Goal: Task Accomplishment & Management: Manage account settings

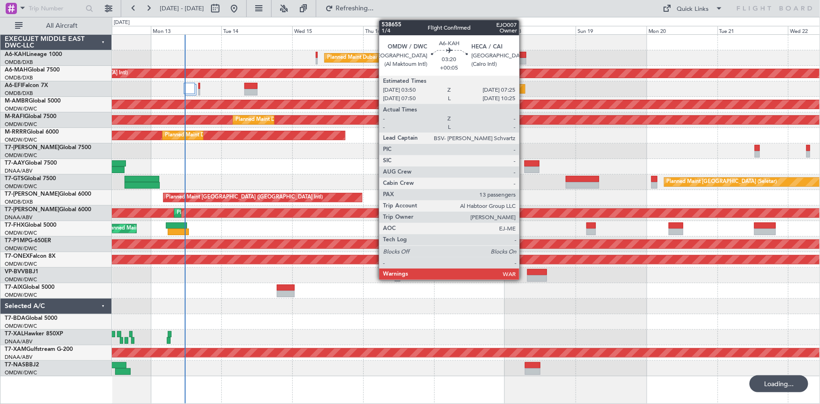
click at [524, 56] on div at bounding box center [521, 55] width 11 height 7
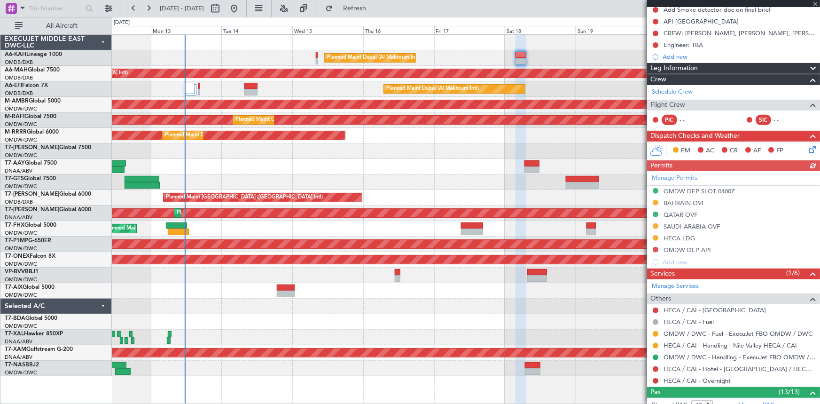
scroll to position [128, 0]
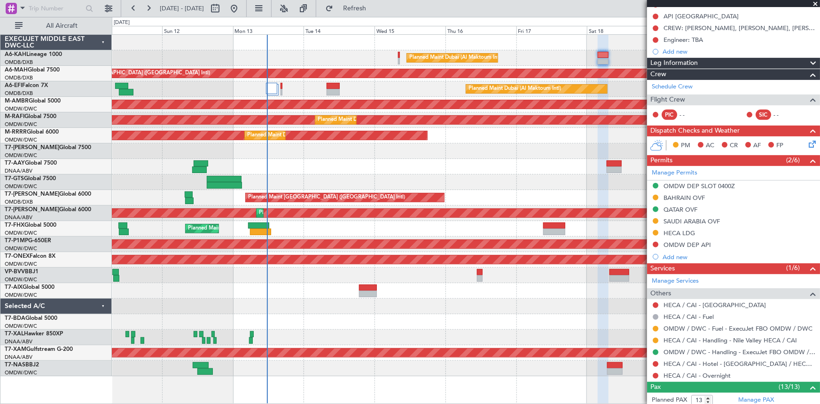
click at [306, 94] on div "Planned Maint Dubai (Al Maktoum Intl) AOG Maint [GEOGRAPHIC_DATA] (Al Maktoum I…" at bounding box center [466, 89] width 708 height 16
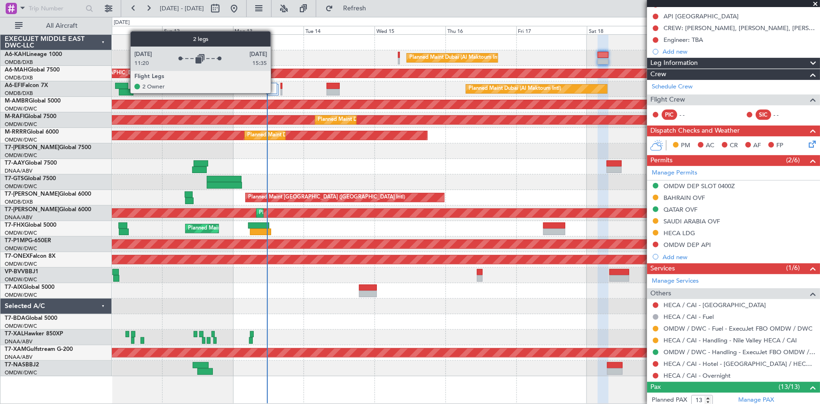
click at [275, 93] on div at bounding box center [271, 88] width 11 height 11
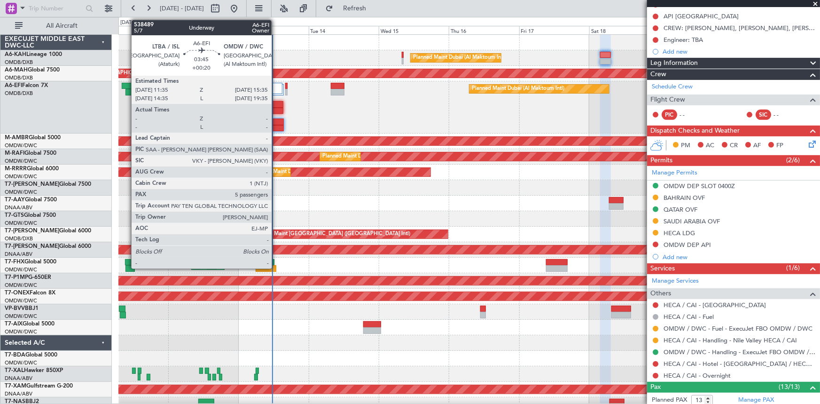
click at [276, 121] on div at bounding box center [278, 121] width 12 height 7
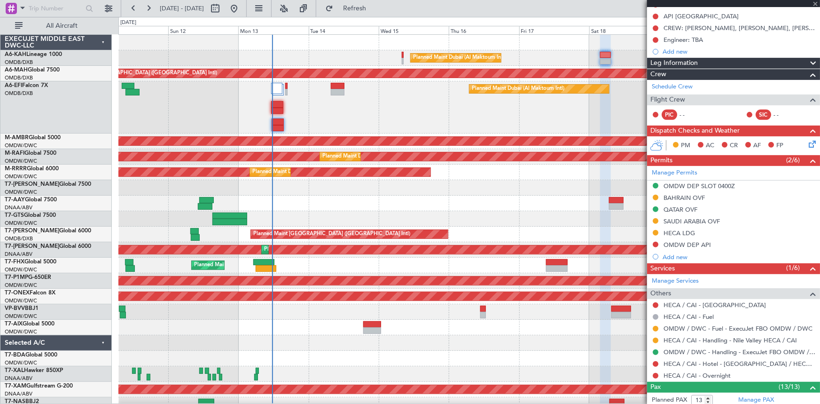
type input "+00:20"
type input "5"
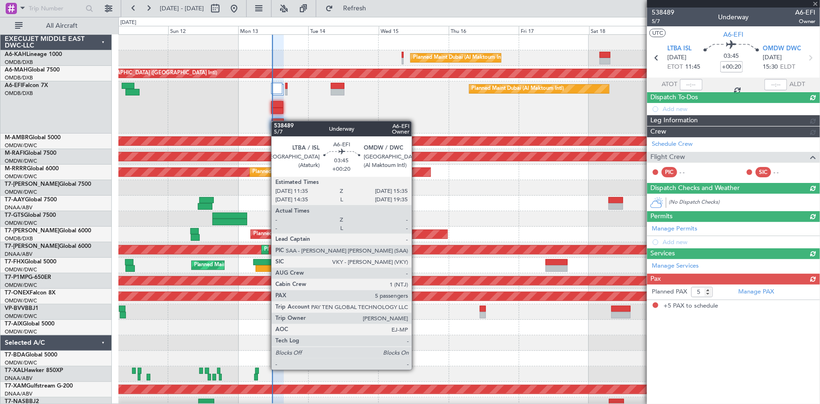
scroll to position [0, 0]
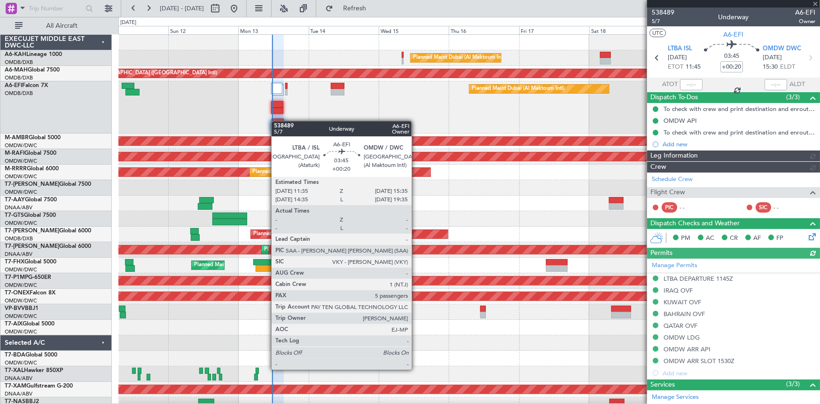
type input "[PERSON_NAME] ([PERSON_NAME])"
type input "7547"
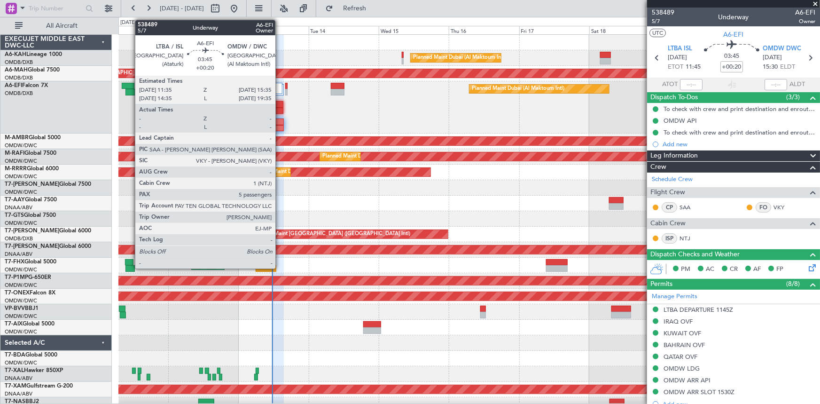
click at [280, 123] on div at bounding box center [278, 121] width 12 height 7
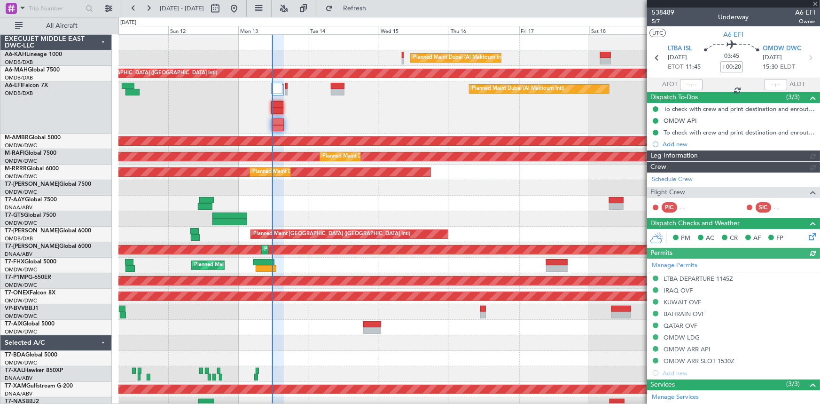
type input "[PERSON_NAME] ([PERSON_NAME])"
type input "7547"
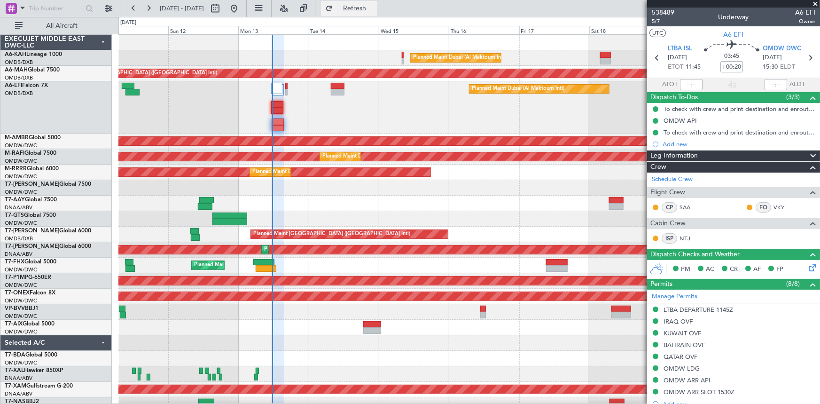
click at [375, 7] on span "Refresh" at bounding box center [354, 8] width 39 height 7
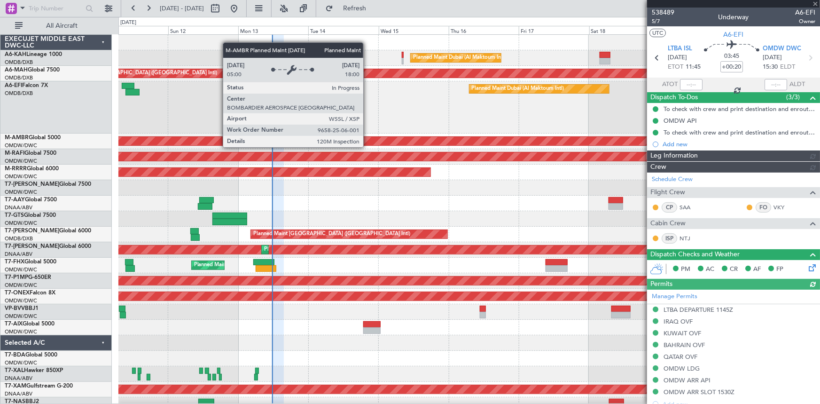
type input "[PERSON_NAME] ([PERSON_NAME])"
type input "7547"
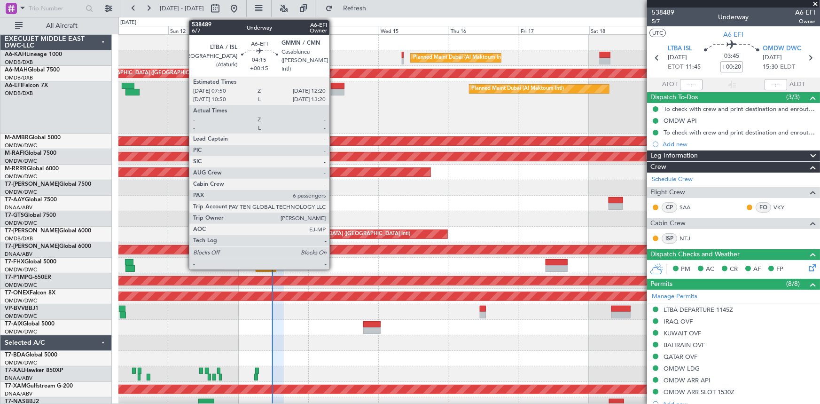
click at [334, 85] on div at bounding box center [337, 86] width 13 height 7
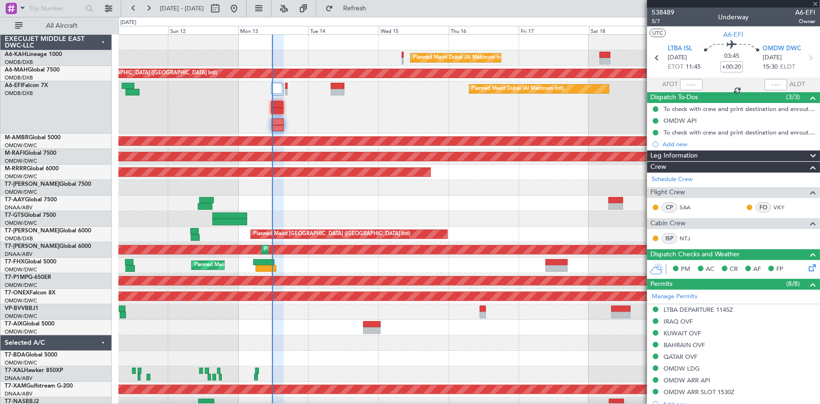
type input "+00:15"
type input "6"
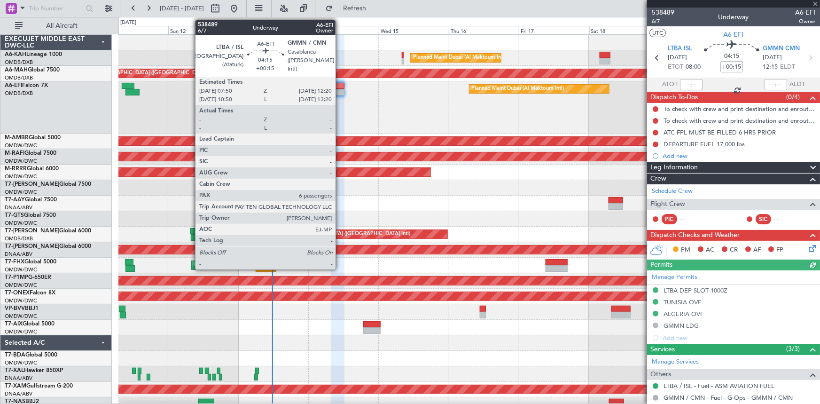
click at [340, 85] on div at bounding box center [337, 86] width 13 height 7
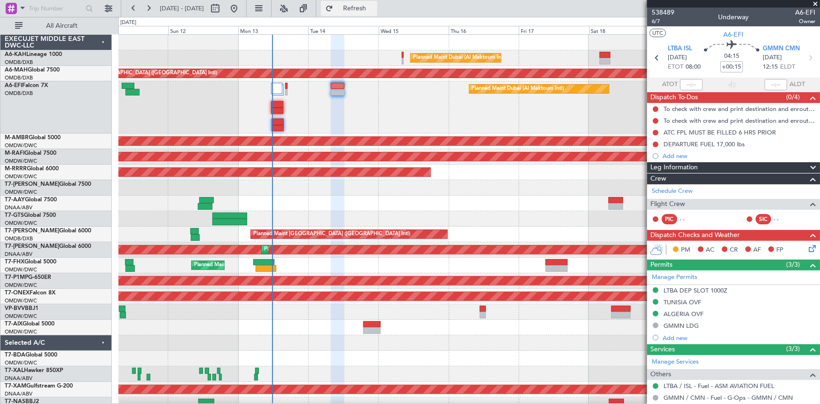
click at [375, 10] on span "Refresh" at bounding box center [354, 8] width 39 height 7
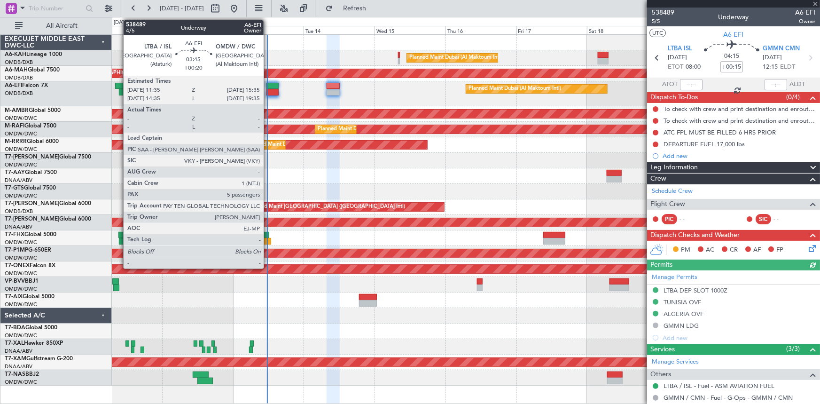
click at [268, 83] on div at bounding box center [273, 86] width 12 height 7
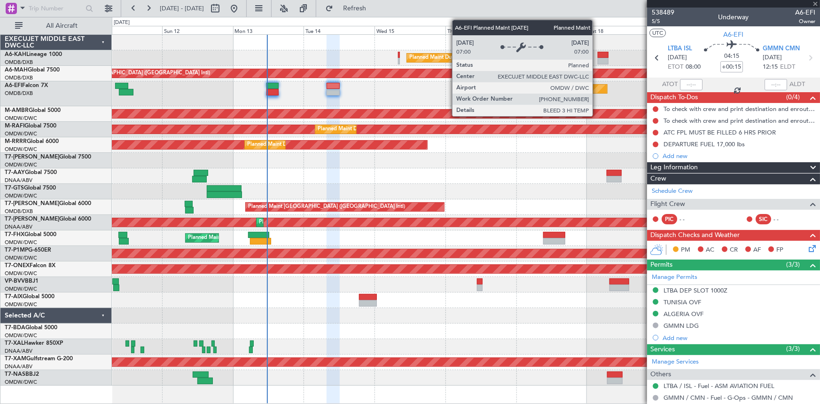
type input "+00:20"
type input "5"
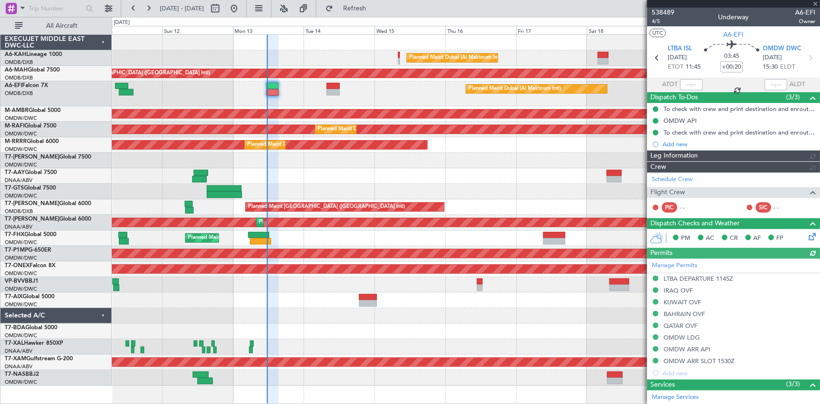
type input "[PERSON_NAME] ([PERSON_NAME])"
type input "7547"
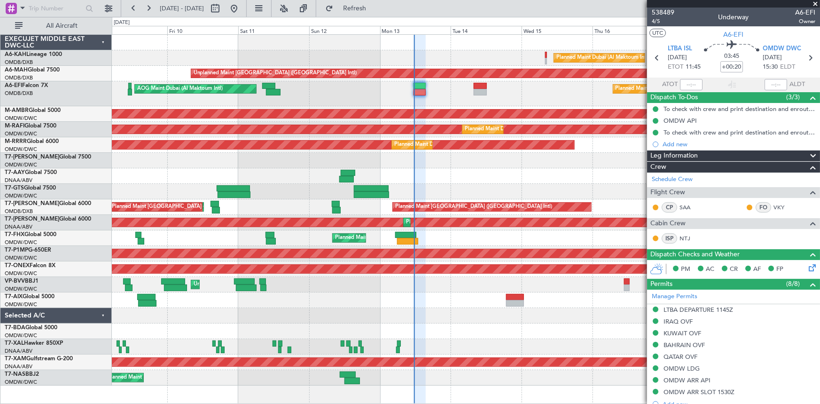
click at [546, 171] on fb-app "[DATE] - [DATE] Refresh Quick Links All Aircraft Planned Maint [GEOGRAPHIC_DATA…" at bounding box center [410, 205] width 820 height 397
click at [242, 5] on button at bounding box center [234, 8] width 15 height 15
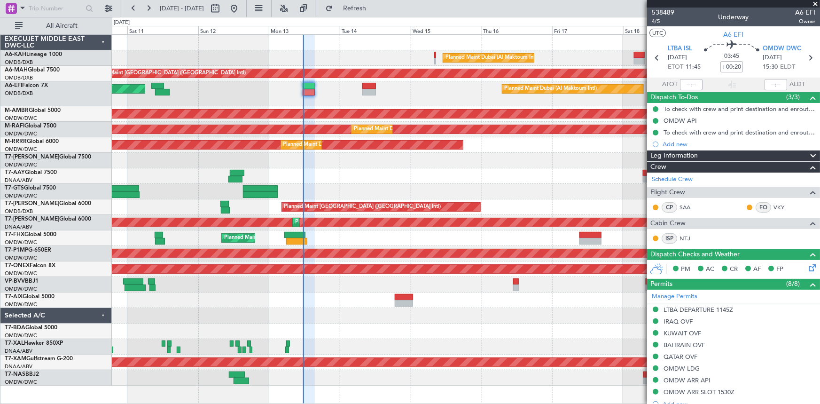
click at [380, 164] on div at bounding box center [466, 161] width 708 height 16
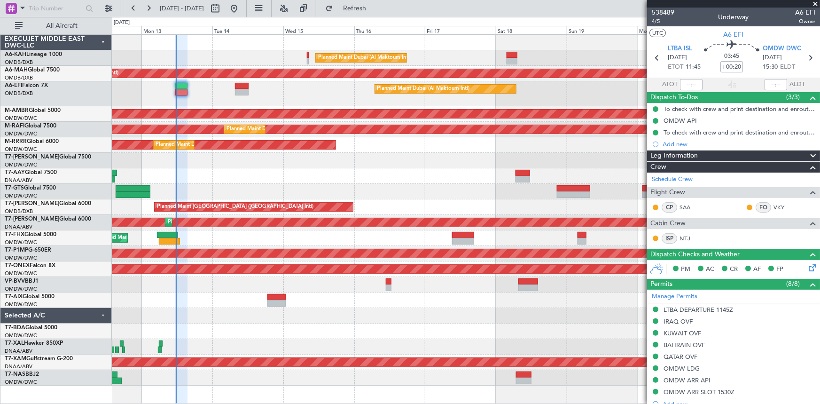
click at [246, 155] on div at bounding box center [466, 161] width 708 height 16
click at [486, 154] on div at bounding box center [466, 161] width 708 height 16
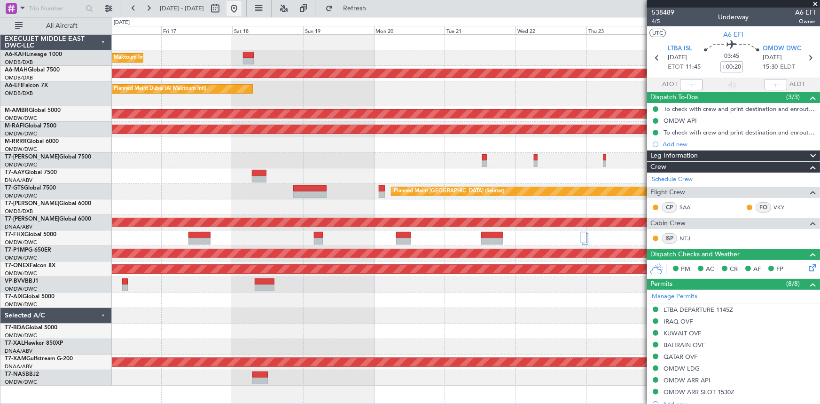
click at [242, 8] on button at bounding box center [234, 8] width 15 height 15
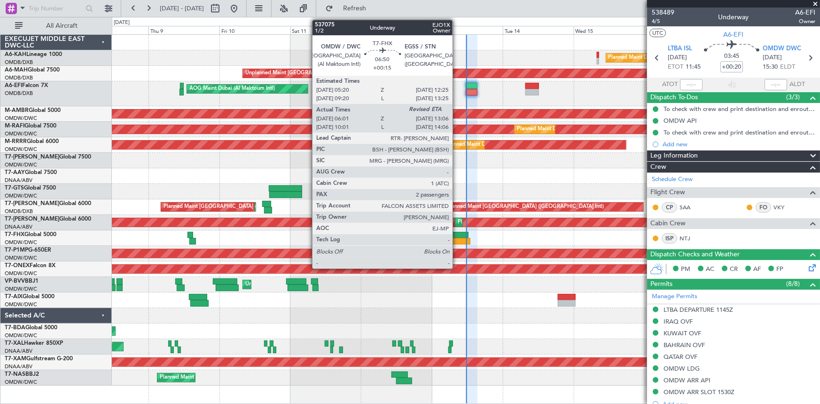
click at [457, 235] on div at bounding box center [458, 235] width 21 height 7
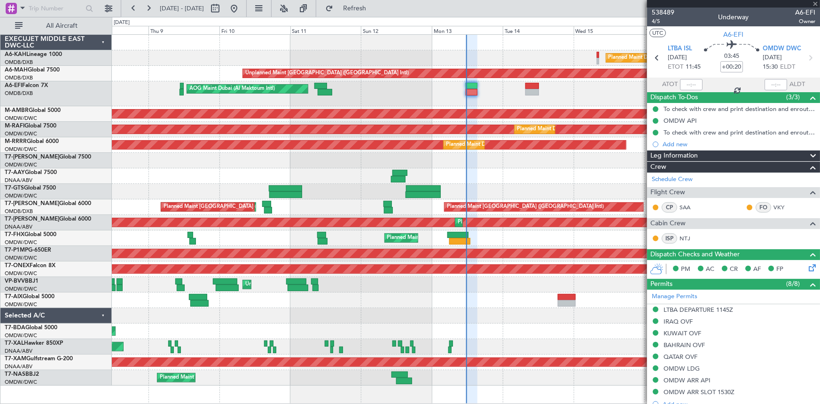
type input "+00:15"
type input "06:11"
type input "2"
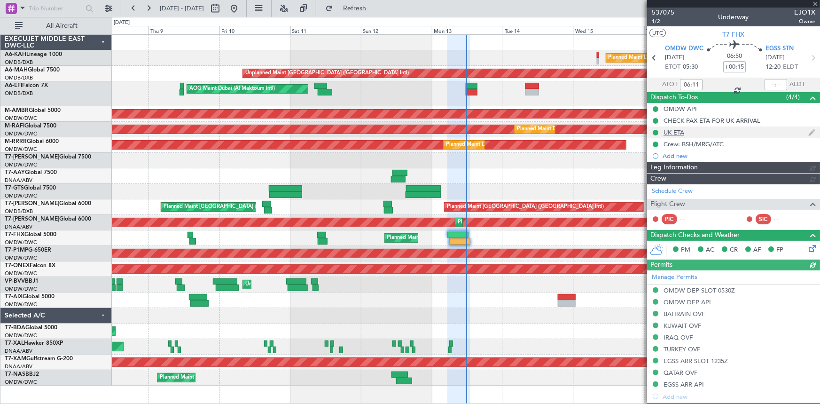
type input "[PERSON_NAME] (ANI)"
type input "7316"
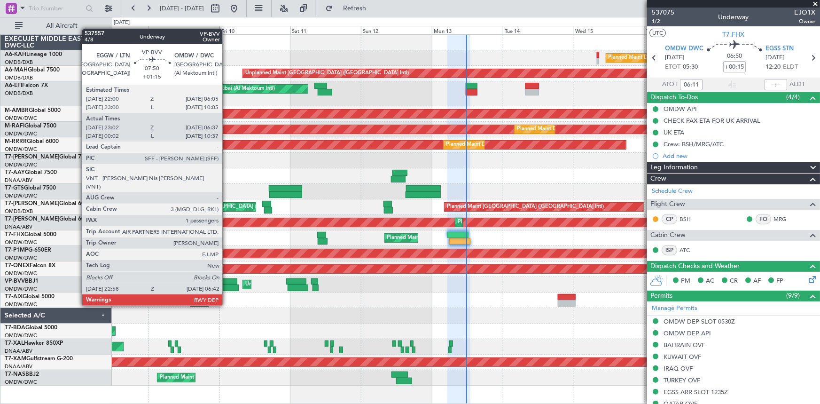
click at [227, 250] on div at bounding box center [227, 287] width 23 height 7
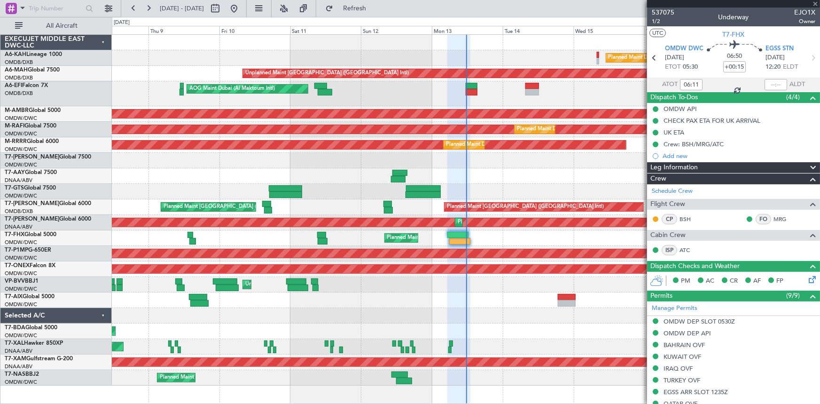
type input "+01:15"
type input "23:12"
type input "06:32"
type input "1"
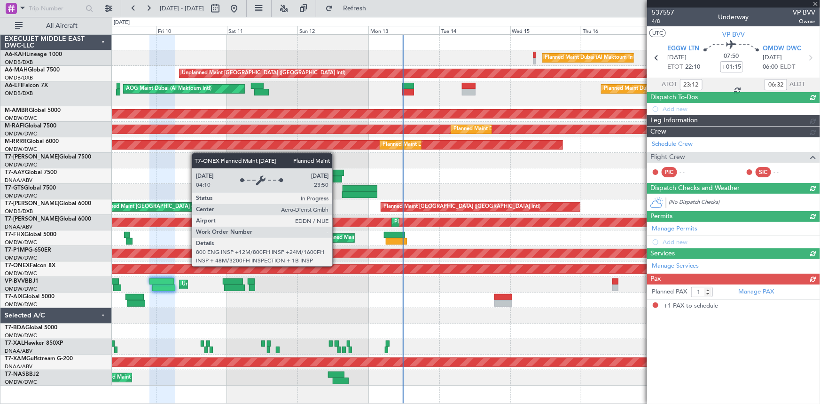
click at [337, 250] on div "Planned Maint Dubai (Al Maktoum Intl) Unplanned Maint [GEOGRAPHIC_DATA] ([GEOGR…" at bounding box center [466, 210] width 708 height 351
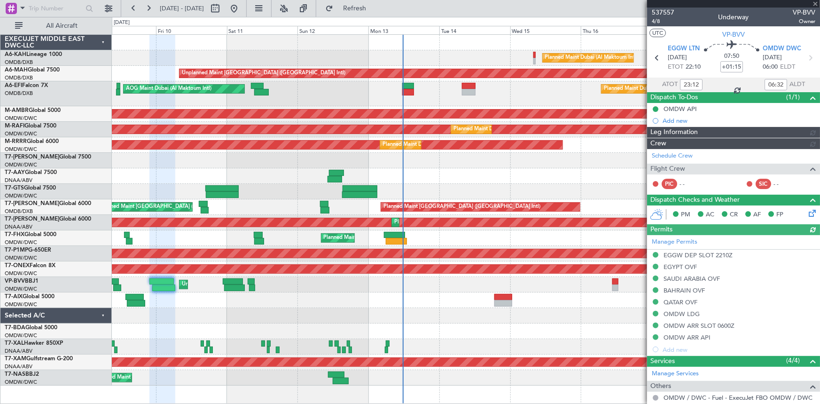
type input "[PERSON_NAME] ([PERSON_NAME])"
type input "7502"
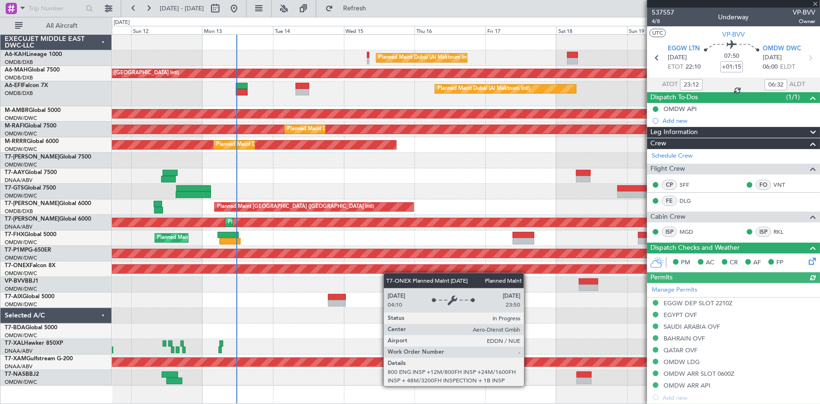
click at [386, 250] on div "Planned Maint Dubai (Al Maktoum Intl) Unplanned Maint [GEOGRAPHIC_DATA] ([GEOGR…" at bounding box center [466, 210] width 708 height 351
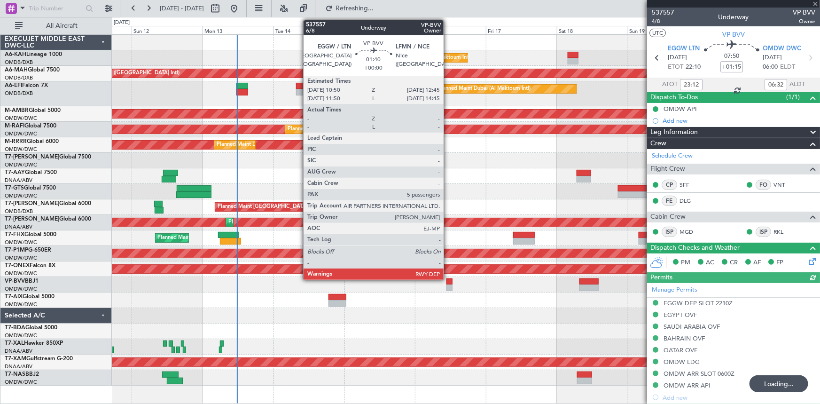
click at [448, 250] on div at bounding box center [450, 281] width 6 height 7
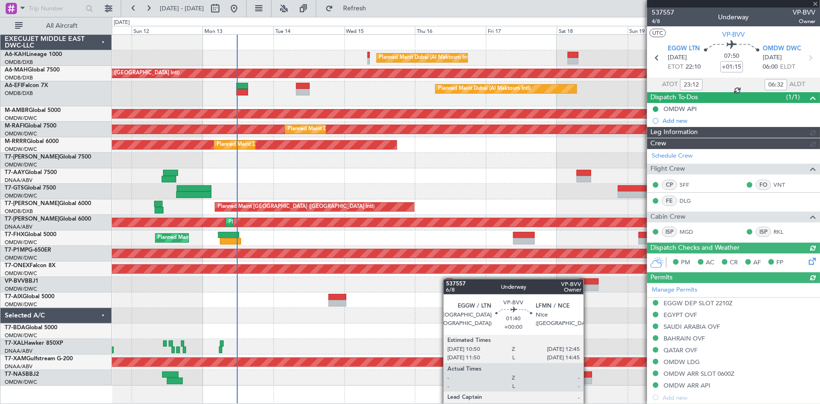
type input "5"
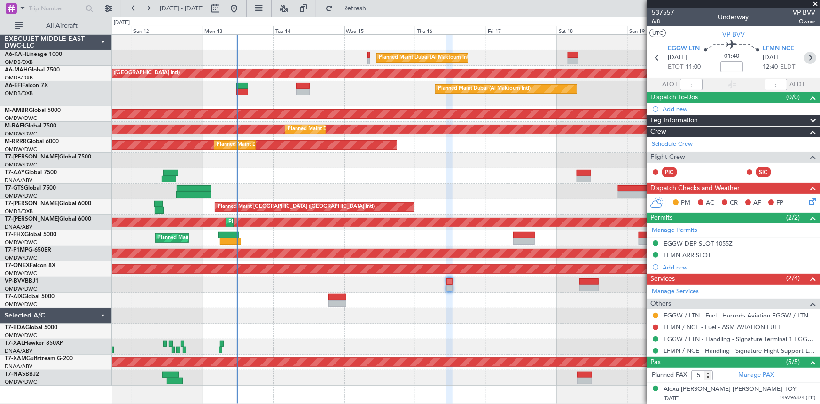
click at [546, 56] on icon at bounding box center [810, 58] width 12 height 12
type input "+00:20"
type input "9"
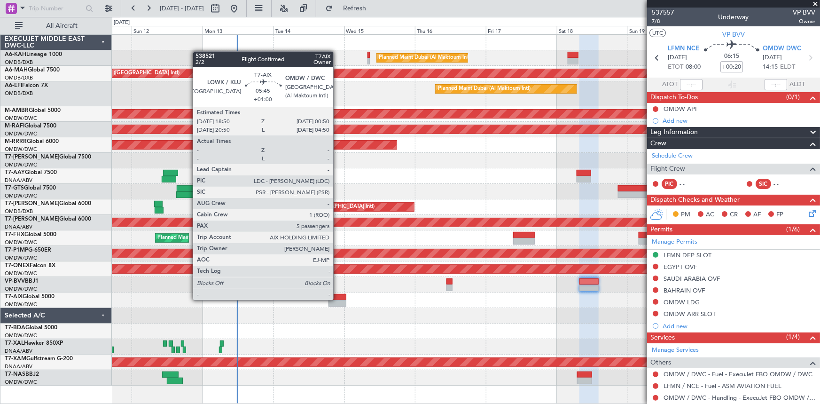
click at [338, 250] on div at bounding box center [338, 297] width 18 height 7
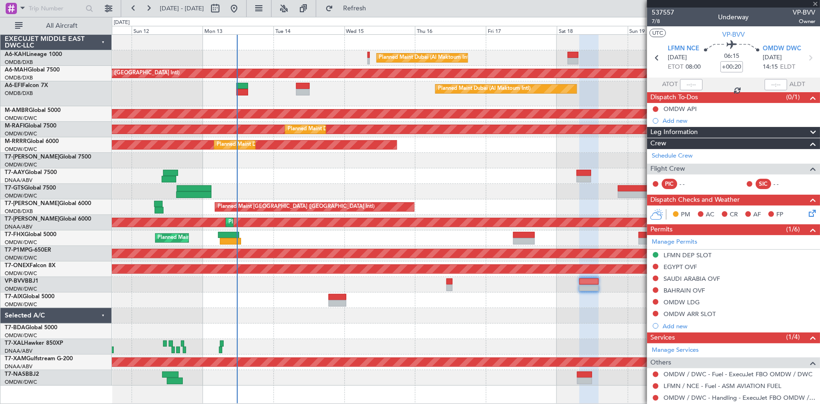
type input "+01:00"
type input "5"
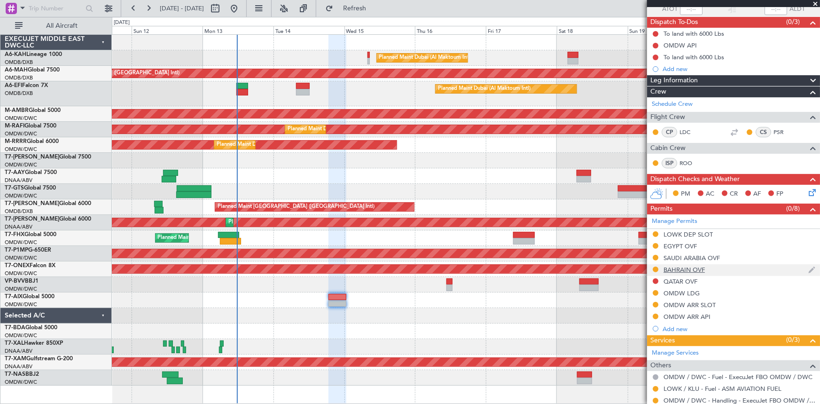
scroll to position [128, 0]
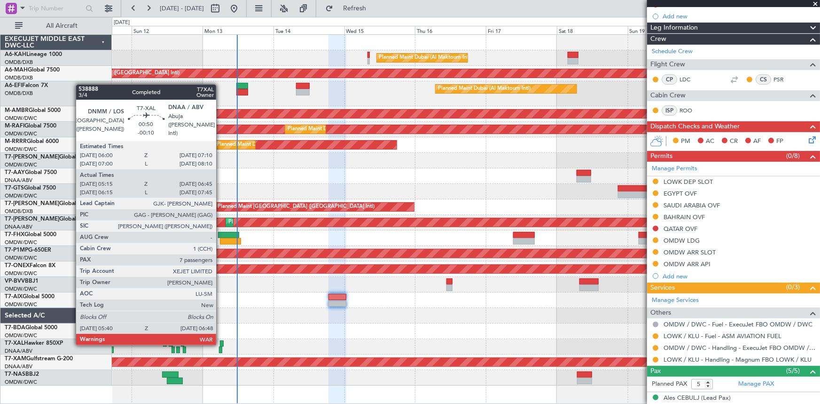
click at [220, 250] on div at bounding box center [222, 343] width 4 height 7
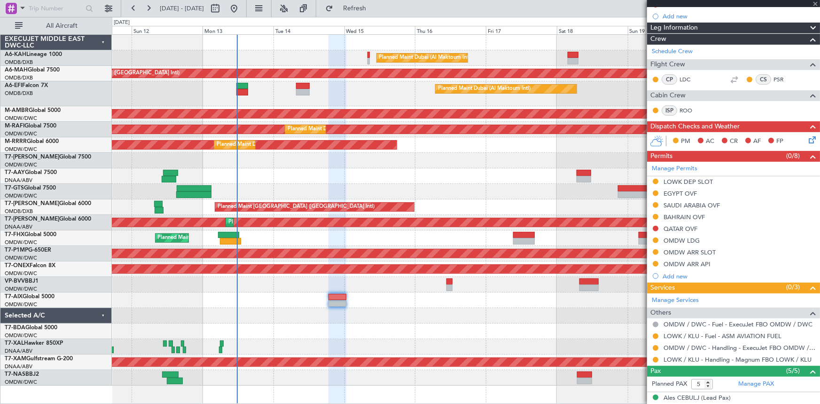
type input "-00:10"
type input "05:30"
type input "06:40"
type input "7"
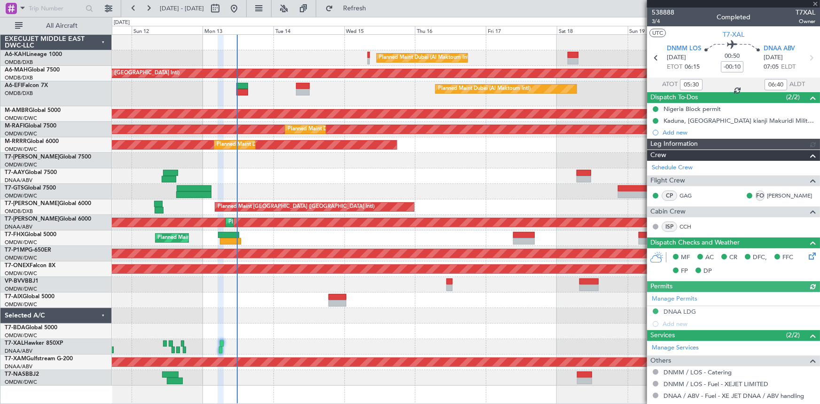
type input "[PERSON_NAME] (ANI)"
type input "7545"
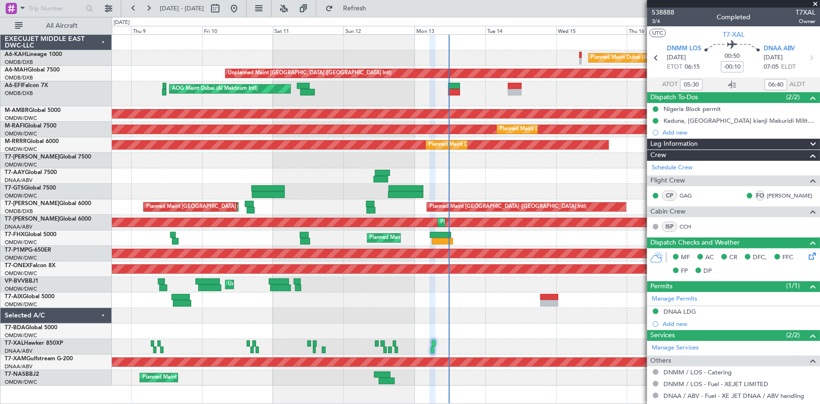
click at [443, 250] on div "Planned Maint Dubai (Al Maktoum Intl) Unplanned Maint [GEOGRAPHIC_DATA] ([GEOGR…" at bounding box center [466, 210] width 708 height 351
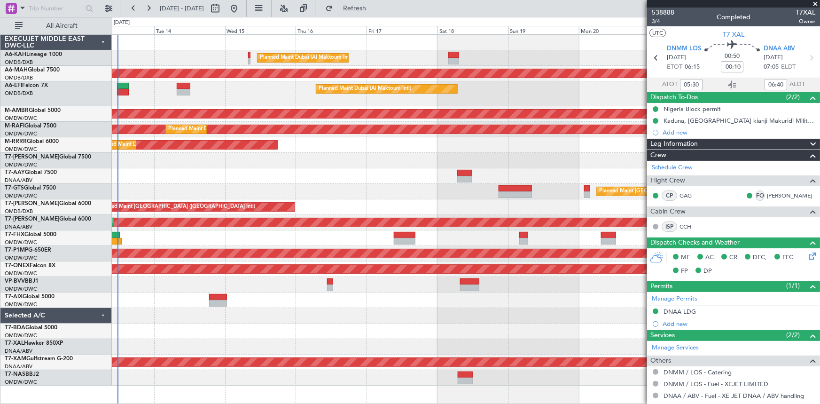
click at [144, 250] on div at bounding box center [466, 378] width 708 height 16
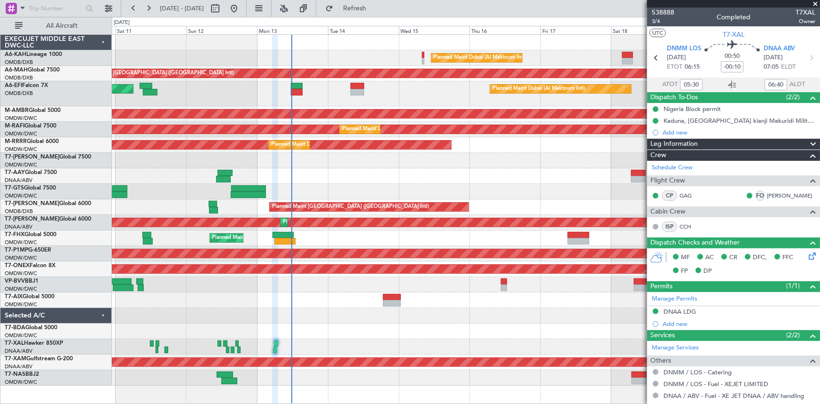
click at [453, 250] on div "Planned Maint Abuja ([PERSON_NAME] Intl)" at bounding box center [466, 378] width 708 height 16
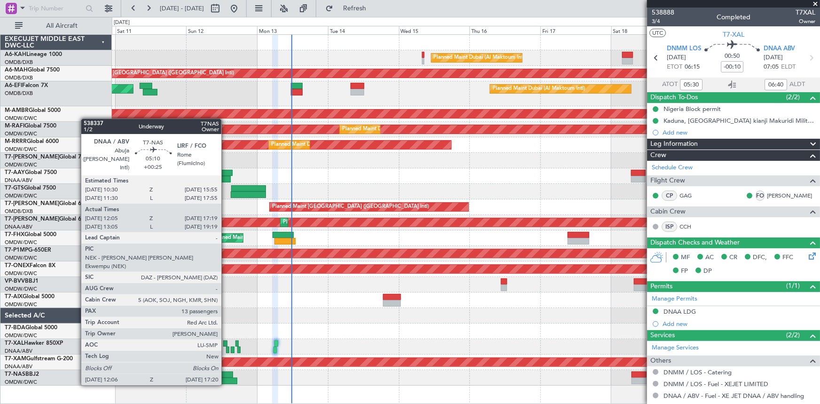
click at [226, 250] on div at bounding box center [225, 374] width 16 height 7
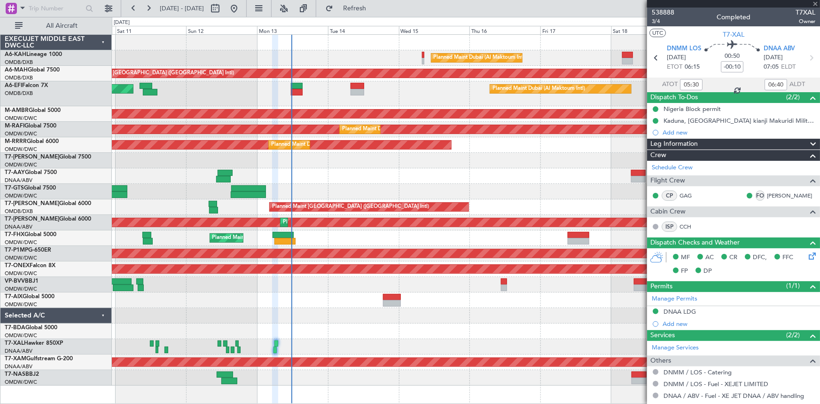
type input "+00:25"
type input "12:15"
type input "17:14"
type input "13"
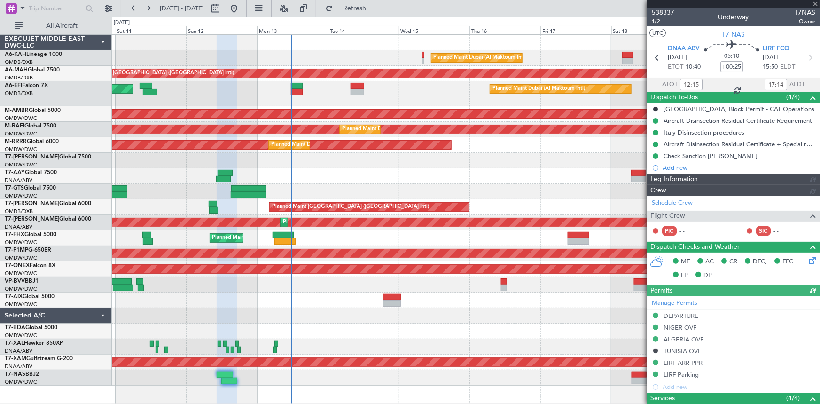
type input "Dherander Fithani (DHF)"
type input "7444"
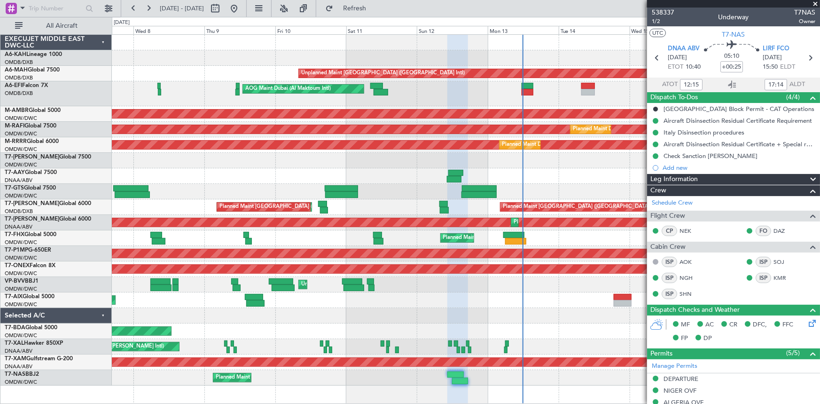
click at [510, 180] on div at bounding box center [466, 176] width 708 height 16
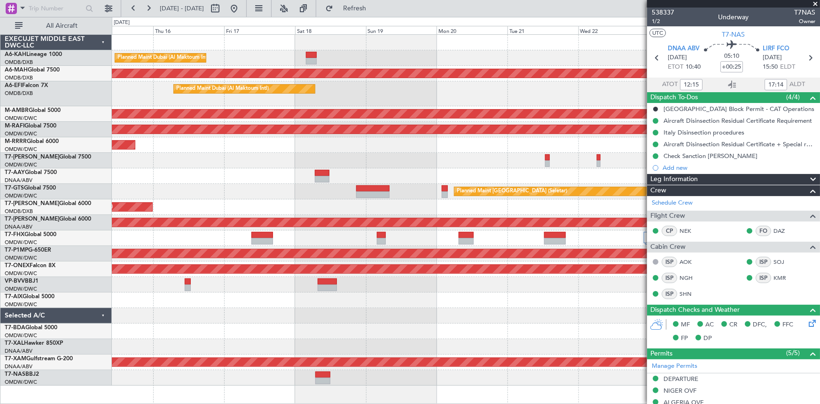
click at [169, 163] on div at bounding box center [466, 161] width 708 height 16
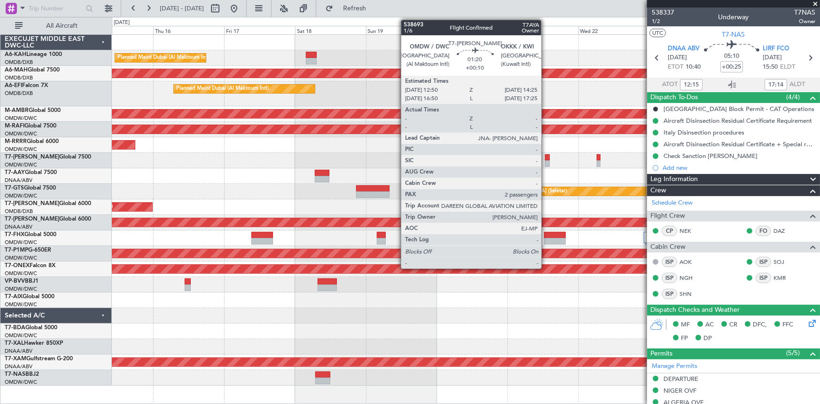
click at [546, 156] on div at bounding box center [547, 157] width 5 height 7
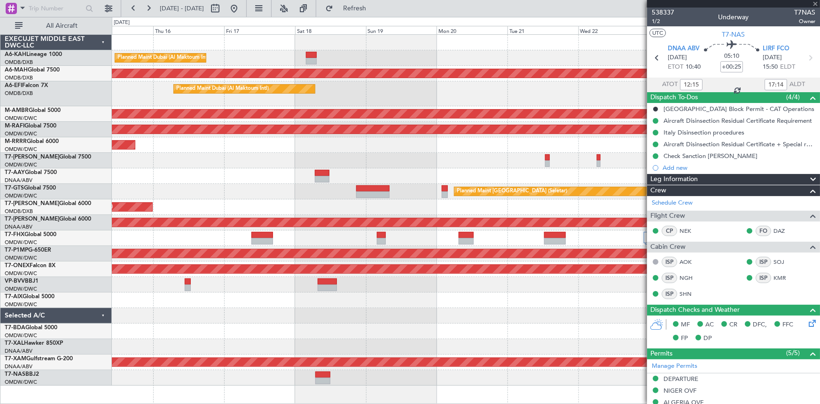
type input "+00:10"
type input "2"
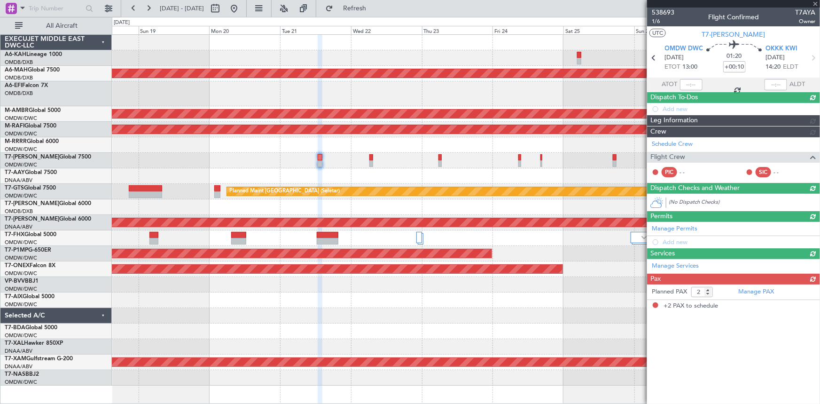
click at [328, 159] on div at bounding box center [466, 161] width 708 height 16
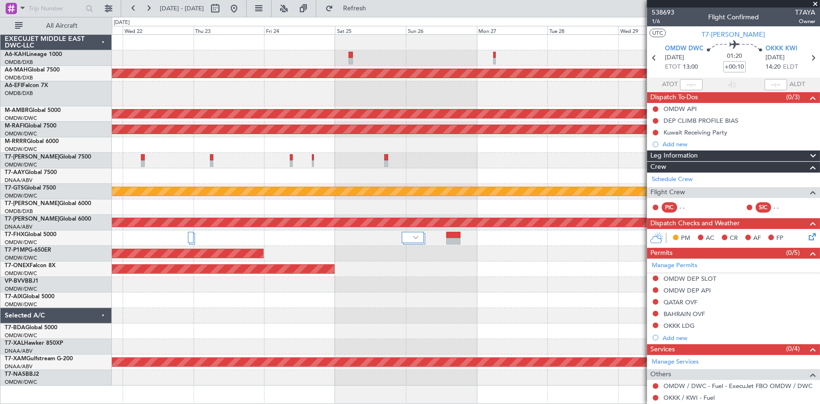
click at [363, 154] on div at bounding box center [466, 161] width 708 height 16
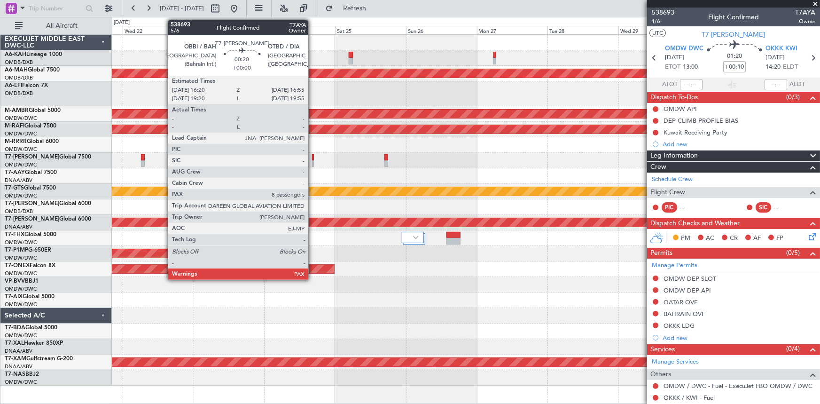
click at [313, 156] on div at bounding box center [313, 157] width 2 height 7
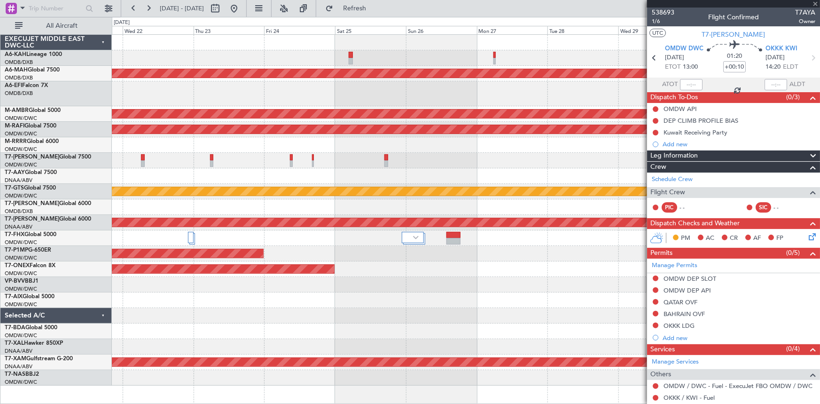
type input "9"
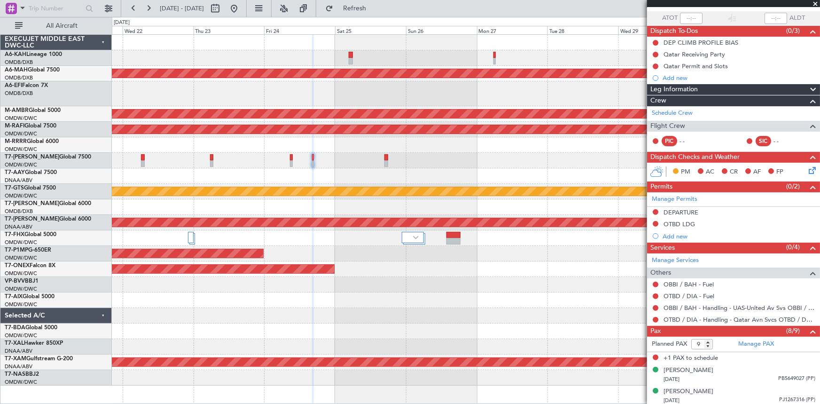
scroll to position [109, 0]
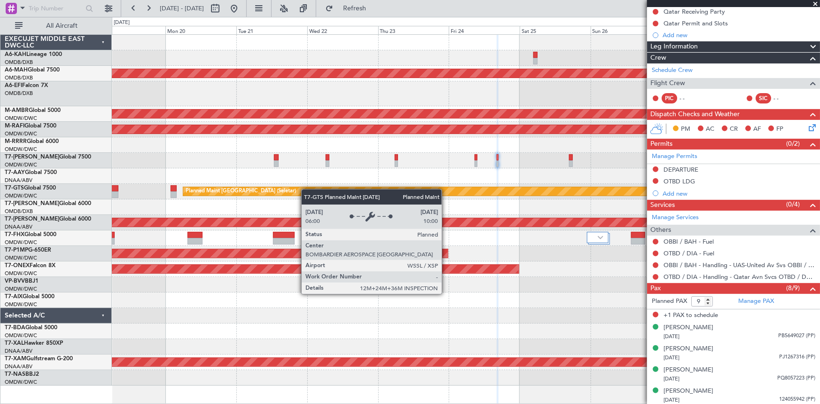
click at [389, 191] on div "Planned Maint Dubai (Al Maktoum Intl) Unplanned Maint [GEOGRAPHIC_DATA] ([GEOGR…" at bounding box center [466, 210] width 708 height 351
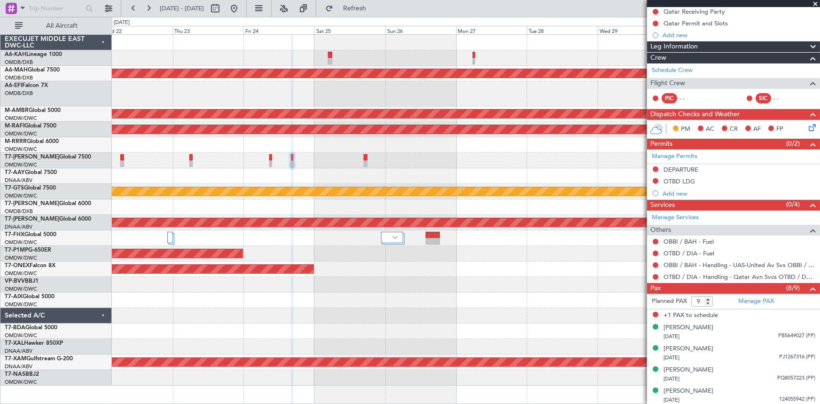
click at [128, 80] on div "Unplanned Maint [GEOGRAPHIC_DATA] ([GEOGRAPHIC_DATA] Intl) Planned Maint [GEOGR…" at bounding box center [466, 210] width 708 height 351
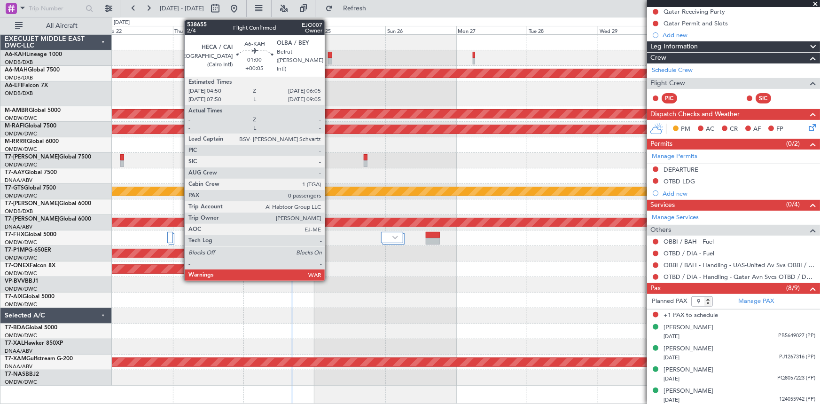
click at [329, 54] on div at bounding box center [330, 55] width 4 height 7
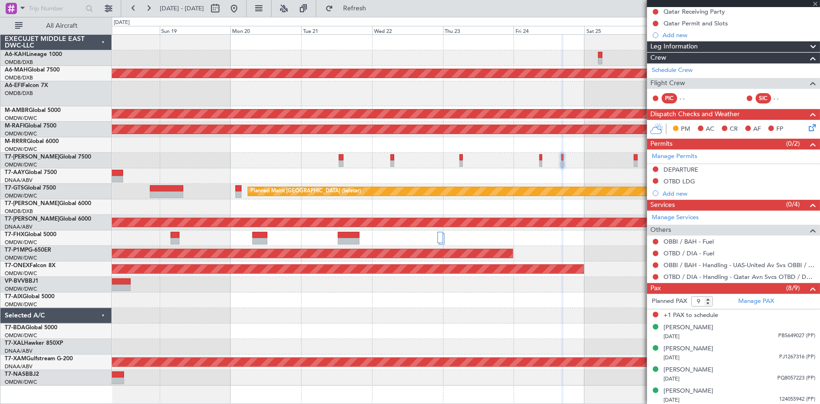
click at [494, 66] on div "Planned Maint Dubai (Al Maktoum Intl) Unplanned Maint [GEOGRAPHIC_DATA] ([GEOGR…" at bounding box center [466, 210] width 708 height 351
type input "+00:05"
type input "0"
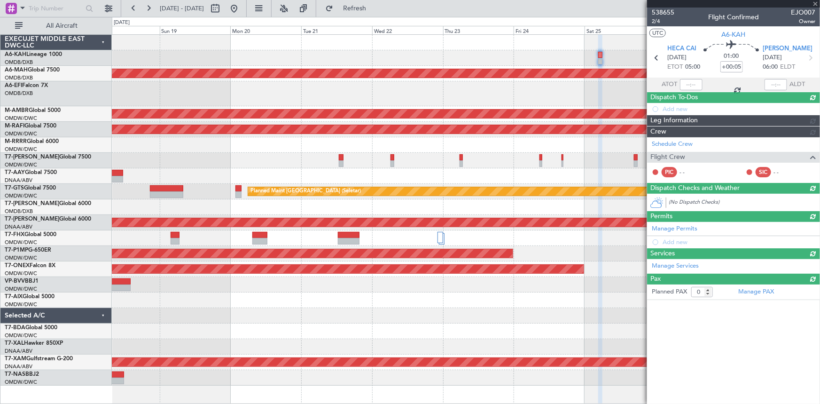
scroll to position [0, 0]
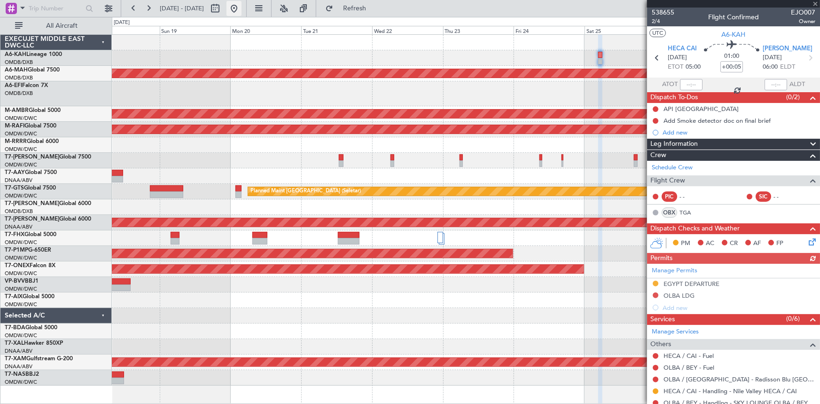
click at [242, 7] on button at bounding box center [234, 8] width 15 height 15
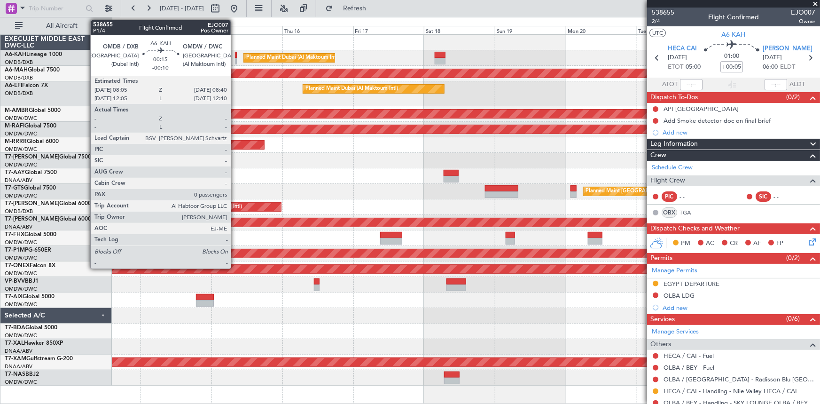
click at [235, 54] on div at bounding box center [236, 55] width 2 height 7
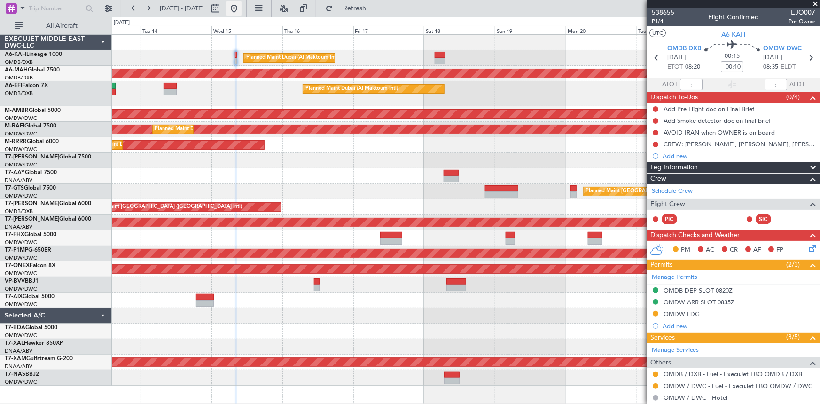
click at [242, 7] on button at bounding box center [234, 8] width 15 height 15
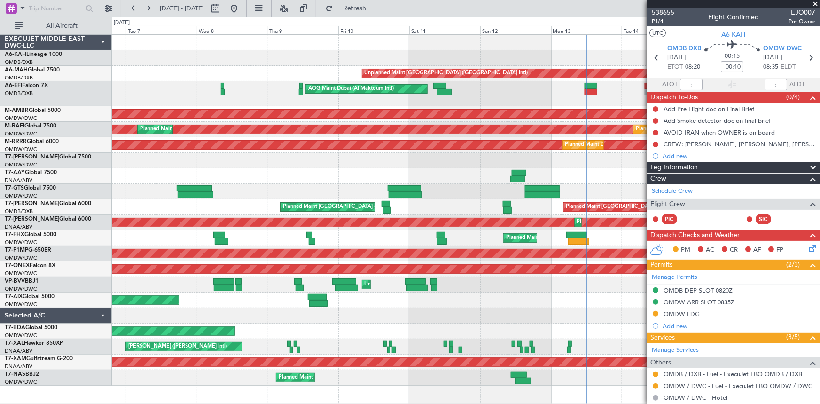
click at [484, 167] on div "Planned Maint Dubai (Al Maktoum Intl)" at bounding box center [466, 161] width 708 height 16
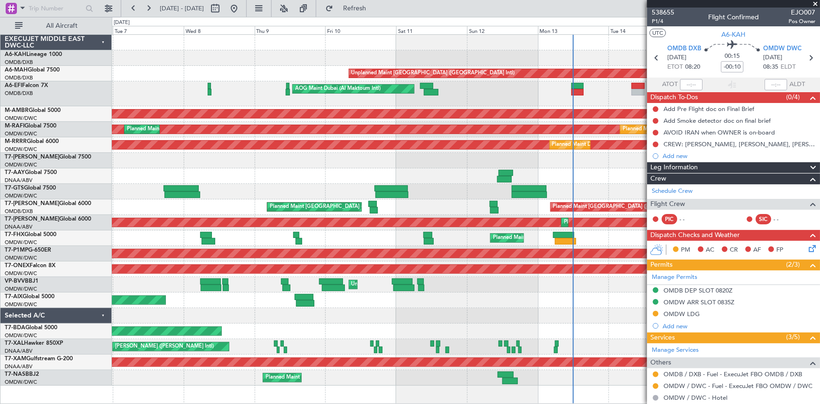
click at [149, 151] on div "Planned Maint Dubai (Al Maktoum Intl) Unplanned Maint [GEOGRAPHIC_DATA] ([GEOGR…" at bounding box center [466, 210] width 708 height 351
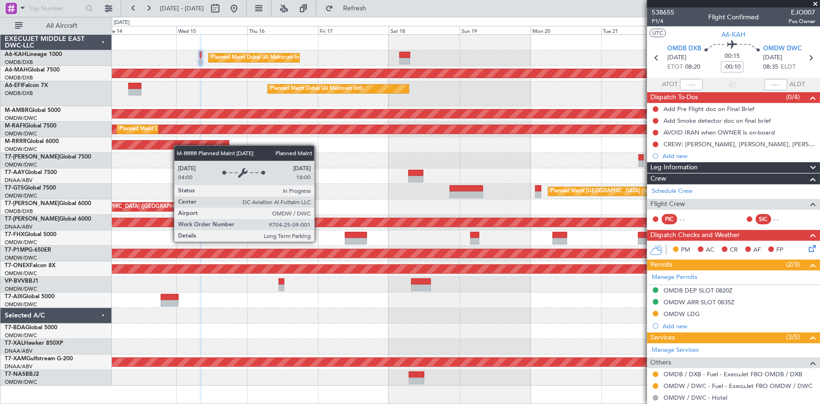
click at [165, 141] on div "Planned Maint Dubai (Al Maktoum Intl) Unplanned Maint [GEOGRAPHIC_DATA] ([GEOGR…" at bounding box center [466, 210] width 708 height 351
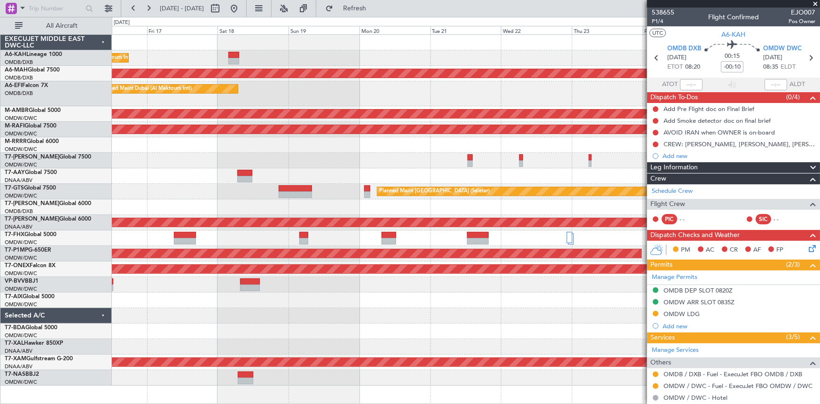
click at [244, 151] on div "Planned Maint Dubai (Al Maktoum Intl) Unplanned Maint [GEOGRAPHIC_DATA] ([GEOGR…" at bounding box center [466, 210] width 708 height 351
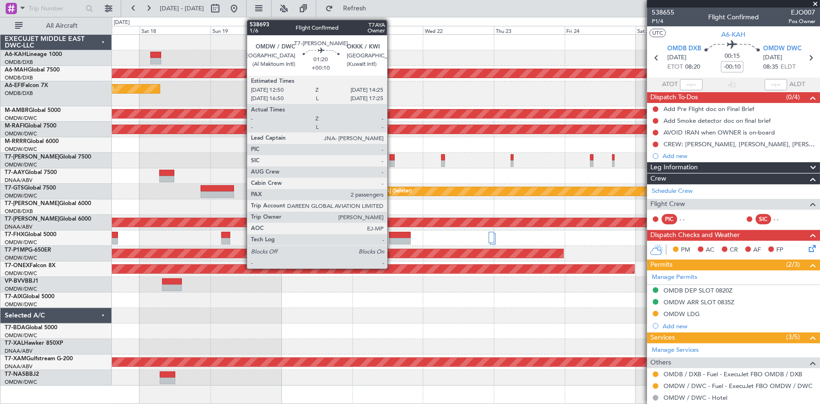
click at [392, 157] on div at bounding box center [392, 157] width 5 height 7
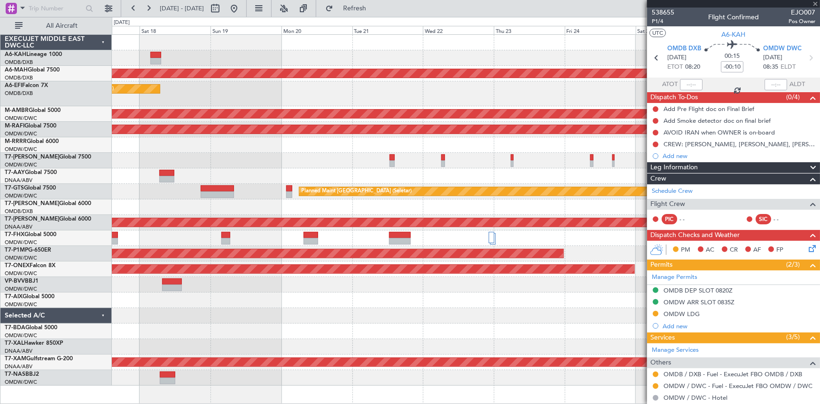
type input "+00:10"
type input "2"
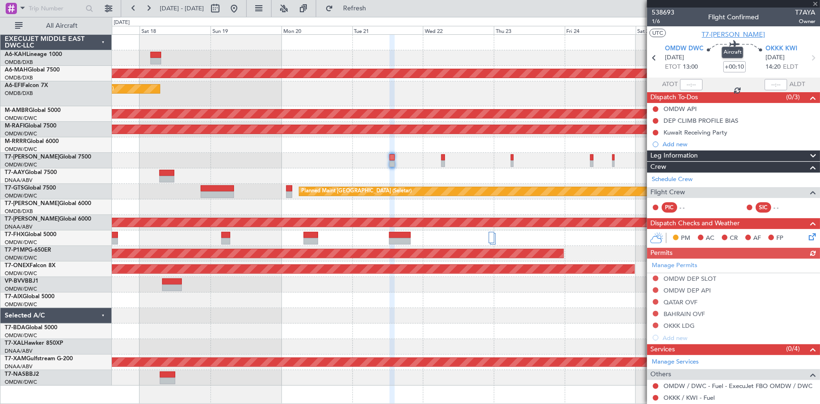
click at [546, 32] on span "T7-[PERSON_NAME]" at bounding box center [733, 35] width 63 height 10
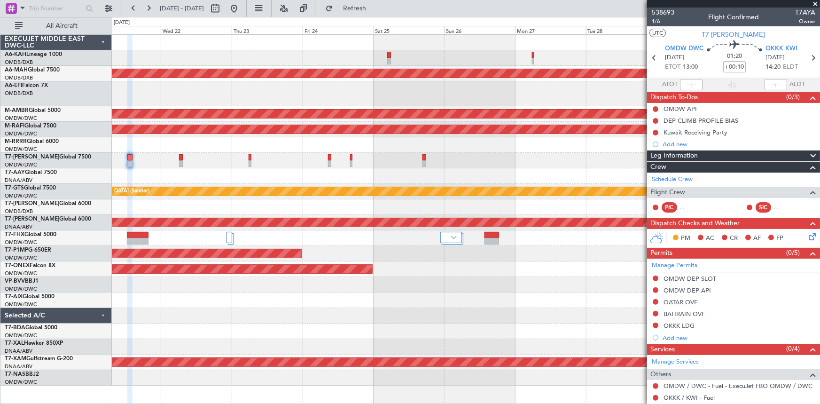
click at [146, 58] on div at bounding box center [466, 58] width 708 height 16
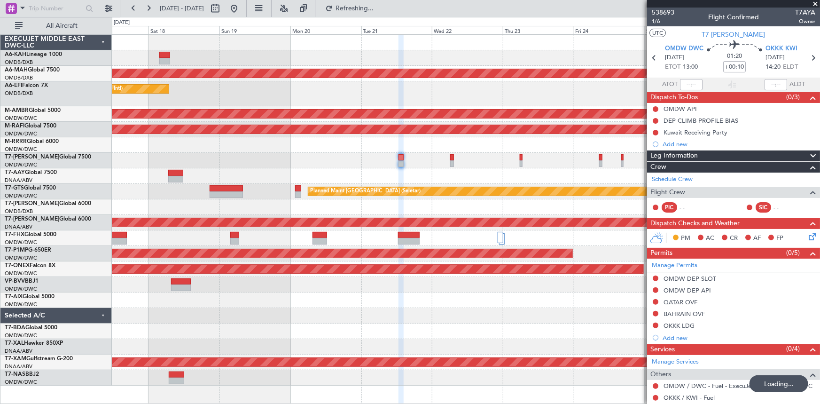
click at [546, 55] on div "Planned Maint Dubai (Al Maktoum Intl)" at bounding box center [466, 58] width 708 height 16
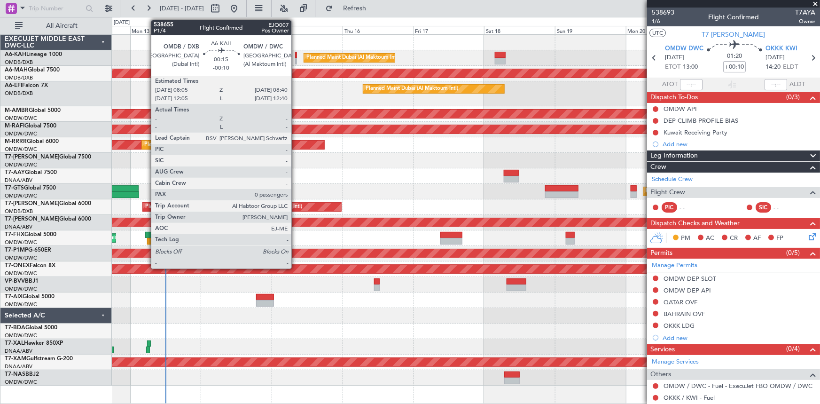
click at [296, 53] on div at bounding box center [296, 55] width 2 height 7
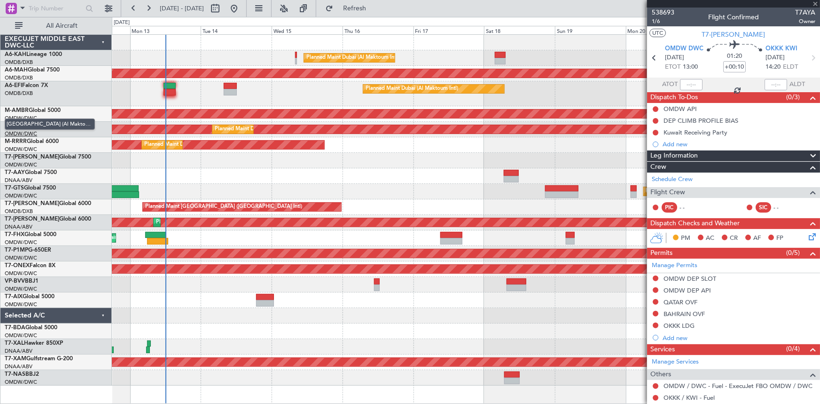
type input "-00:10"
type input "0"
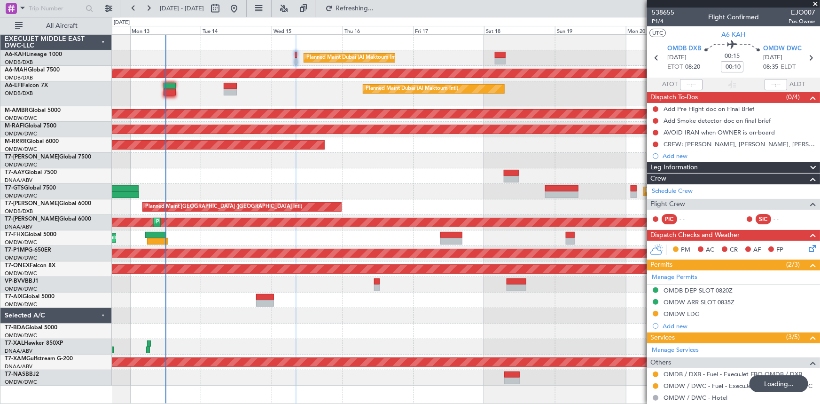
click at [238, 250] on div at bounding box center [466, 347] width 708 height 16
click at [220, 250] on div at bounding box center [466, 347] width 708 height 16
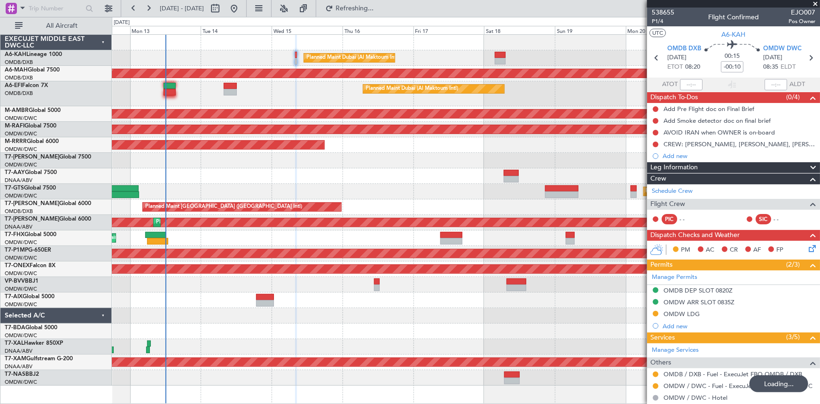
click at [220, 250] on div at bounding box center [466, 347] width 708 height 16
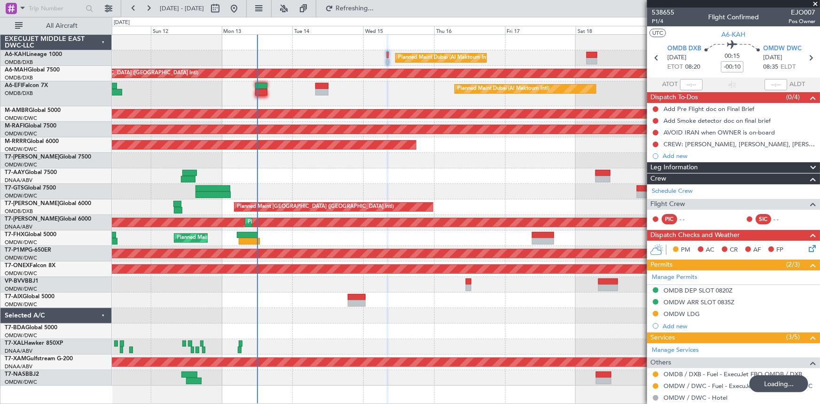
click at [277, 250] on div at bounding box center [466, 300] width 708 height 16
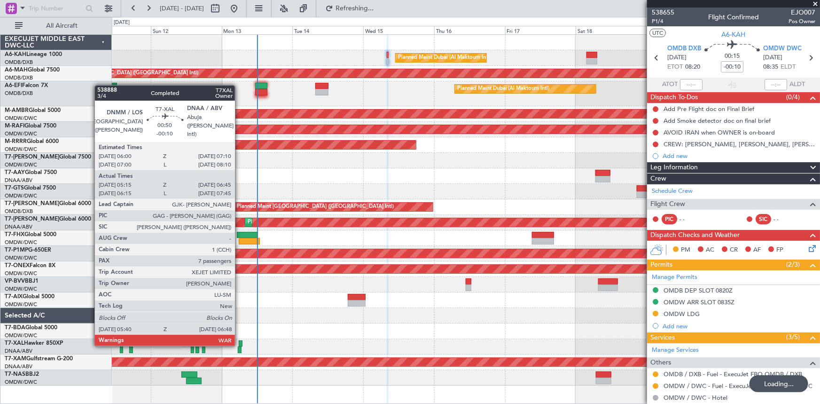
click at [239, 250] on div at bounding box center [241, 343] width 4 height 7
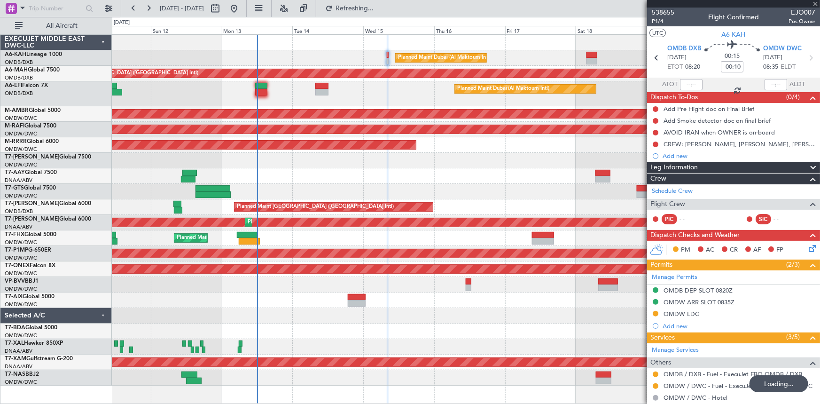
type input "05:30"
type input "06:40"
type input "7"
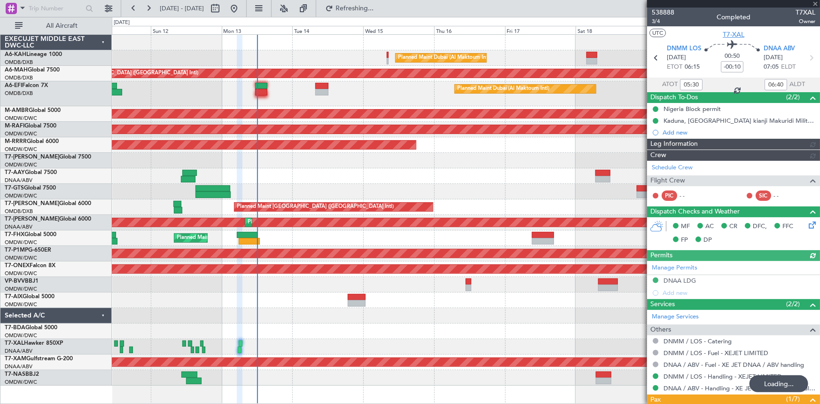
type input "[PERSON_NAME] (ANI)"
type input "7545"
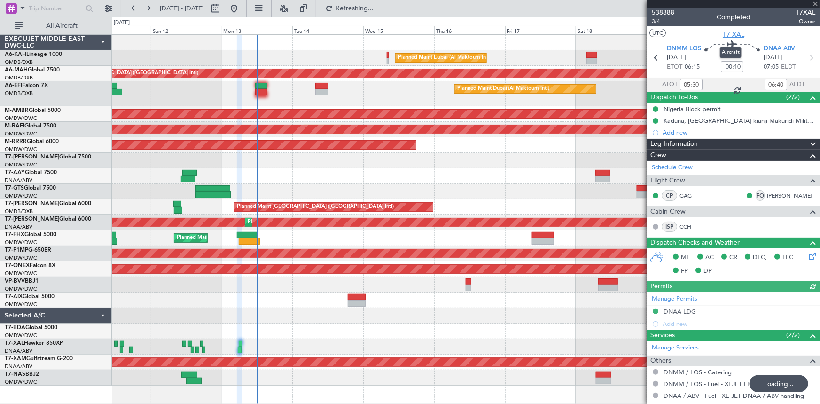
click at [546, 33] on span "T7-XAL" at bounding box center [734, 35] width 22 height 10
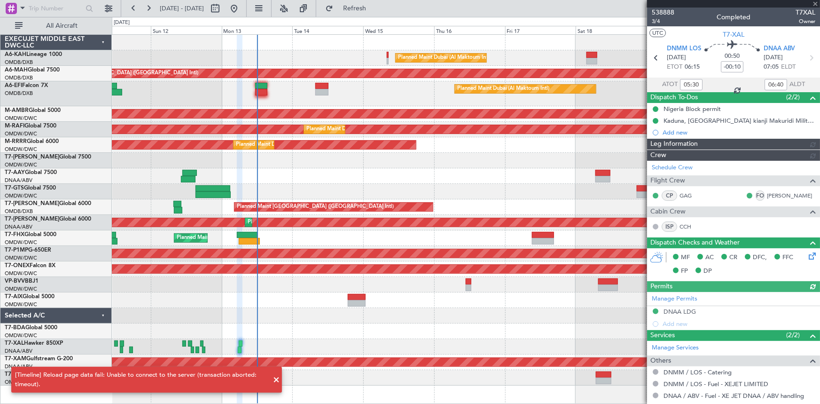
type input "[PERSON_NAME] (ANI)"
type input "7545"
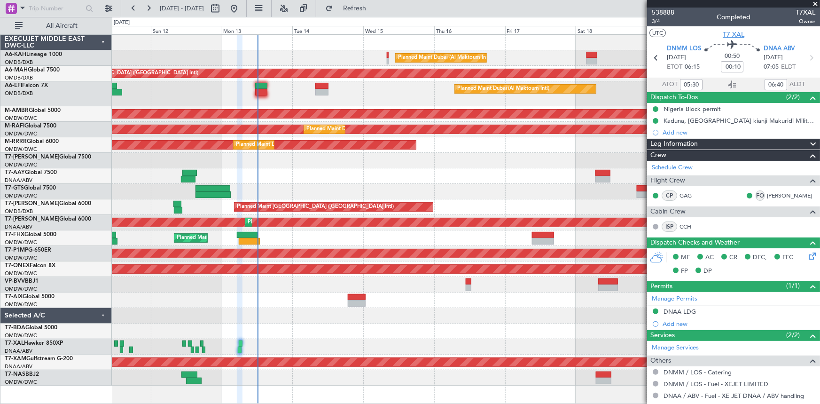
click at [546, 31] on span "T7-XAL" at bounding box center [734, 35] width 22 height 10
click at [375, 8] on span "Refresh" at bounding box center [354, 8] width 39 height 7
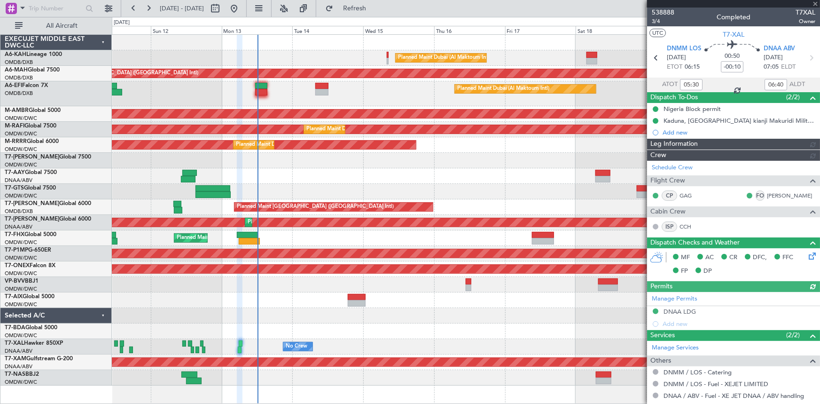
type input "[PERSON_NAME] (ANI)"
type input "7545"
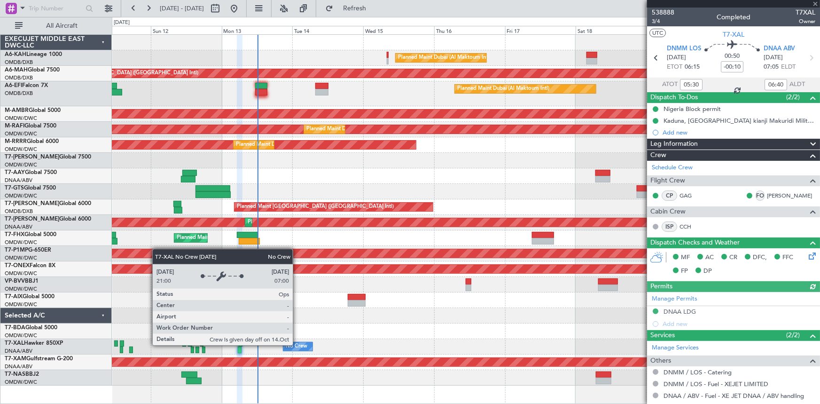
click at [297, 250] on div "No Crew" at bounding box center [297, 346] width 22 height 14
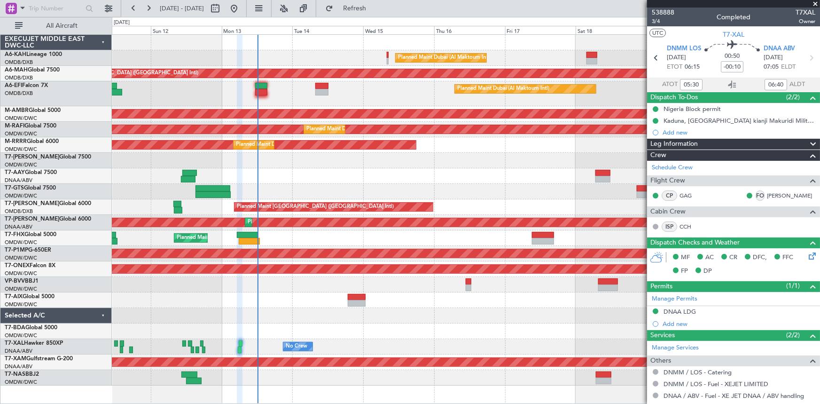
click at [318, 250] on div at bounding box center [466, 316] width 708 height 16
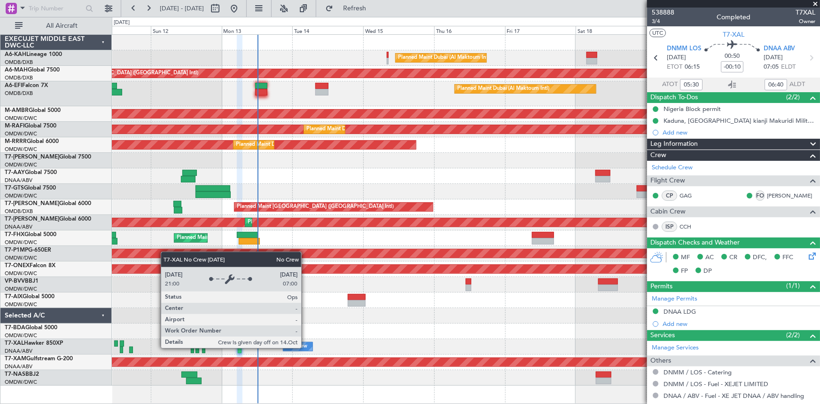
click at [306, 250] on div "No Crew" at bounding box center [297, 346] width 22 height 14
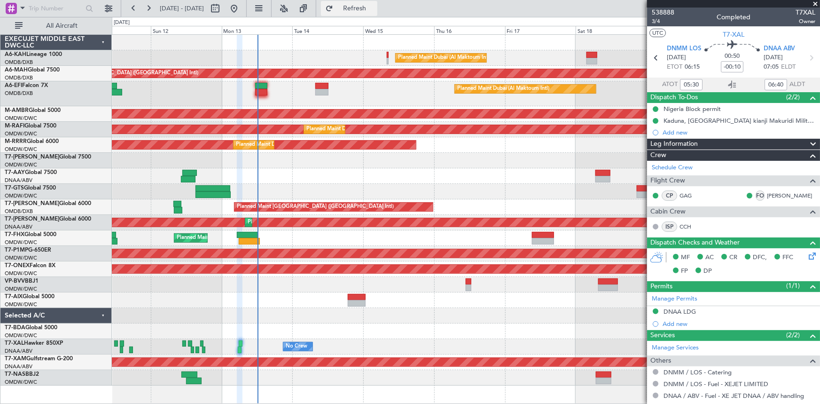
click at [371, 6] on span "Refresh" at bounding box center [354, 8] width 39 height 7
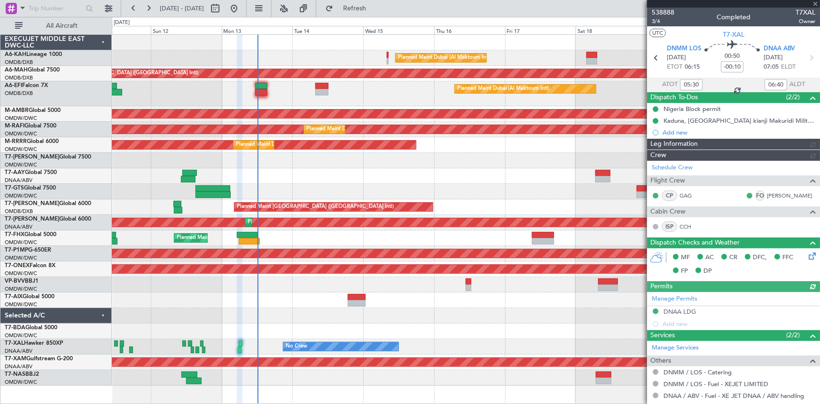
type input "[PERSON_NAME] (ANI)"
type input "7545"
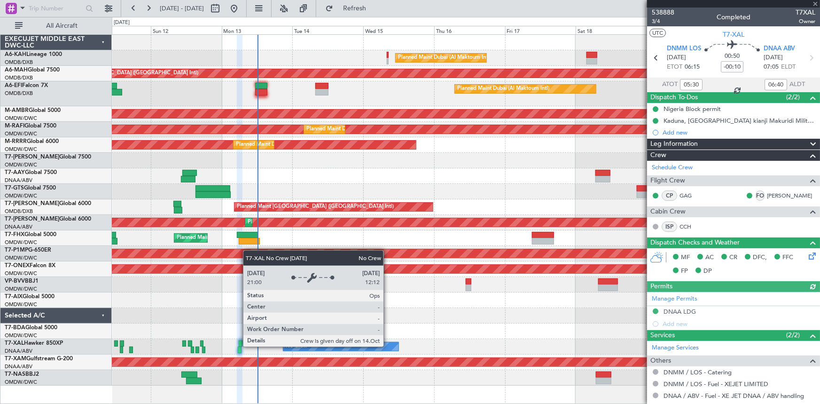
click at [388, 250] on div "No Crew" at bounding box center [340, 346] width 115 height 8
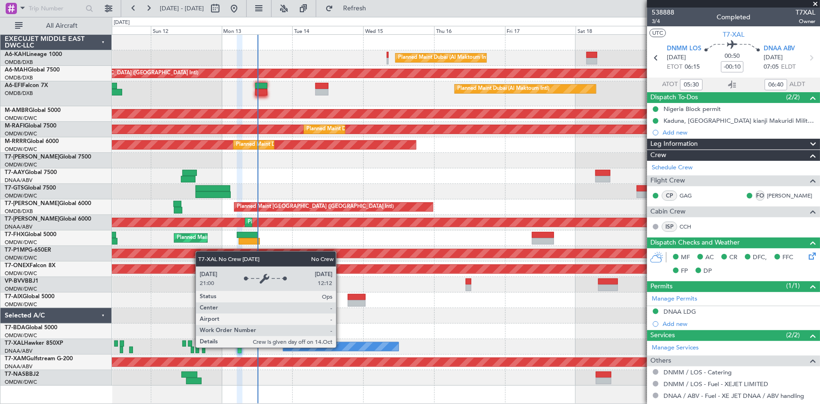
click at [340, 250] on div "No Crew" at bounding box center [340, 346] width 115 height 8
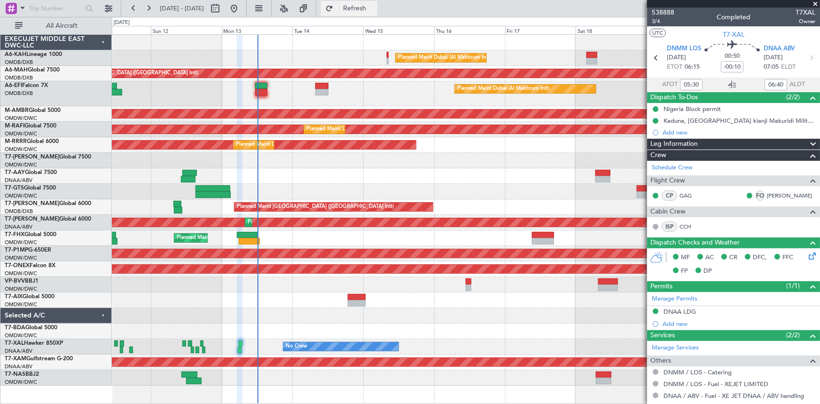
click at [375, 10] on span "Refresh" at bounding box center [354, 8] width 39 height 7
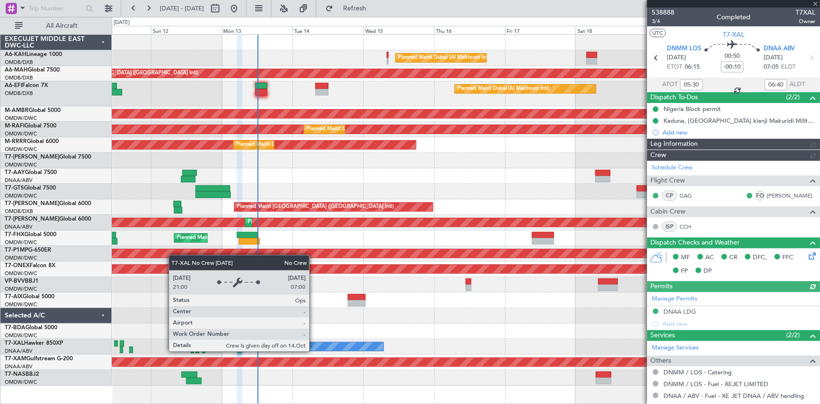
type input "[PERSON_NAME] (ANI)"
type input "7545"
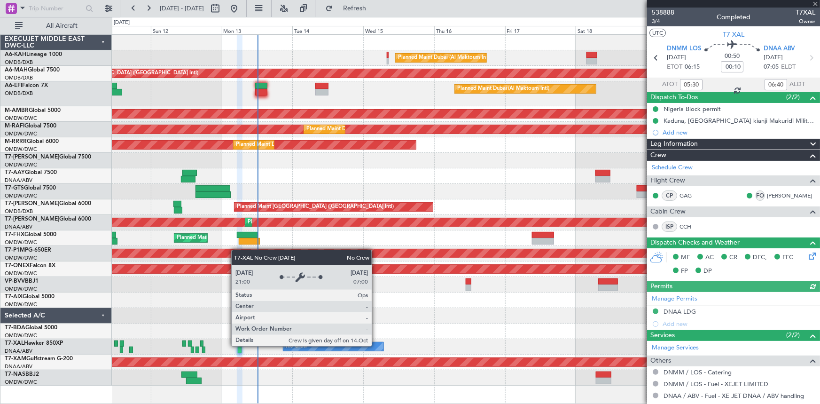
click at [376, 250] on div "No Crew" at bounding box center [333, 346] width 100 height 8
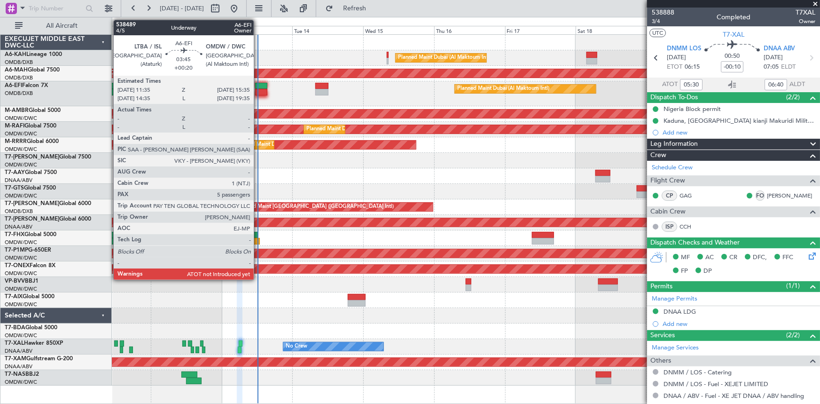
click at [258, 87] on div at bounding box center [261, 86] width 12 height 7
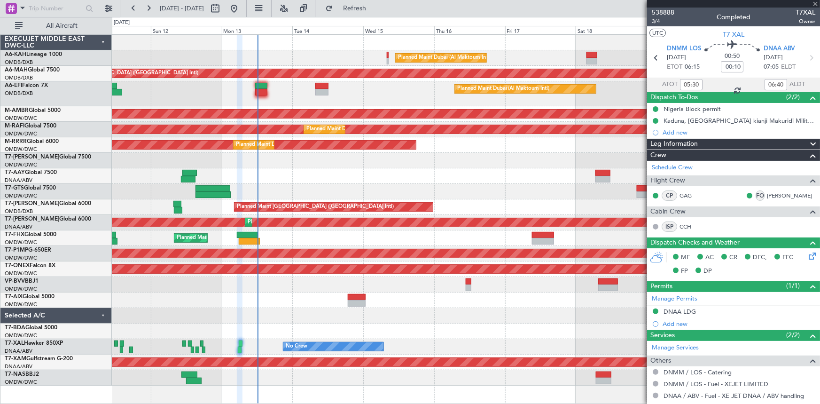
type input "+00:20"
type input "5"
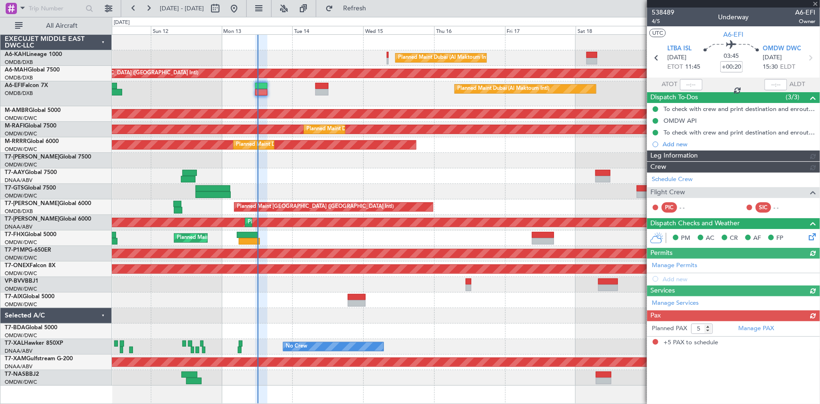
click at [546, 83] on div at bounding box center [691, 84] width 23 height 11
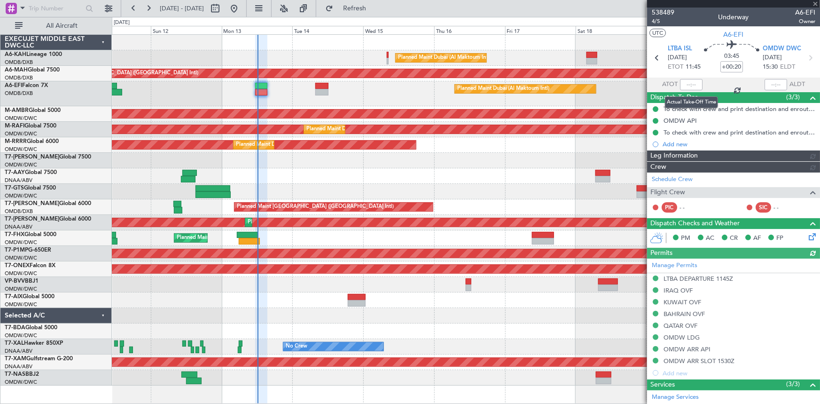
type input "[PERSON_NAME] ([PERSON_NAME])"
type input "7547"
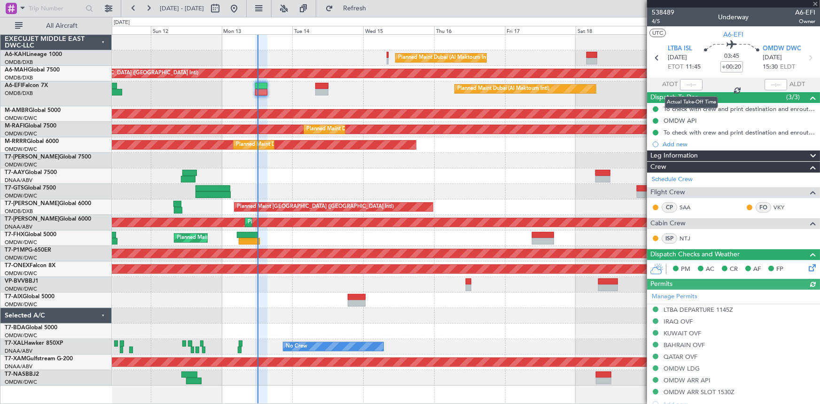
click at [546, 83] on div at bounding box center [691, 84] width 23 height 11
click at [546, 83] on mat-tooltip-component "Flight Time Correction" at bounding box center [730, 87] width 70 height 25
click at [546, 85] on input "text" at bounding box center [691, 84] width 23 height 11
click at [546, 80] on section "ATOT 1210 ALDT" at bounding box center [733, 85] width 173 height 14
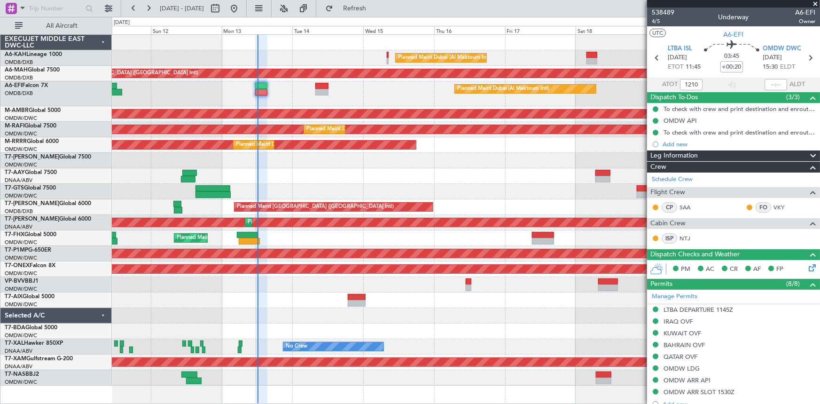
type input "12:10"
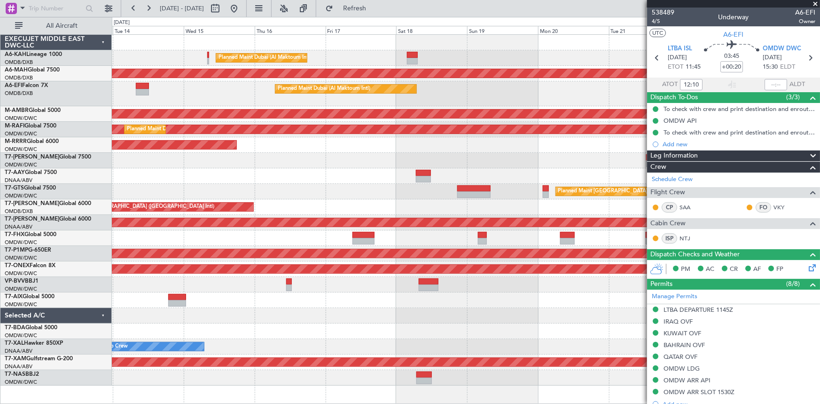
click at [320, 132] on div "Planned Maint Dubai (Al Maktoum Intl)" at bounding box center [387, 129] width 1966 height 8
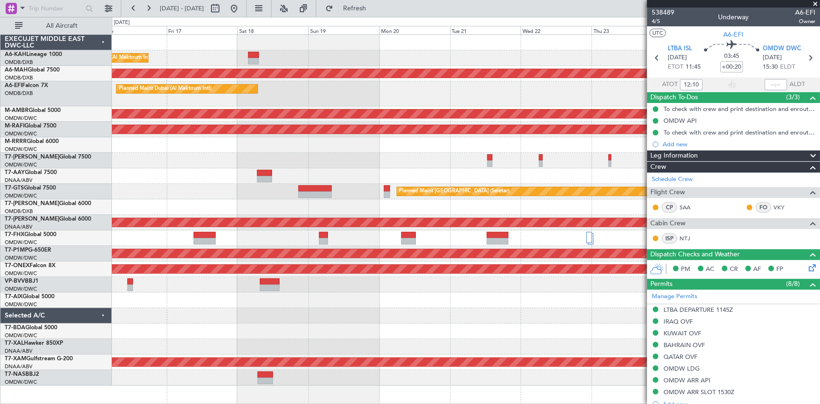
click at [460, 123] on div "Planned Maint Dubai (Al Maktoum Intl) Planned Maint [GEOGRAPHIC_DATA] (Al Makto…" at bounding box center [466, 130] width 708 height 16
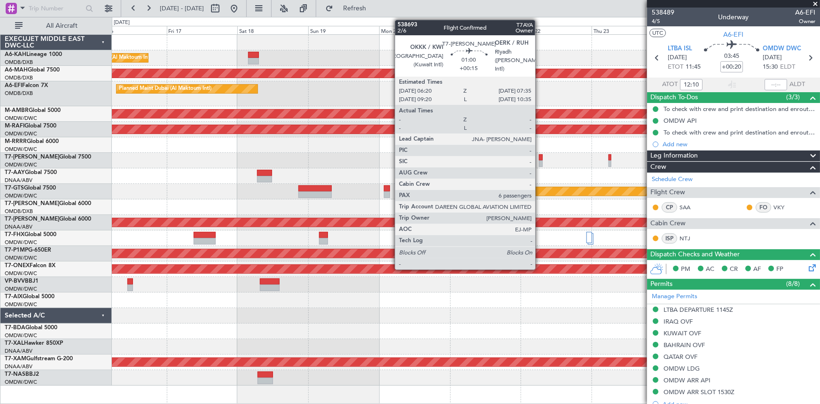
click at [540, 155] on div at bounding box center [541, 157] width 4 height 7
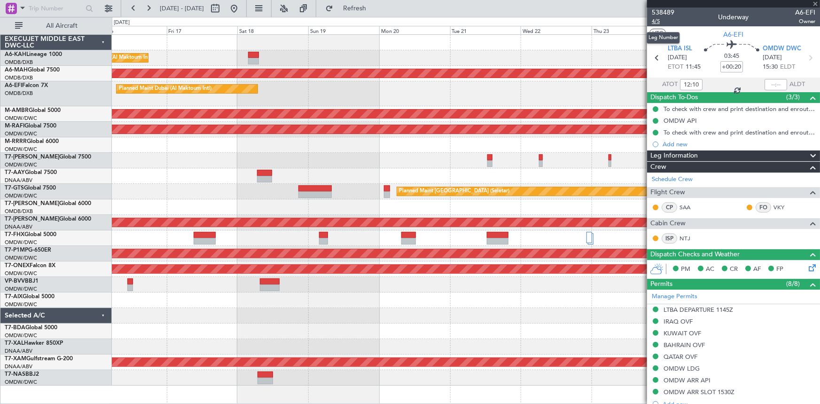
type input "+00:15"
type input "6"
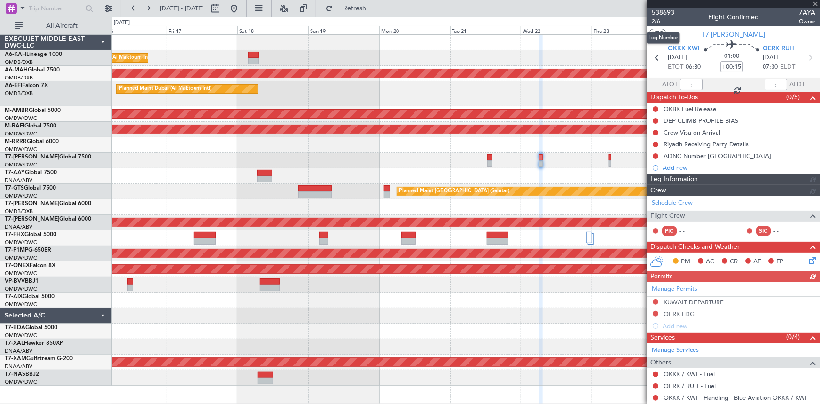
click at [546, 23] on span "2/6" at bounding box center [663, 21] width 23 height 8
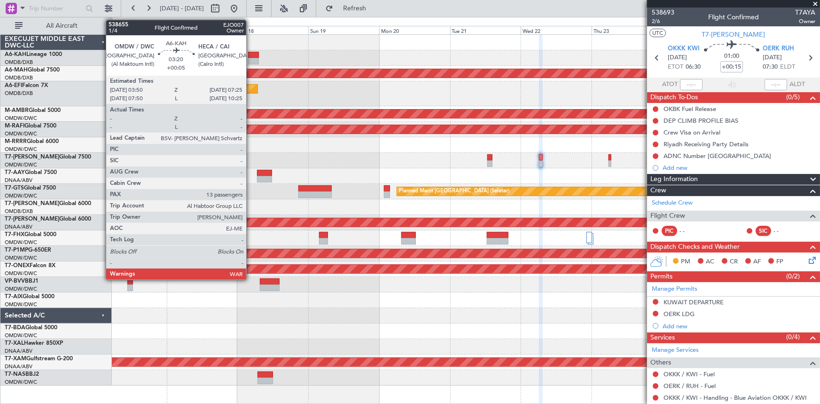
click at [251, 54] on div at bounding box center [253, 55] width 11 height 7
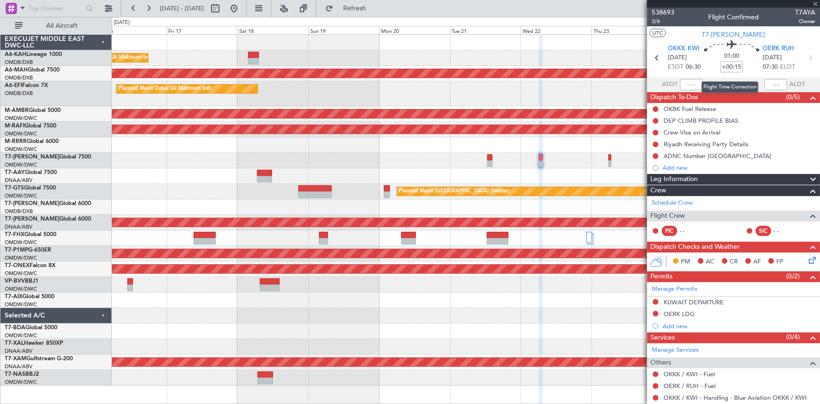
type input "+00:05"
type input "13"
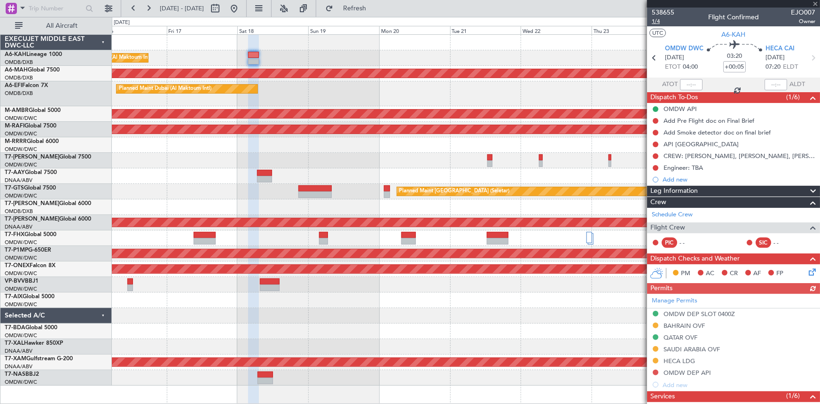
click at [546, 21] on span "1/4" at bounding box center [663, 21] width 23 height 8
click at [242, 8] on button at bounding box center [234, 8] width 15 height 15
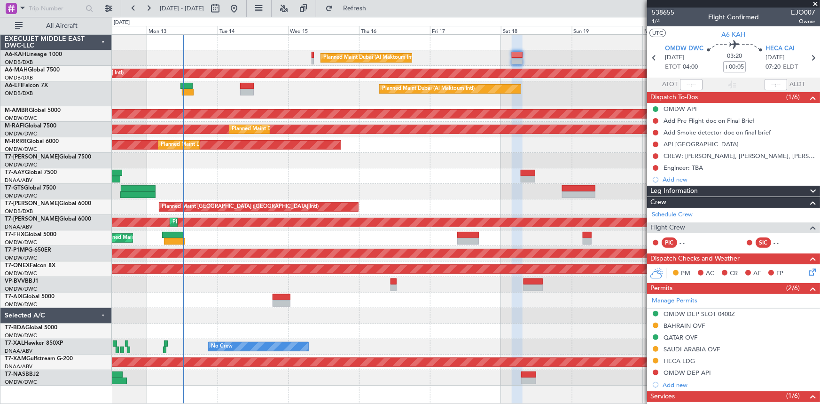
click at [281, 173] on div at bounding box center [466, 176] width 708 height 16
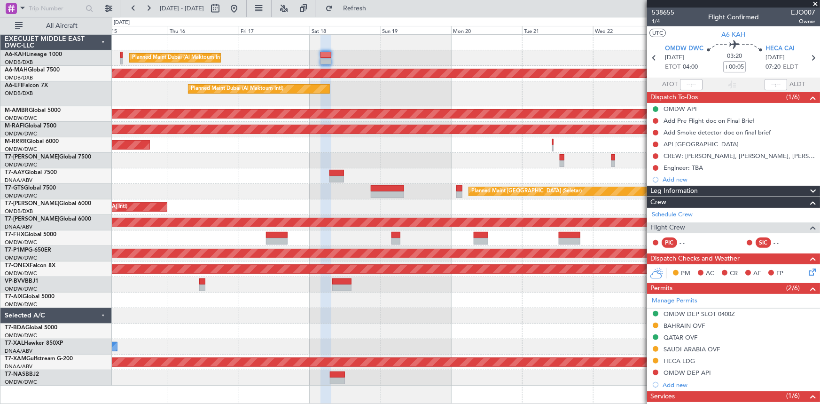
click at [277, 167] on div "Planned Maint Dubai (Al Maktoum Intl) Unplanned Maint [GEOGRAPHIC_DATA] ([GEOGR…" at bounding box center [466, 210] width 708 height 351
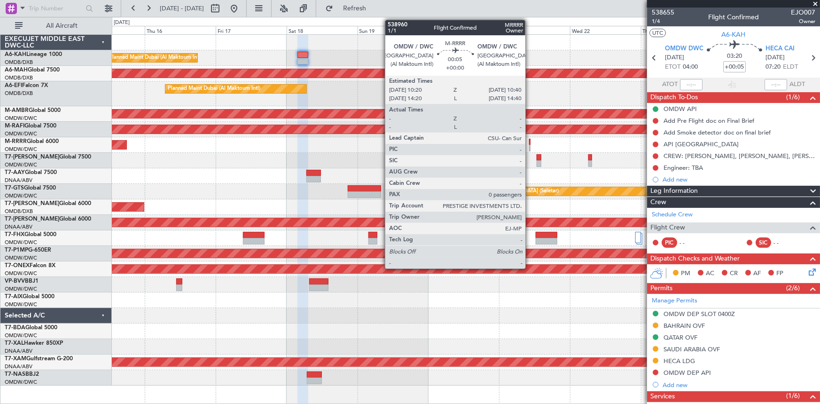
click at [530, 141] on div at bounding box center [529, 142] width 1 height 7
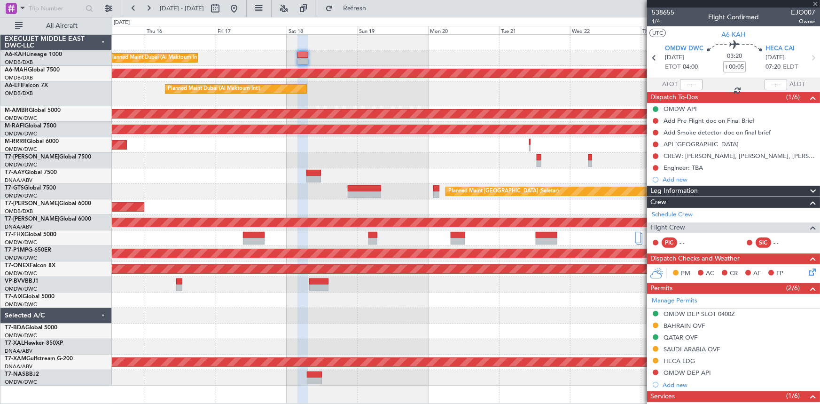
type input "0"
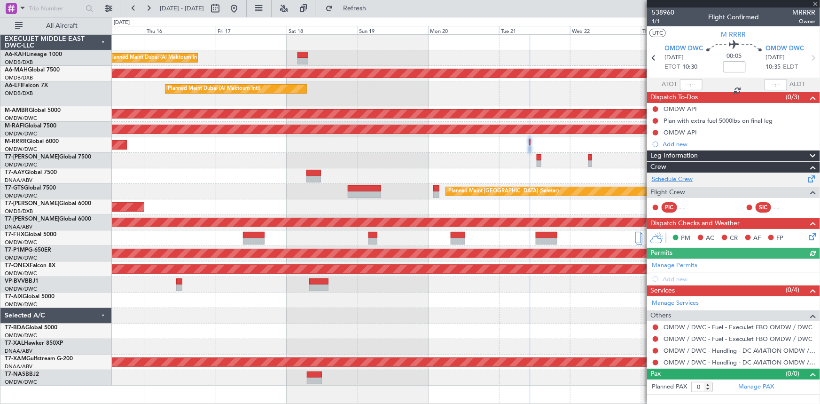
click at [546, 180] on link "Schedule Crew" at bounding box center [672, 179] width 41 height 9
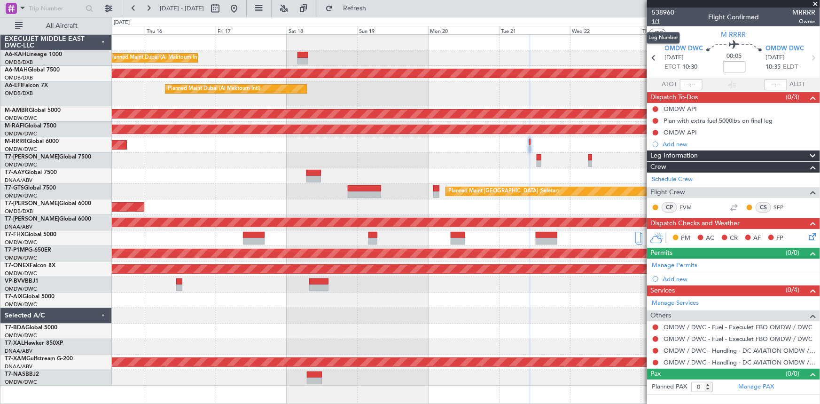
click at [546, 21] on span "1/1" at bounding box center [663, 21] width 23 height 8
click at [546, 68] on input at bounding box center [734, 66] width 23 height 11
type input "+00:30"
click at [546, 250] on link "Manage Permits" at bounding box center [675, 265] width 46 height 9
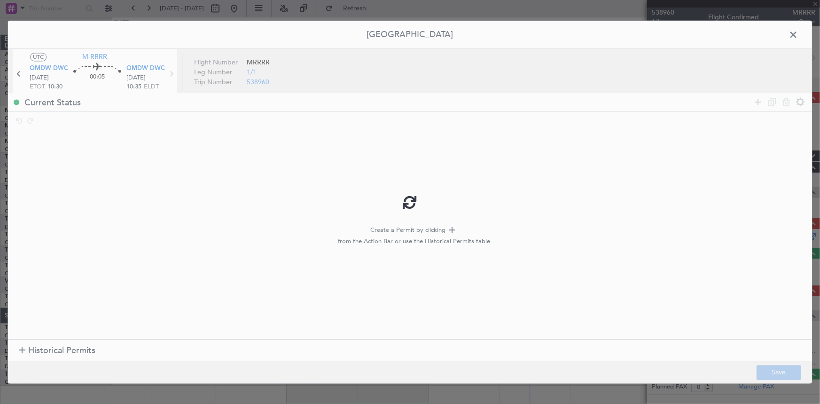
click at [93, 250] on div at bounding box center [410, 202] width 804 height 362
click at [43, 250] on div at bounding box center [410, 202] width 804 height 362
type input "+00:30"
click at [43, 250] on span "Historical Permits" at bounding box center [61, 351] width 67 height 13
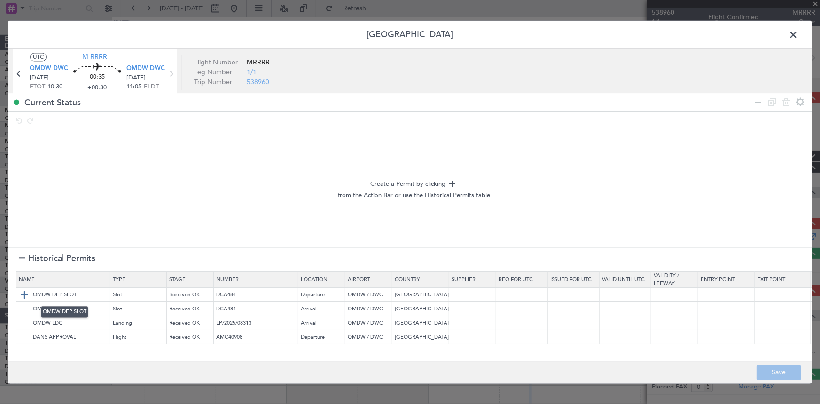
click at [21, 250] on img at bounding box center [24, 294] width 11 height 11
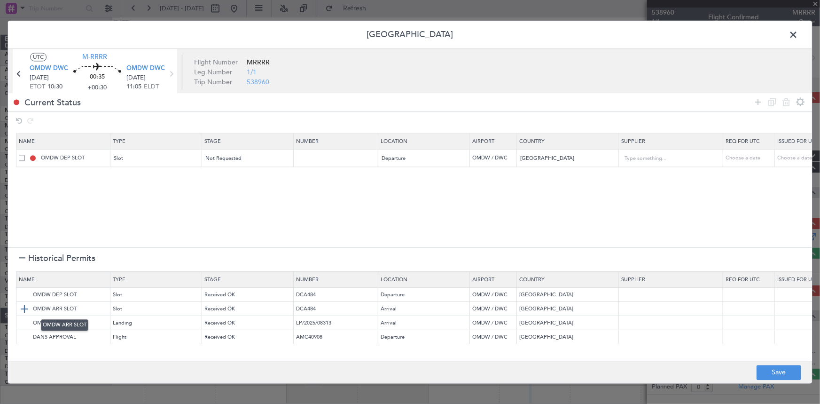
click at [25, 250] on img at bounding box center [24, 308] width 11 height 11
click at [24, 250] on img at bounding box center [24, 322] width 11 height 11
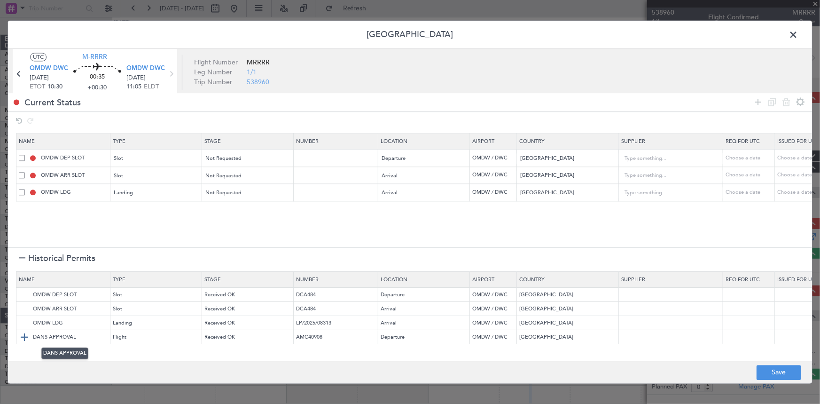
click at [21, 250] on img at bounding box center [24, 336] width 11 height 11
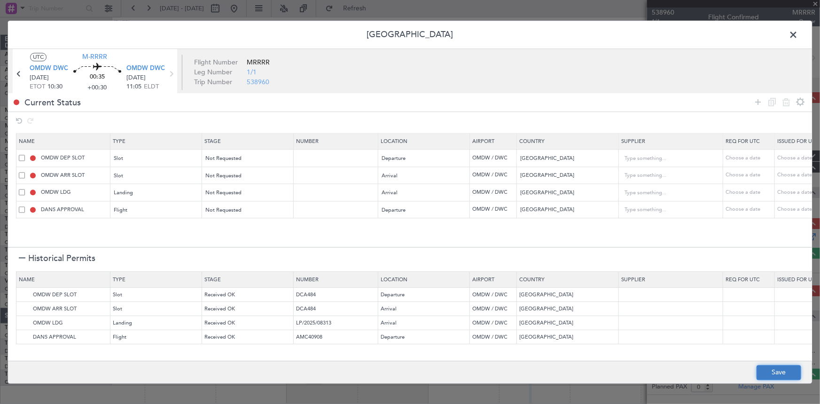
click at [546, 250] on button "Save" at bounding box center [779, 372] width 45 height 15
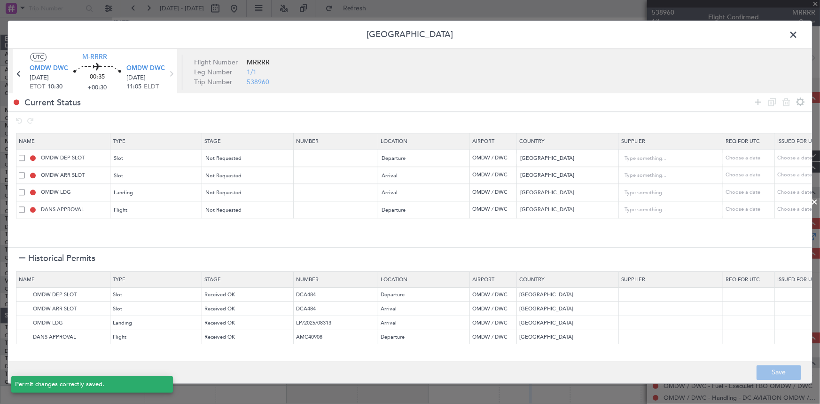
type input "NNN"
type input "1"
type input "NNN"
type input "1"
type input "NNN"
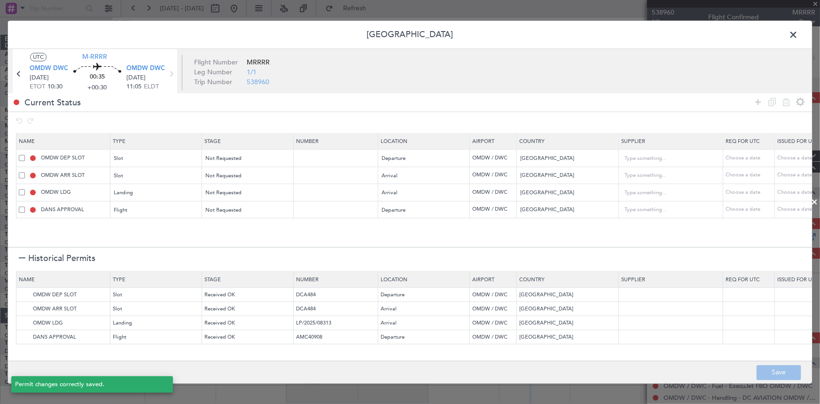
type input "1"
type input "Flight"
type input "NNN"
type input "1"
click at [546, 34] on span at bounding box center [798, 37] width 0 height 19
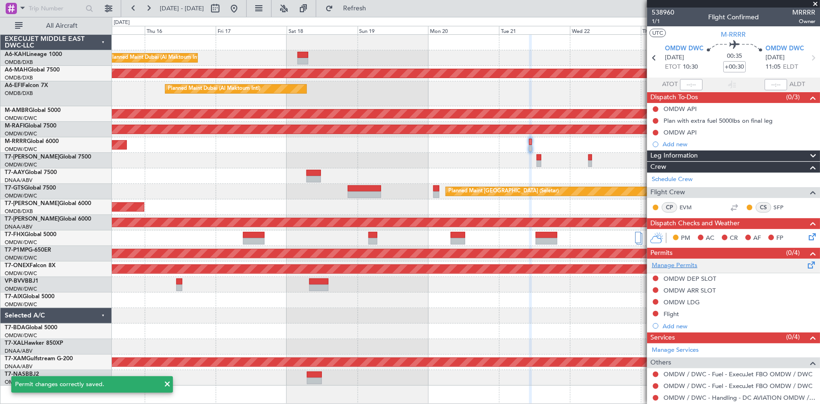
click at [546, 250] on link "Manage Permits" at bounding box center [675, 265] width 46 height 9
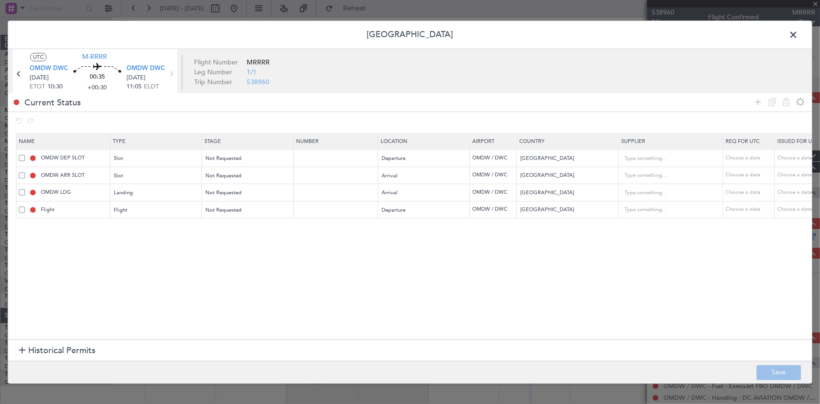
click at [38, 250] on span "Historical Permits" at bounding box center [61, 351] width 67 height 13
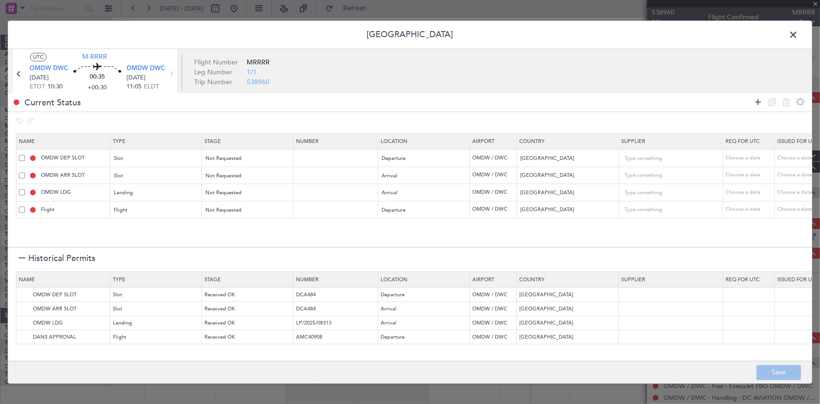
click at [762, 100] on icon at bounding box center [758, 101] width 11 height 11
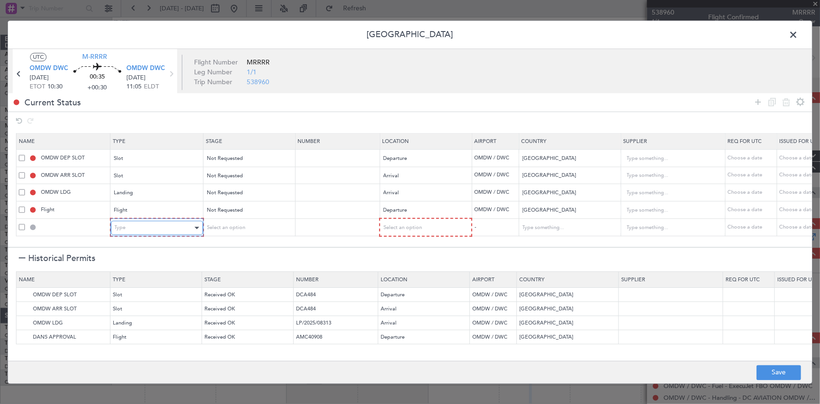
click at [159, 228] on div "Type" at bounding box center [154, 228] width 78 height 14
click at [160, 276] on span "API" at bounding box center [157, 275] width 84 height 14
click at [258, 227] on div "Select an option" at bounding box center [245, 228] width 78 height 14
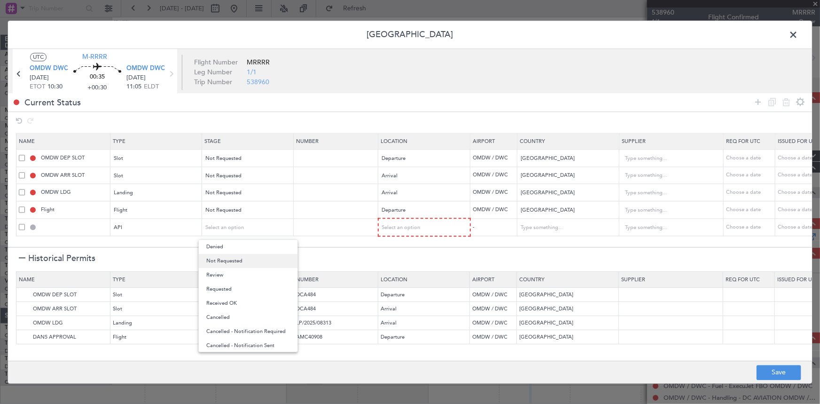
click at [244, 259] on span "Not Requested" at bounding box center [248, 261] width 84 height 14
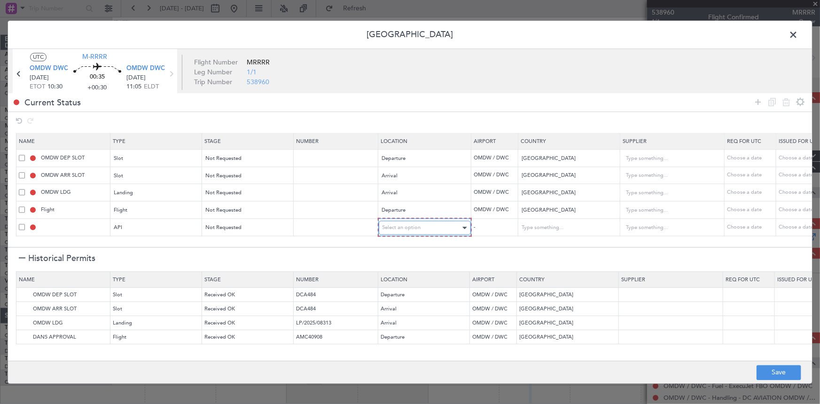
click at [408, 224] on span "Select an option" at bounding box center [402, 227] width 39 height 7
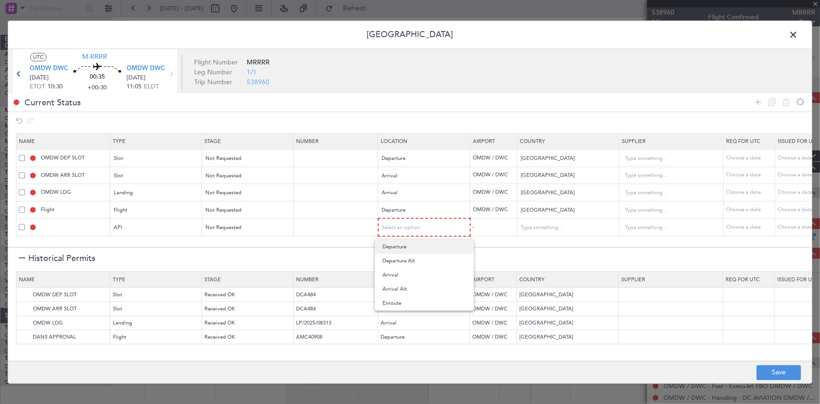
click at [407, 249] on span "Departure" at bounding box center [425, 247] width 84 height 14
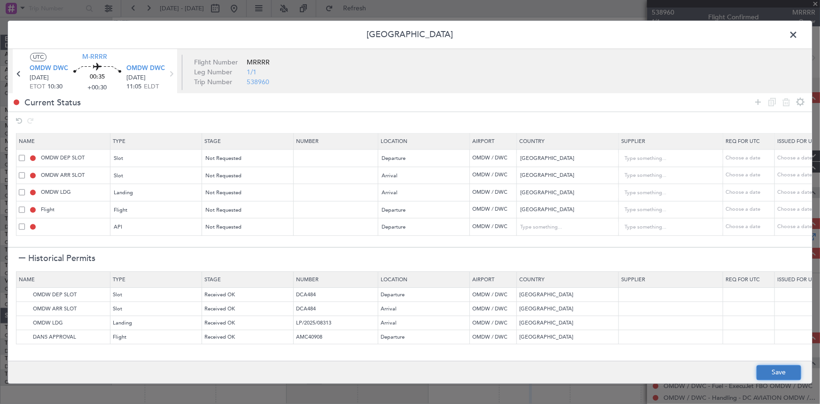
click at [774, 373] on button "Save" at bounding box center [779, 372] width 45 height 15
type input "OMDW DEP API"
type input "[GEOGRAPHIC_DATA]"
type input "NNN"
type input "1"
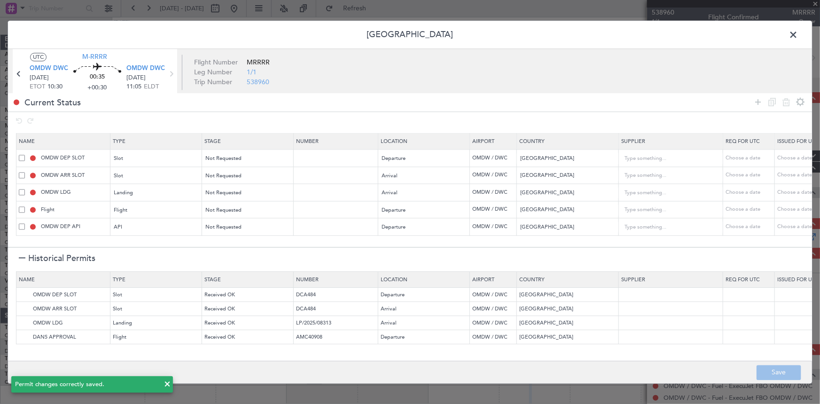
click at [798, 34] on span at bounding box center [798, 37] width 0 height 19
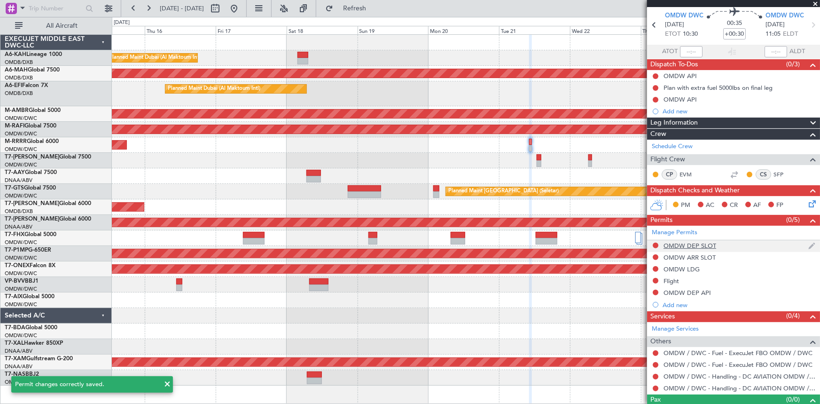
scroll to position [49, 0]
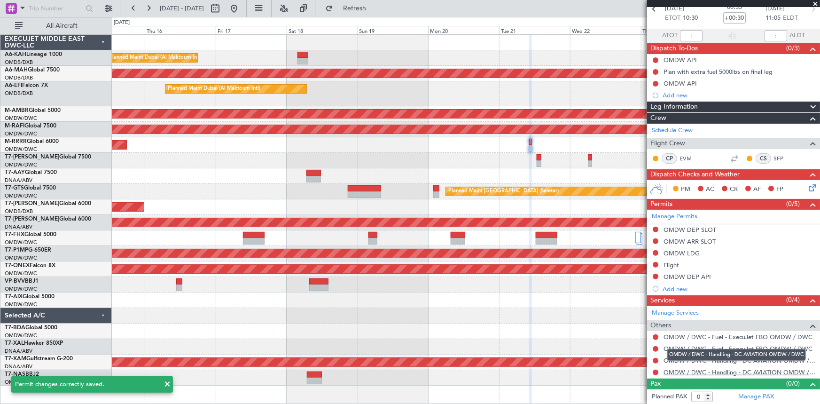
click at [683, 371] on link "OMDW / DWC - Handling - DC AVIATION OMDW / DWC" at bounding box center [740, 372] width 152 height 8
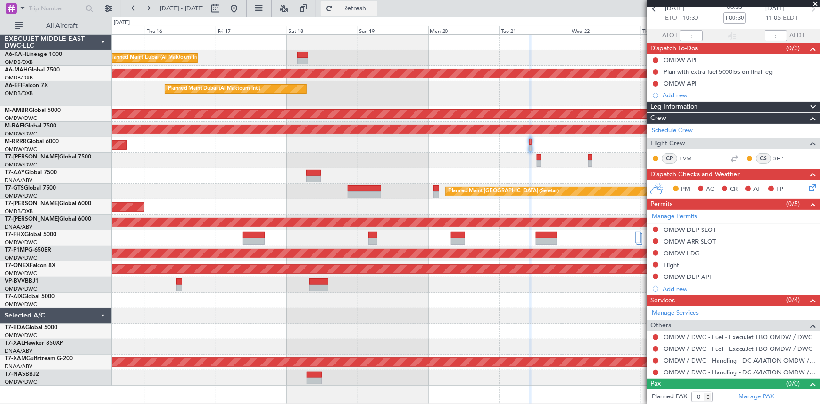
click at [375, 12] on span "Refresh" at bounding box center [354, 8] width 39 height 7
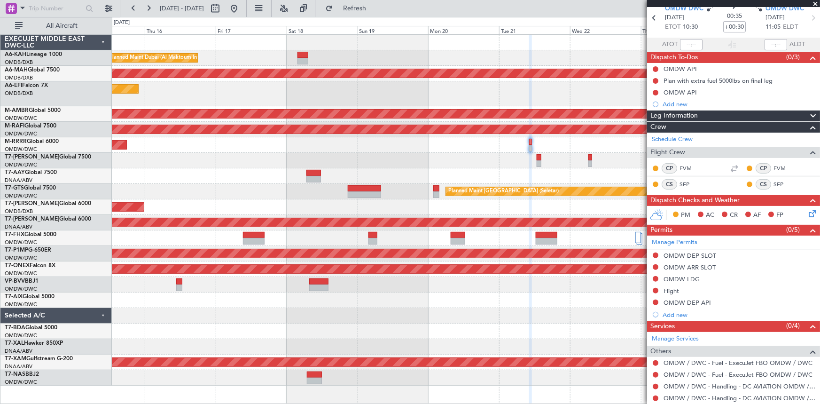
scroll to position [66, 0]
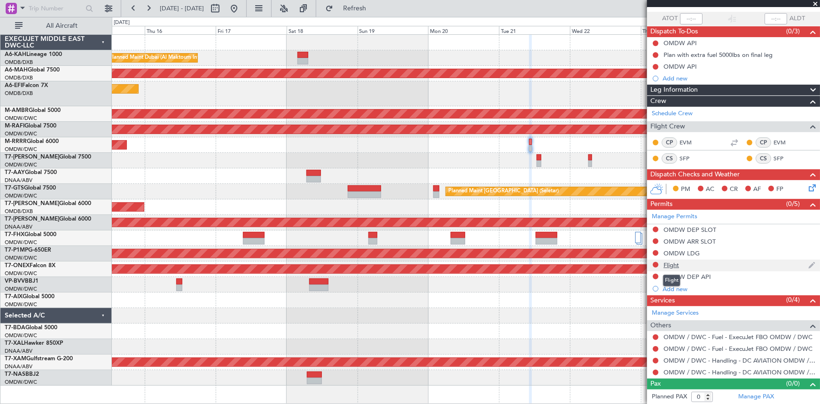
click at [675, 264] on div "Flight" at bounding box center [672, 265] width 16 height 8
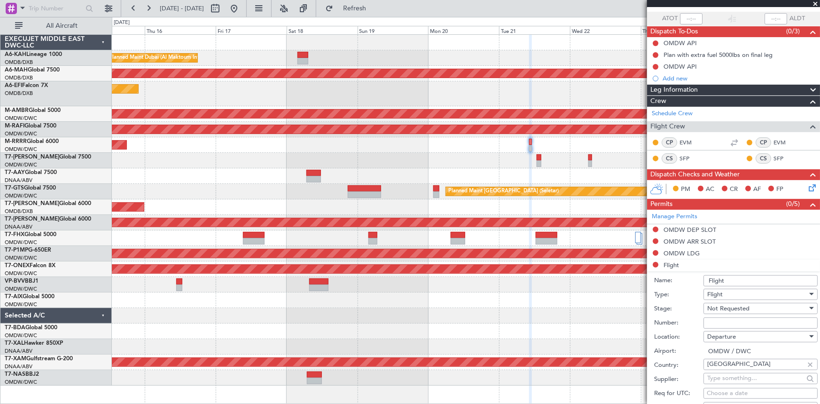
scroll to position [151, 0]
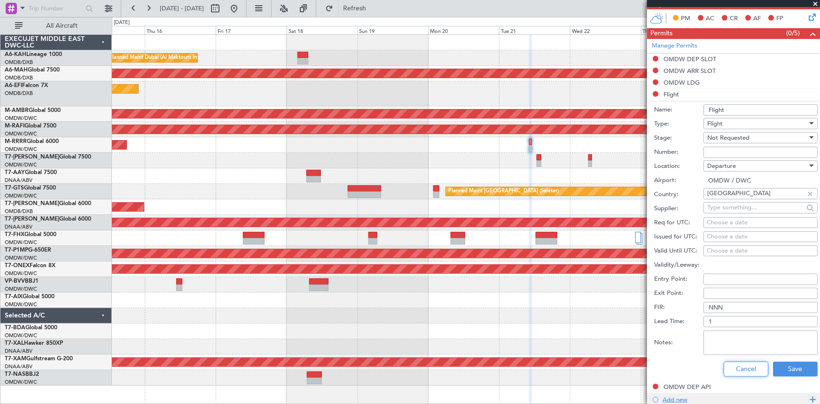
drag, startPoint x: 729, startPoint y: 369, endPoint x: 679, endPoint y: 283, distance: 99.8
click at [729, 369] on button "Cancel" at bounding box center [746, 369] width 45 height 15
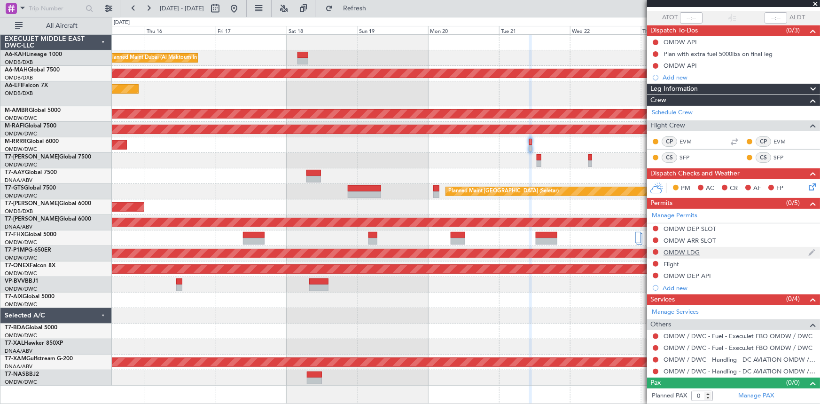
scroll to position [66, 0]
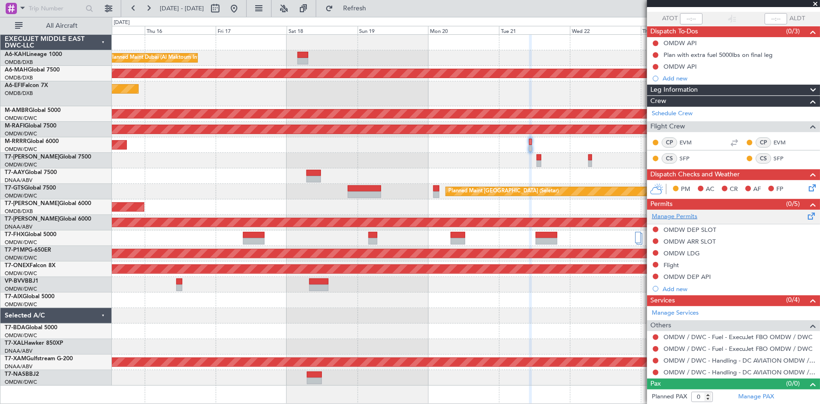
click at [687, 212] on link "Manage Permits" at bounding box center [675, 216] width 46 height 9
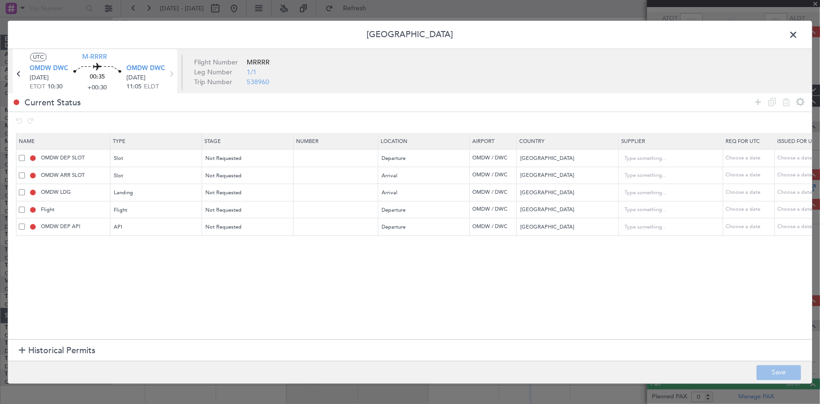
click at [23, 211] on span at bounding box center [22, 209] width 6 height 6
click at [25, 206] on input "checkbox" at bounding box center [25, 206] width 0 height 0
click at [788, 103] on icon at bounding box center [786, 101] width 11 height 11
type input "OMDW DEP API"
click at [772, 367] on button "Save" at bounding box center [779, 372] width 45 height 15
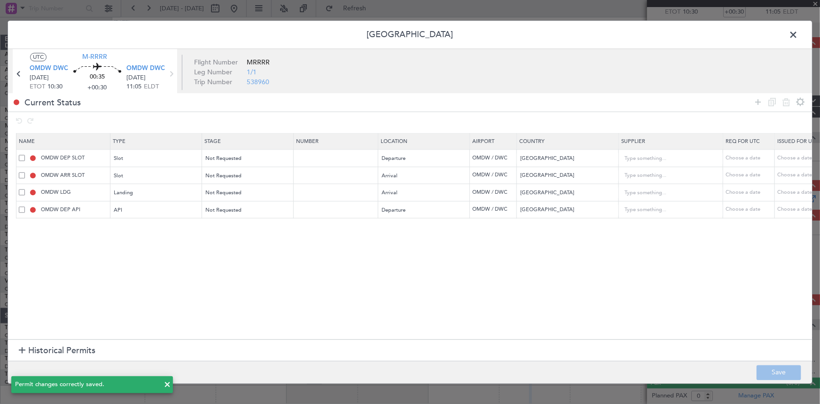
scroll to position [54, 0]
click at [48, 353] on span "Historical Permits" at bounding box center [61, 351] width 67 height 13
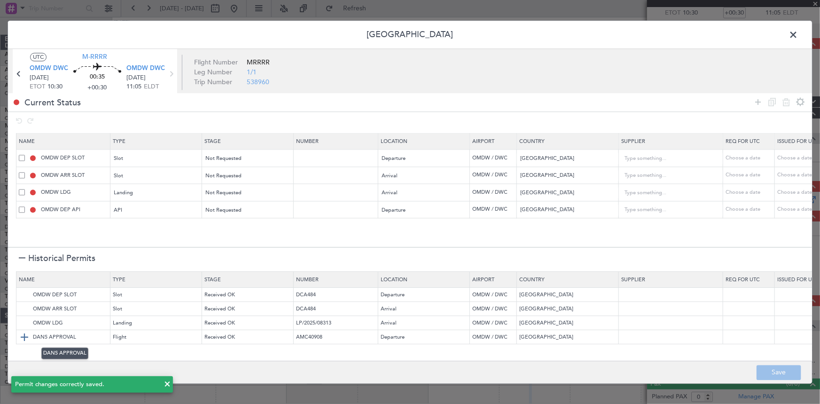
click at [26, 336] on img at bounding box center [24, 336] width 11 height 11
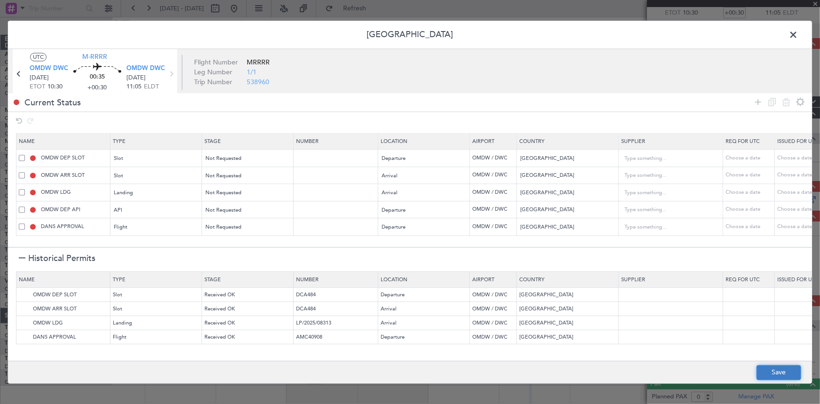
click at [766, 367] on button "Save" at bounding box center [779, 372] width 45 height 15
type input "Flight"
type input "NNN"
type input "1"
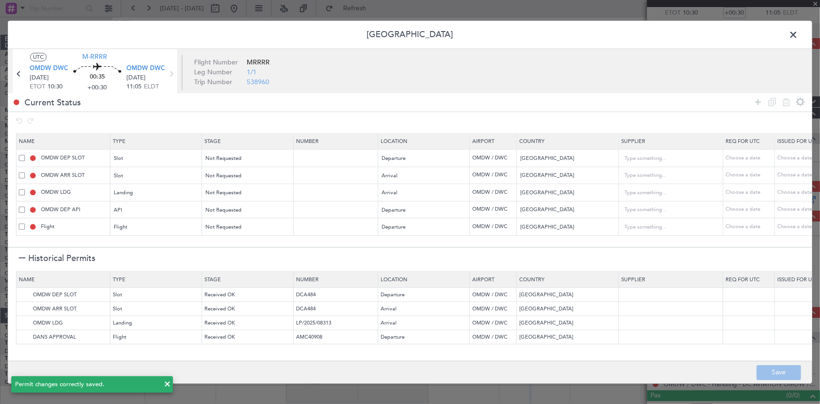
click at [798, 35] on span at bounding box center [798, 37] width 0 height 19
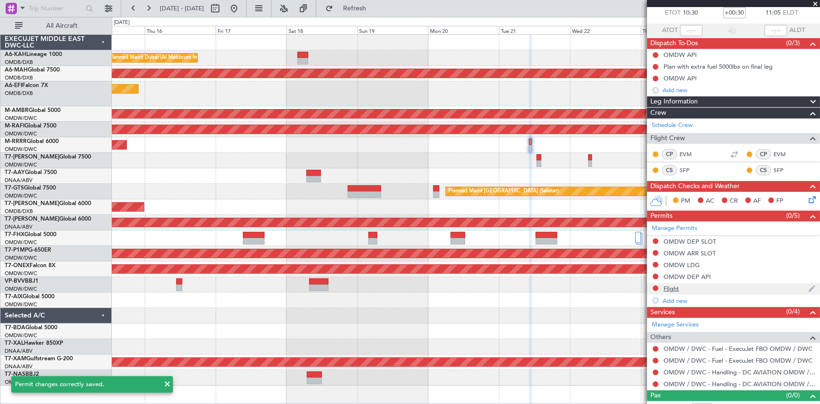
click at [682, 289] on div "Flight" at bounding box center [733, 289] width 173 height 12
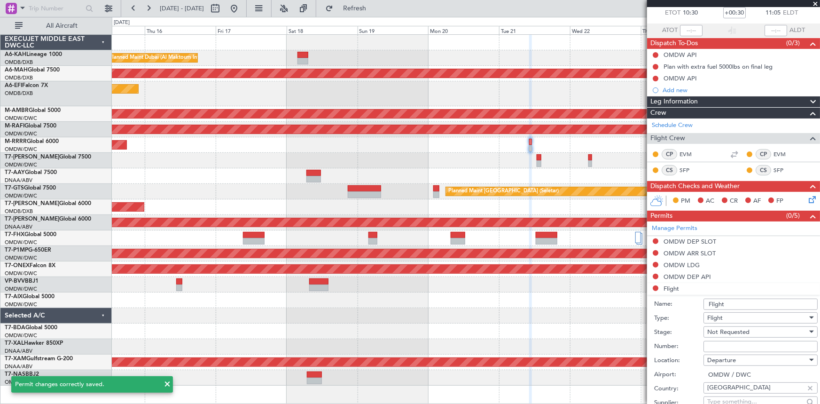
drag, startPoint x: 737, startPoint y: 304, endPoint x: 286, endPoint y: 259, distance: 452.7
click at [291, 261] on fb-app "15 Oct 2025 - 25 Oct 2025 Refresh Quick Links All Aircraft Planned Maint Dubai …" at bounding box center [410, 205] width 820 height 397
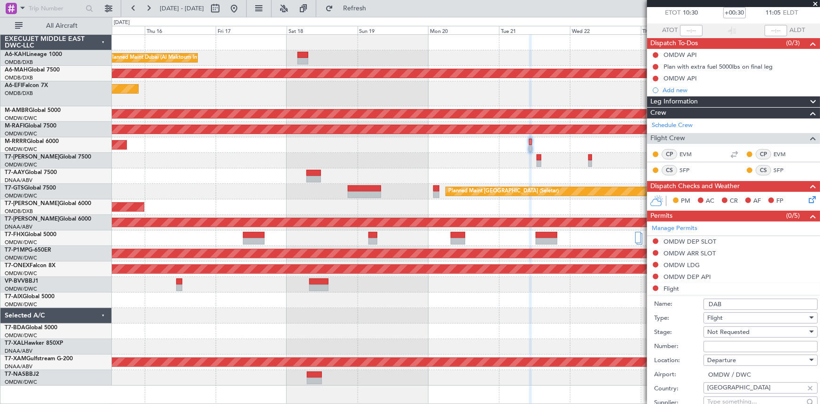
type input "DANS APPROVAL"
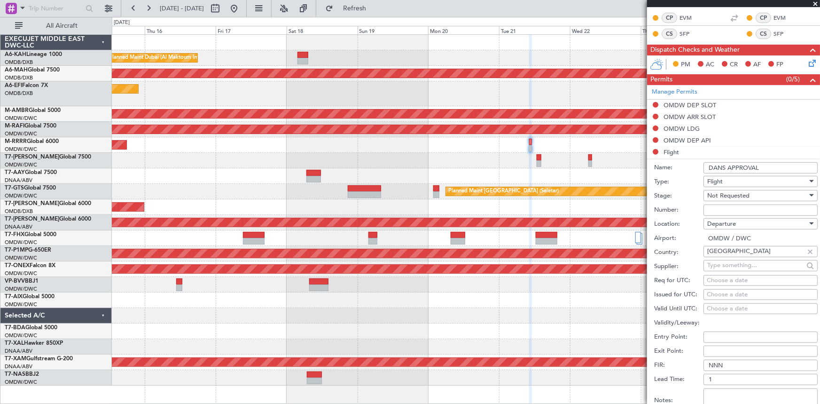
scroll to position [225, 0]
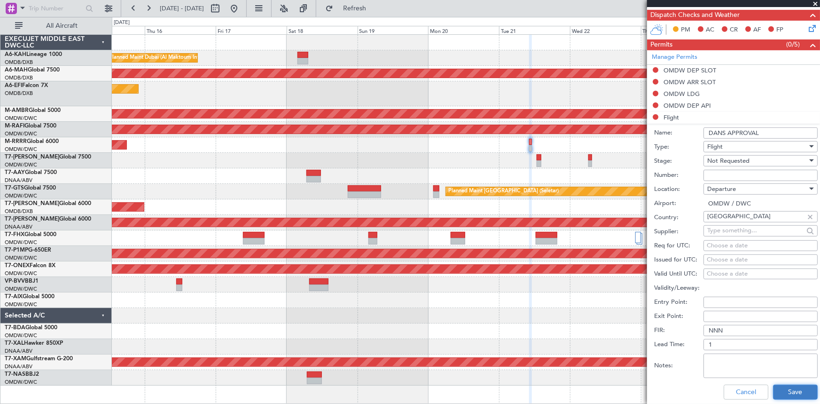
click at [783, 386] on button "Save" at bounding box center [795, 392] width 45 height 15
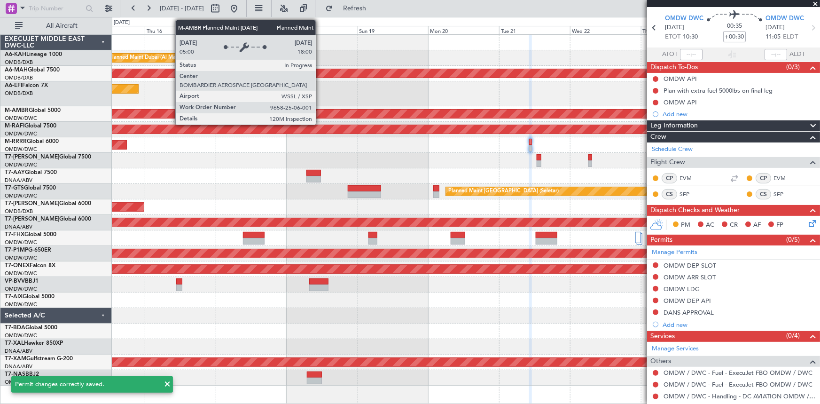
scroll to position [0, 0]
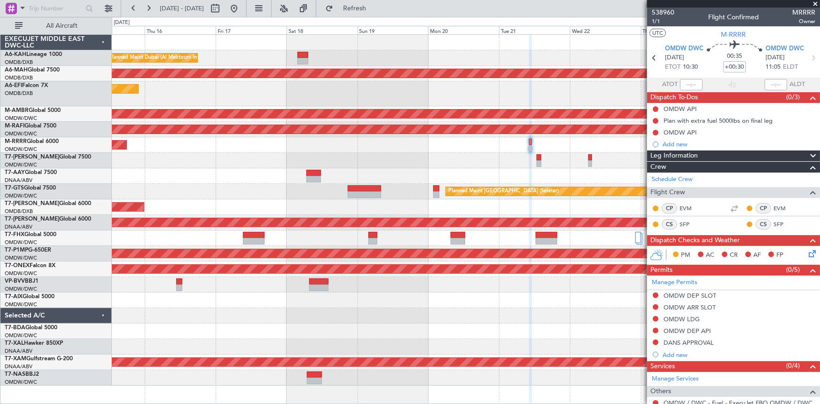
drag, startPoint x: 374, startPoint y: 9, endPoint x: 765, endPoint y: 151, distance: 415.6
click at [375, 9] on span "Refresh" at bounding box center [354, 8] width 39 height 7
click at [328, 169] on div at bounding box center [466, 176] width 708 height 16
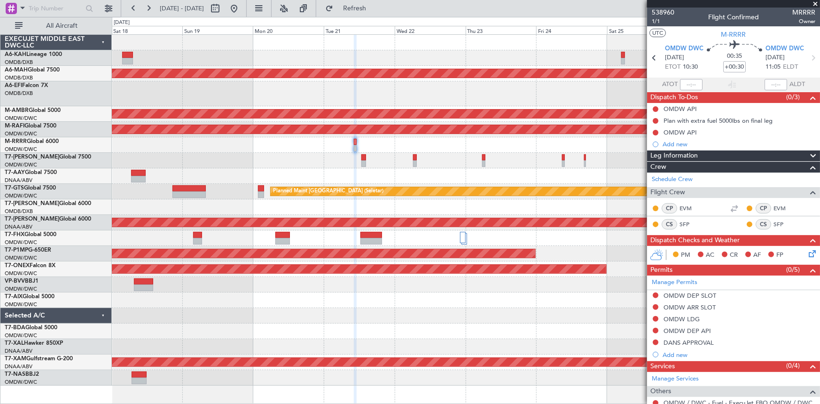
click at [239, 162] on div at bounding box center [466, 161] width 708 height 16
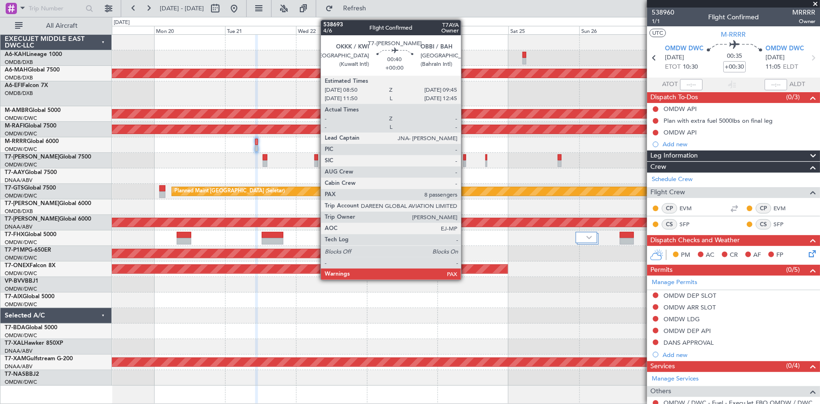
click at [465, 157] on div at bounding box center [465, 157] width 3 height 7
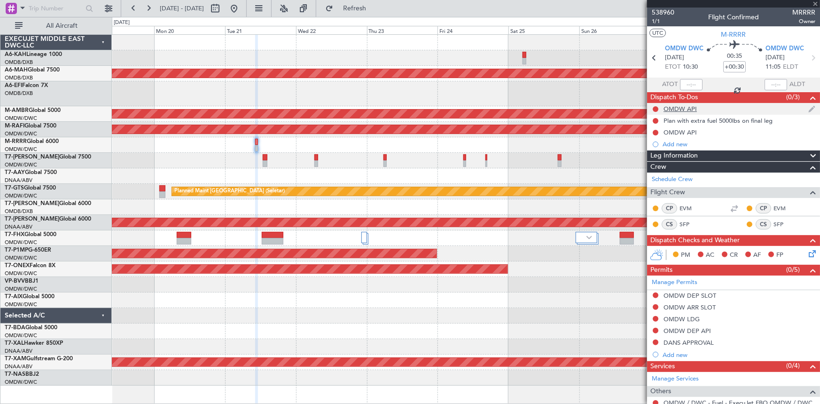
type input "9"
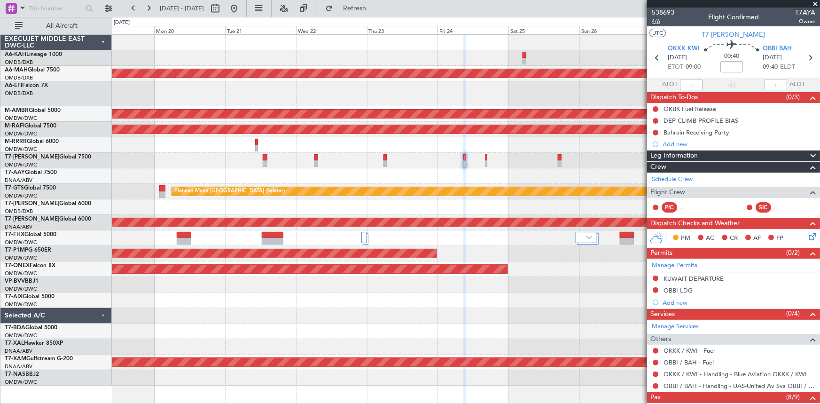
click at [659, 21] on span "4/6" at bounding box center [663, 21] width 23 height 8
click at [807, 56] on icon at bounding box center [810, 58] width 12 height 12
click at [656, 21] on span "5/6" at bounding box center [663, 21] width 23 height 8
click at [810, 56] on icon at bounding box center [810, 58] width 12 height 12
type input "+00:20"
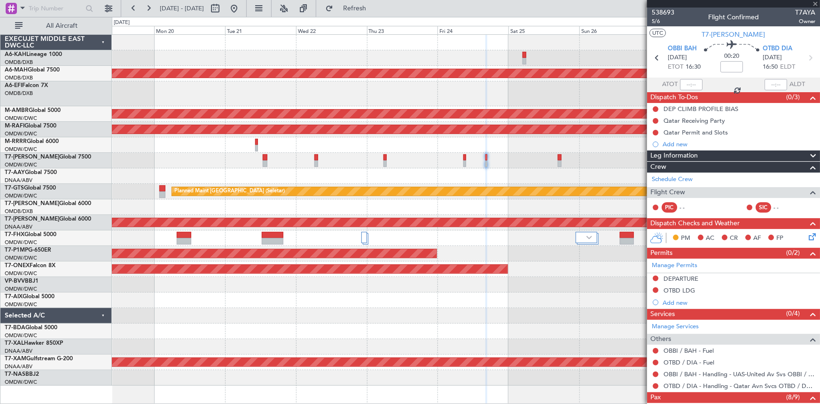
type input "3"
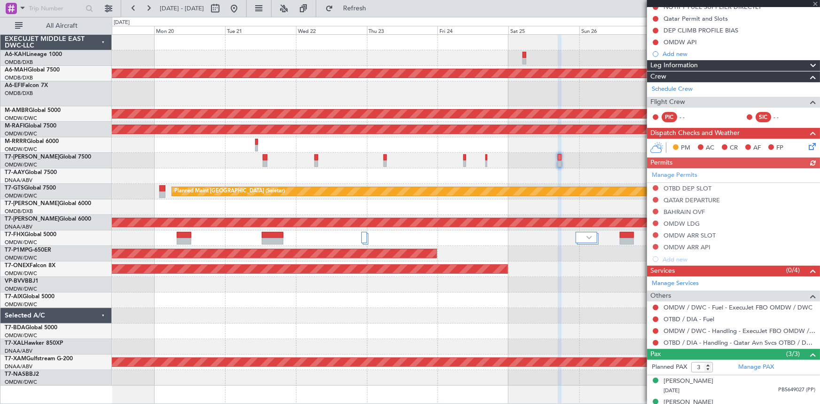
scroll to position [136, 0]
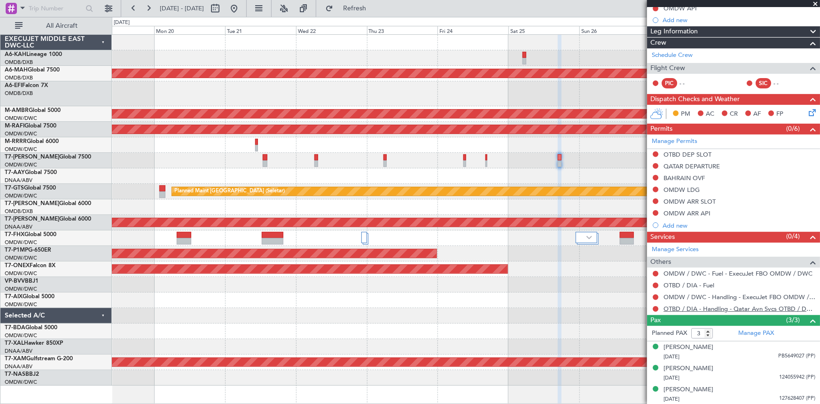
click at [700, 307] on link "OTBD / DIA - Handling - Qatar Avn Svcs OTBD / DOH" at bounding box center [740, 309] width 152 height 8
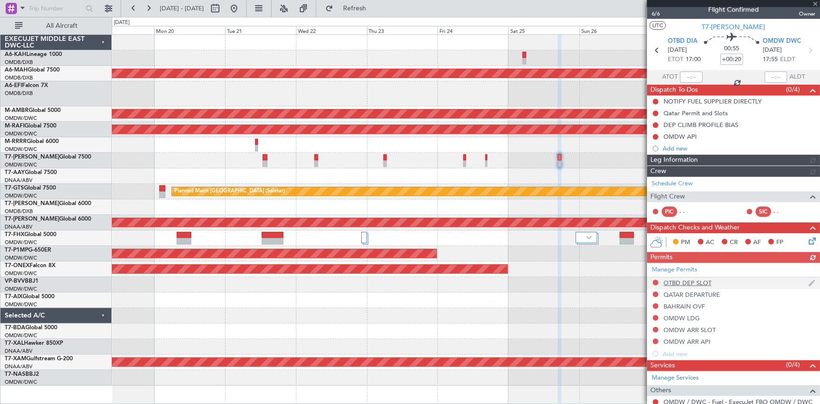
scroll to position [0, 0]
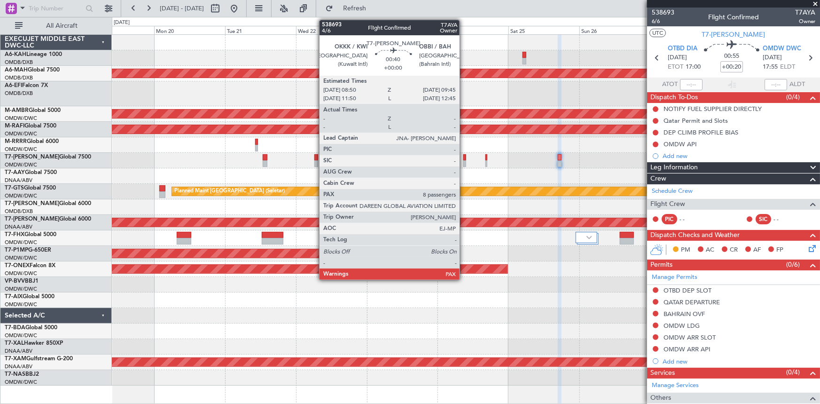
click at [464, 158] on div at bounding box center [465, 157] width 3 height 7
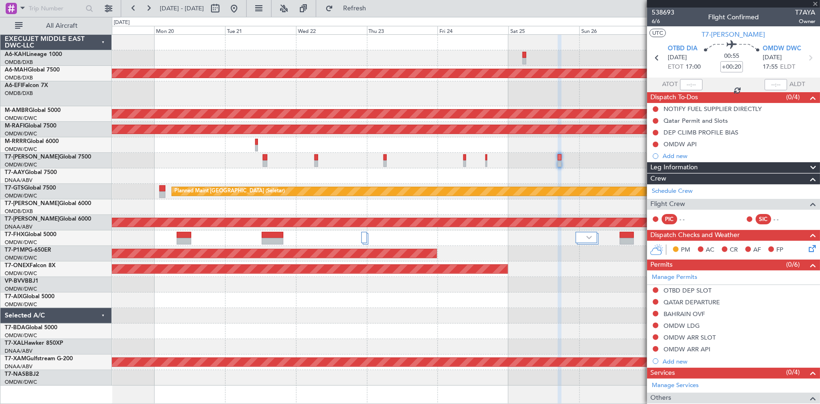
type input "9"
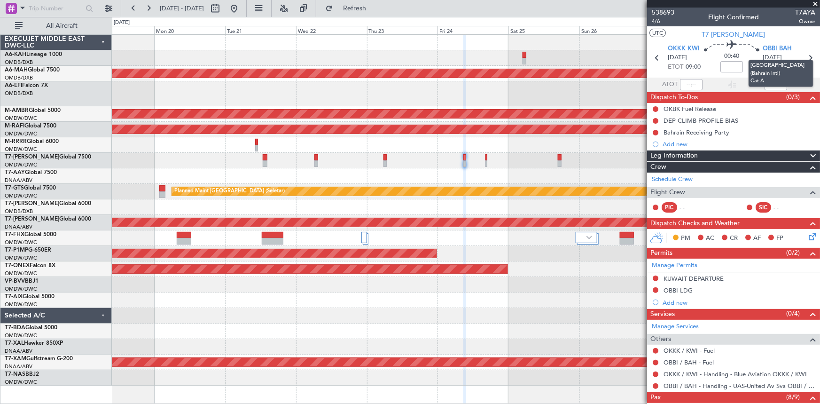
click at [806, 57] on mat-tooltip-component "[GEOGRAPHIC_DATA] (Bahrain Intl) Cat A" at bounding box center [781, 73] width 78 height 40
click at [807, 56] on mat-tooltip-component "[GEOGRAPHIC_DATA] (Bahrain Intl) Cat A" at bounding box center [781, 73] width 78 height 40
click at [807, 58] on icon at bounding box center [810, 58] width 12 height 12
type input "+00:20"
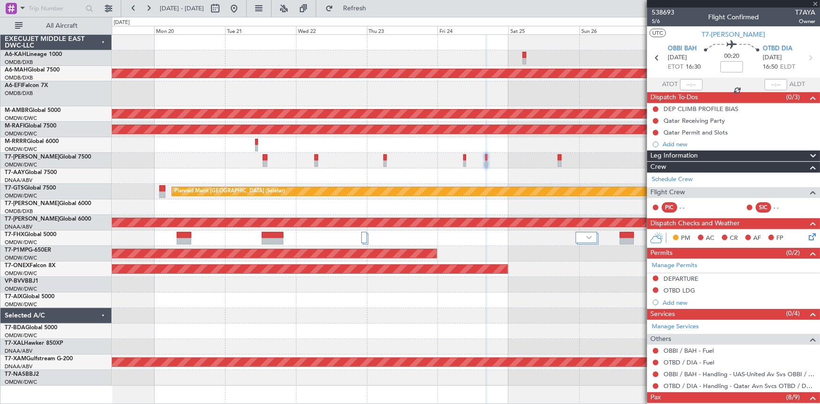
type input "3"
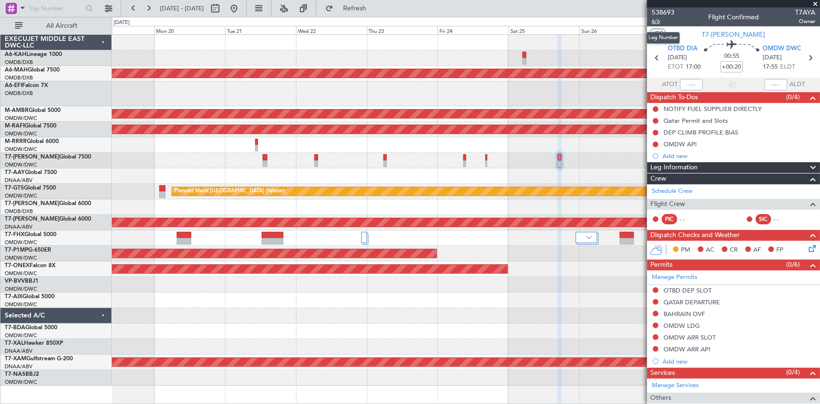
click at [654, 19] on span "6/6" at bounding box center [663, 21] width 23 height 8
click at [656, 289] on button at bounding box center [656, 290] width 6 height 6
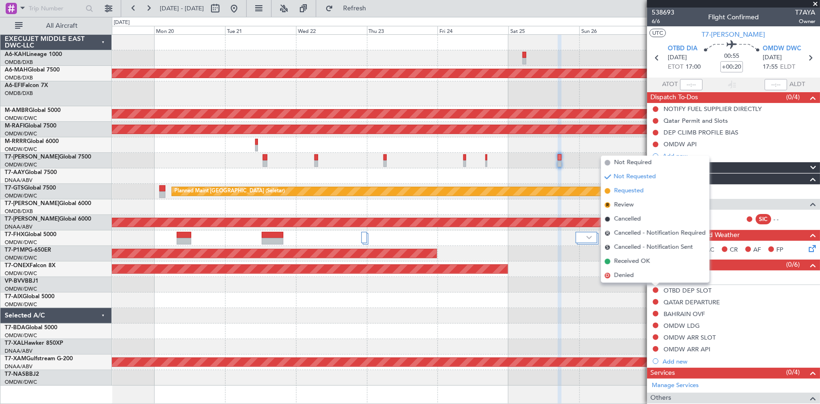
click at [630, 192] on span "Requested" at bounding box center [629, 190] width 30 height 9
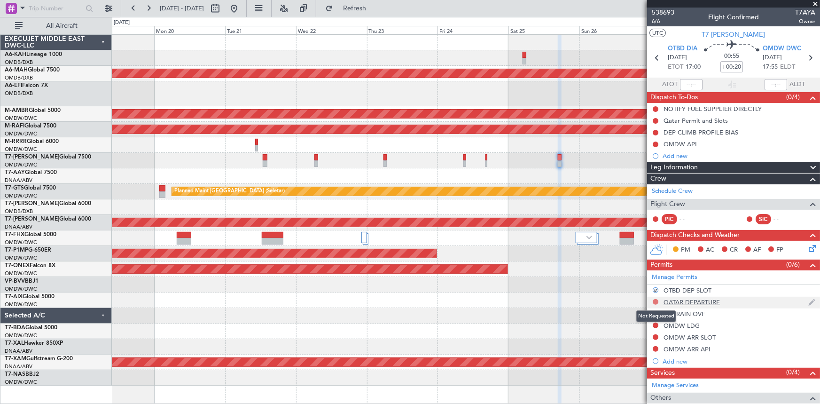
click at [655, 302] on button at bounding box center [656, 302] width 6 height 6
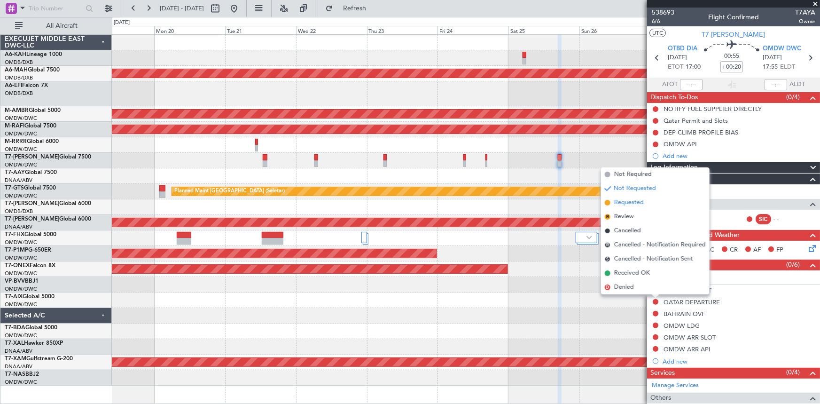
click at [627, 202] on span "Requested" at bounding box center [629, 202] width 30 height 9
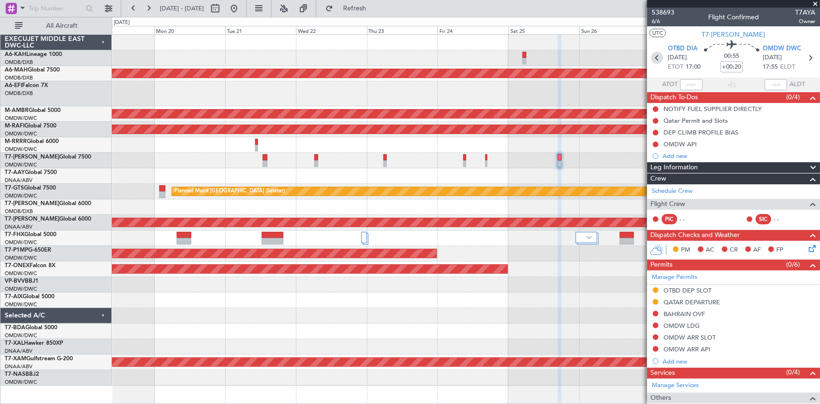
click at [652, 55] on icon at bounding box center [657, 58] width 12 height 12
type input "9"
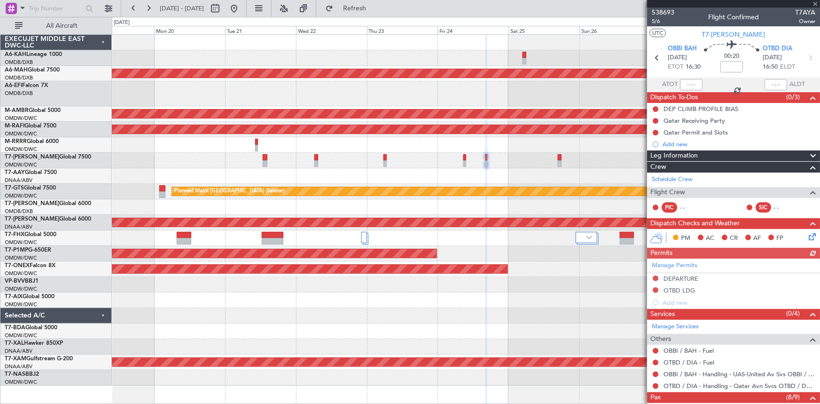
scroll to position [128, 0]
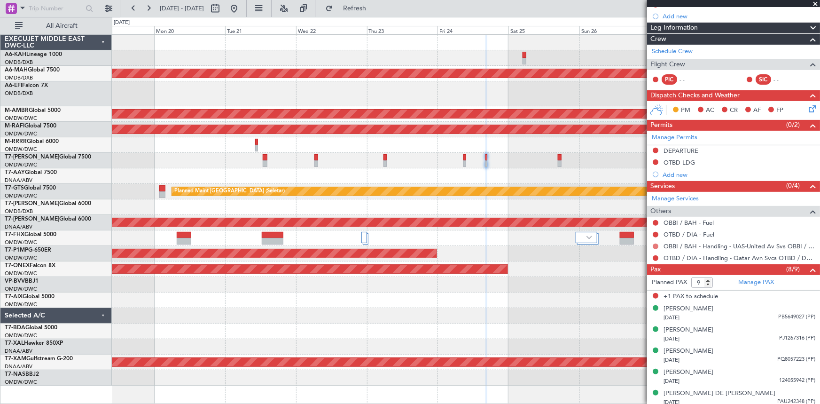
click at [655, 245] on button at bounding box center [656, 247] width 6 height 6
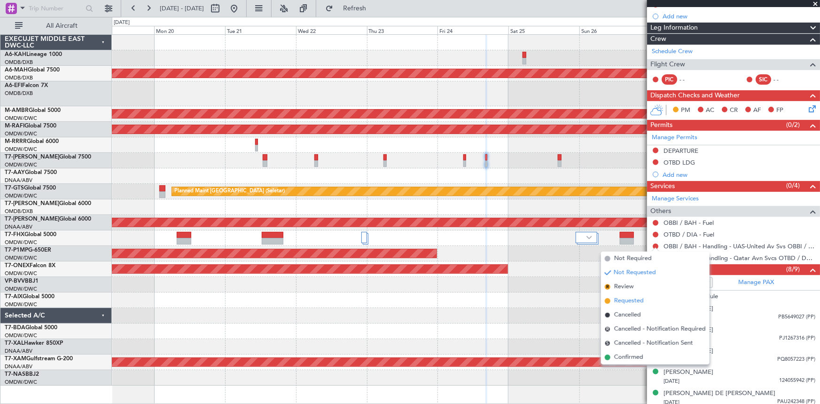
click at [622, 299] on span "Requested" at bounding box center [629, 300] width 30 height 9
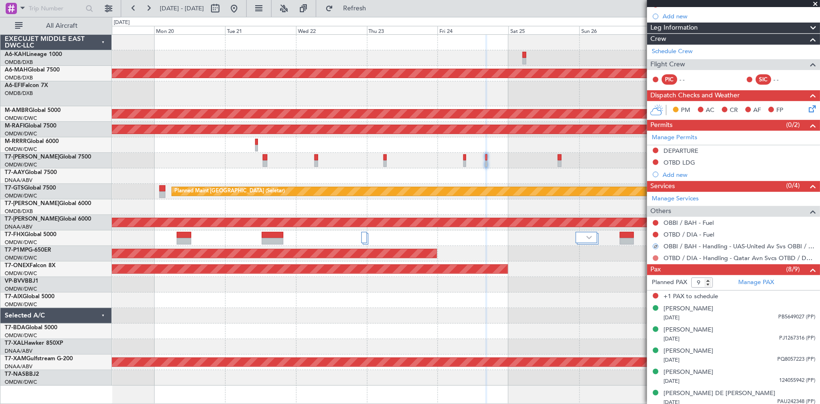
click at [656, 259] on button at bounding box center [656, 258] width 6 height 6
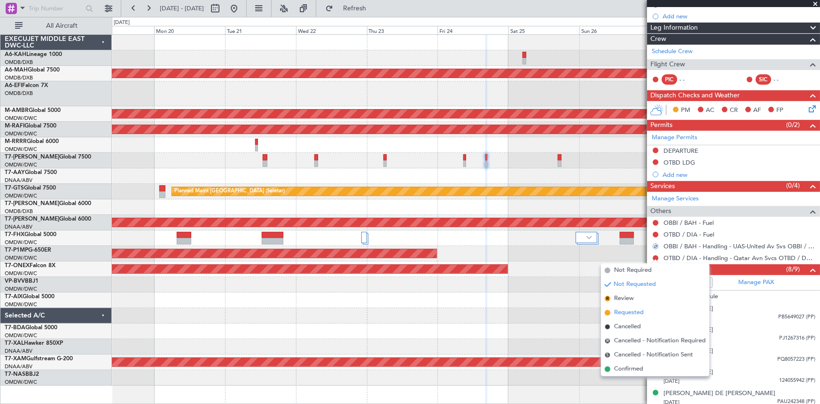
click at [629, 316] on span "Requested" at bounding box center [629, 312] width 30 height 9
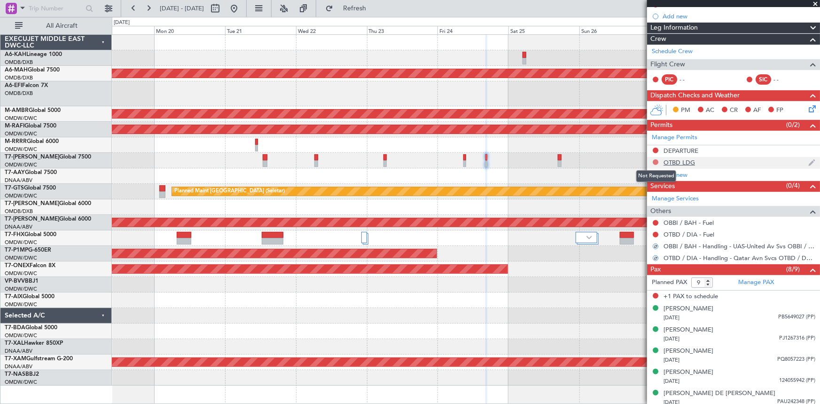
click at [657, 160] on button at bounding box center [656, 162] width 6 height 6
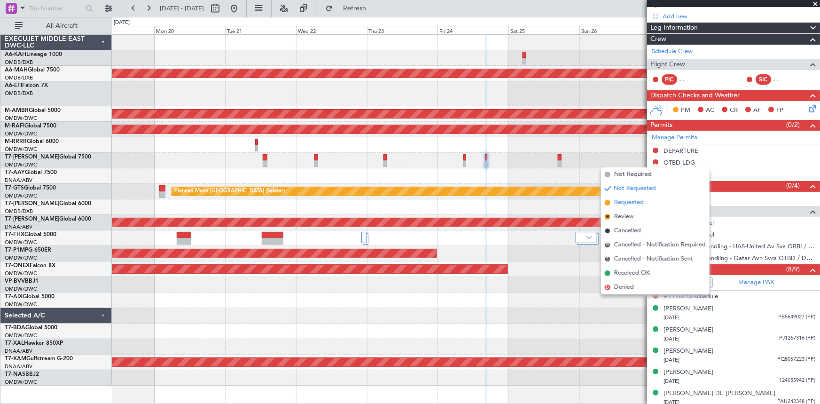
click at [634, 202] on span "Requested" at bounding box center [629, 202] width 30 height 9
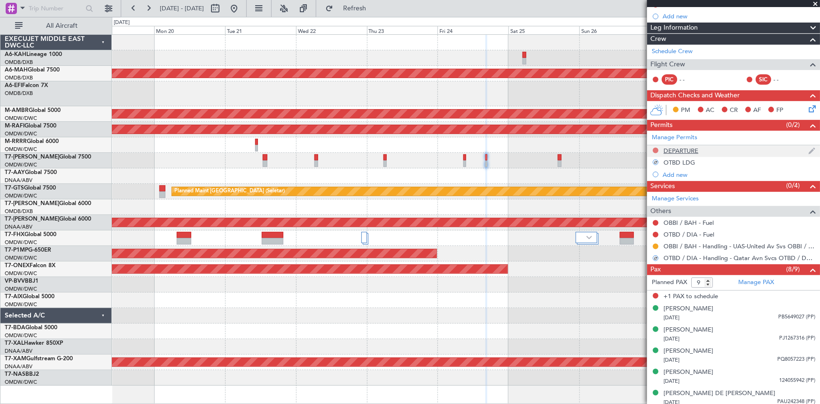
click at [657, 148] on button at bounding box center [656, 151] width 6 height 6
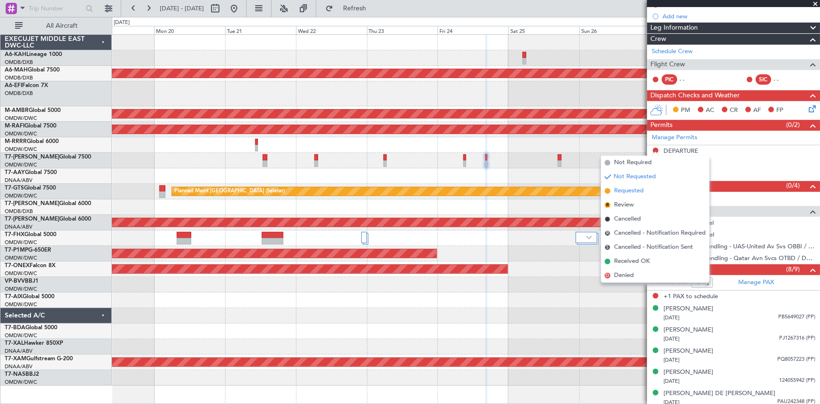
click at [633, 193] on span "Requested" at bounding box center [629, 190] width 30 height 9
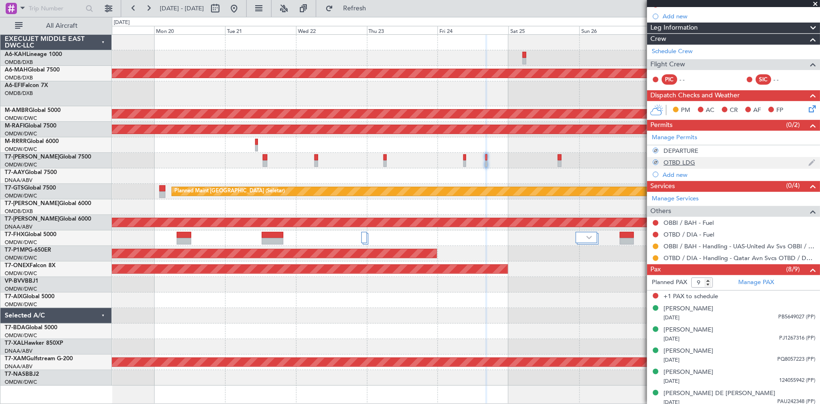
scroll to position [0, 0]
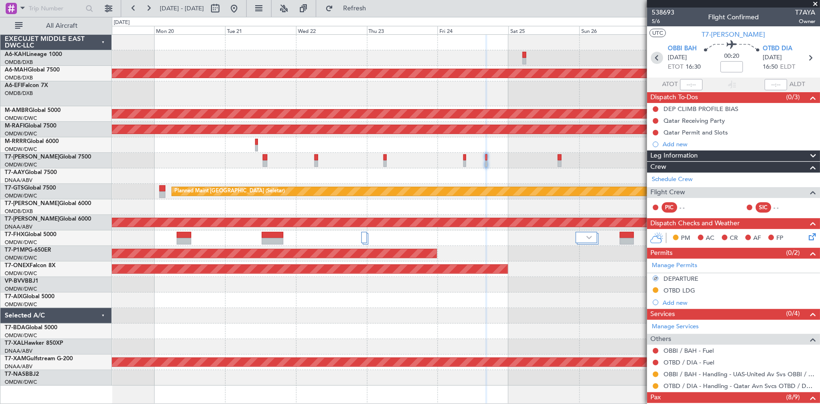
click at [656, 59] on icon at bounding box center [657, 58] width 12 height 12
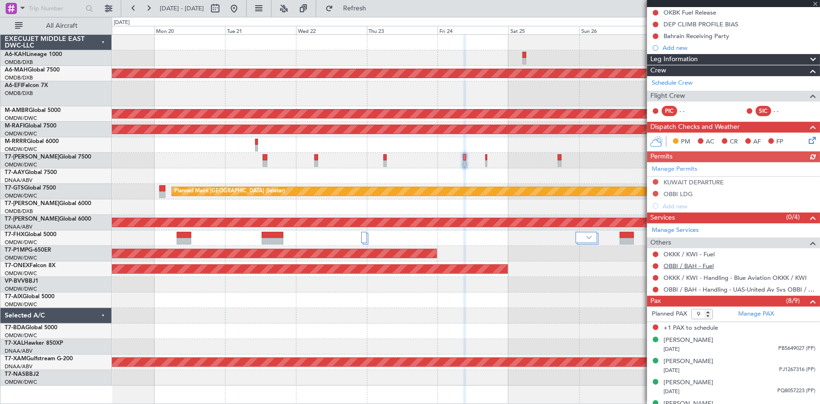
scroll to position [128, 0]
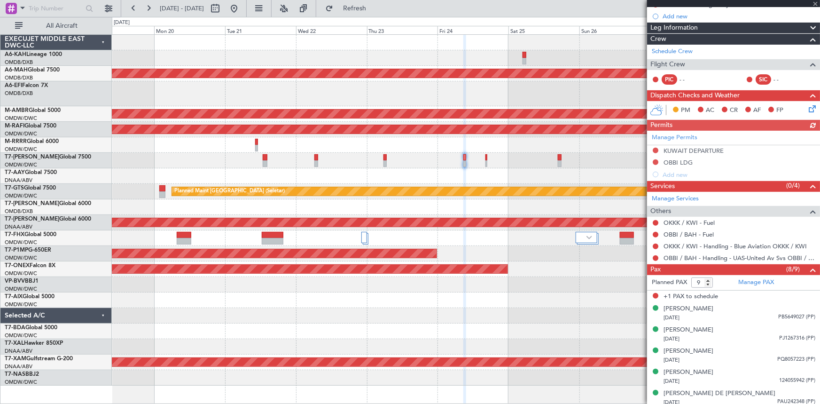
click at [654, 160] on div "Manage Permits KUWAIT DEPARTURE OBBI LDG Add new" at bounding box center [733, 156] width 173 height 50
click at [655, 160] on button at bounding box center [656, 162] width 6 height 6
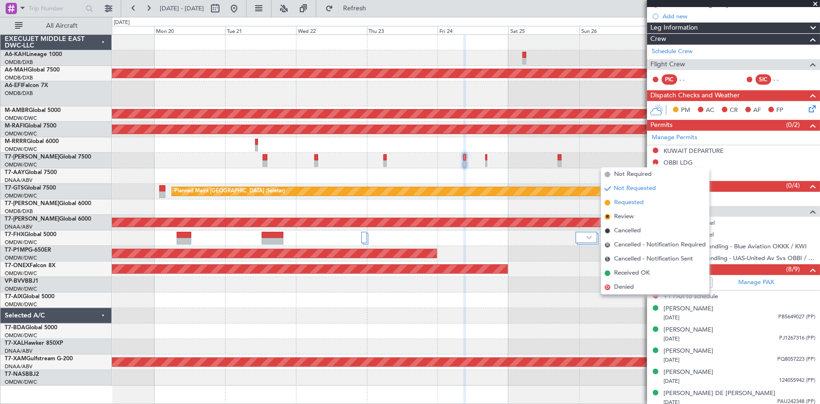
click at [630, 203] on span "Requested" at bounding box center [629, 202] width 30 height 9
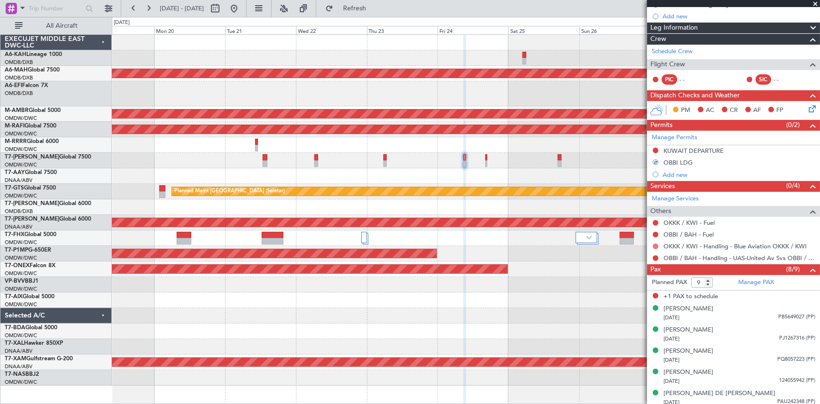
click at [657, 245] on button at bounding box center [656, 247] width 6 height 6
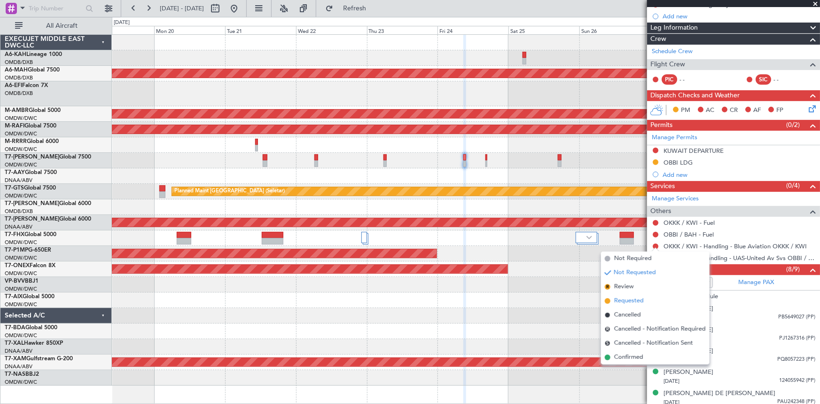
click at [642, 302] on span "Requested" at bounding box center [629, 300] width 30 height 9
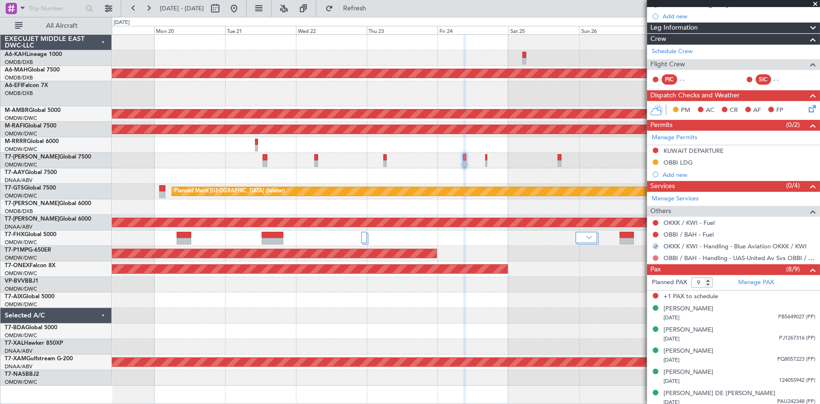
click at [654, 257] on button at bounding box center [656, 258] width 6 height 6
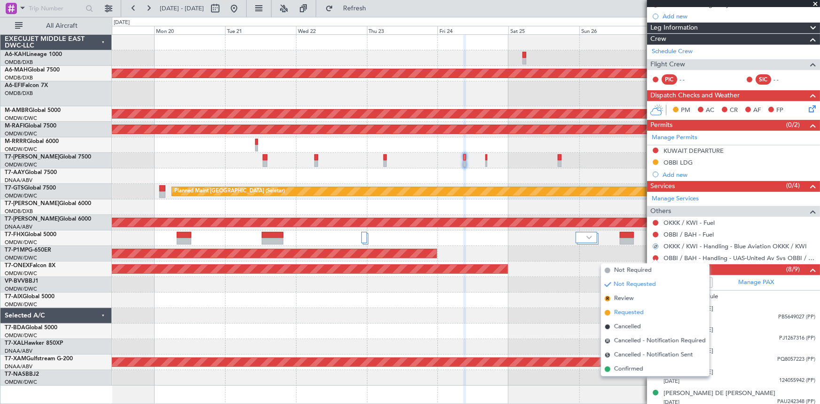
click at [629, 314] on span "Requested" at bounding box center [629, 312] width 30 height 9
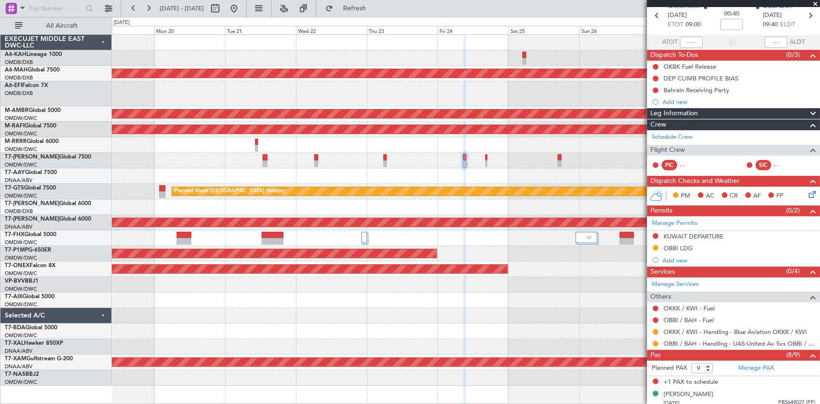
scroll to position [0, 0]
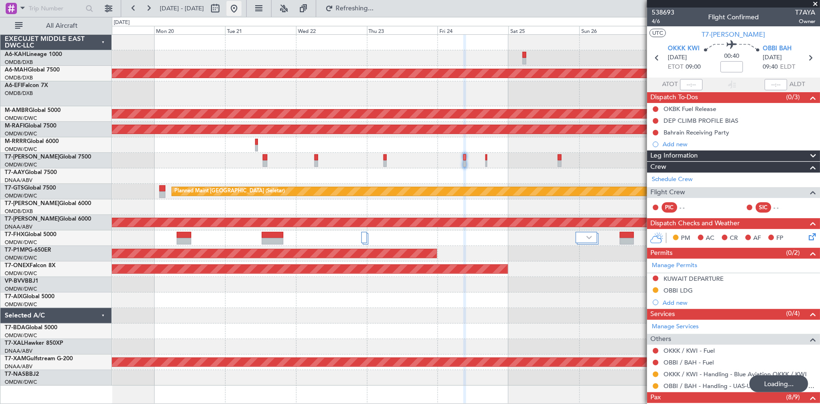
click at [242, 4] on button at bounding box center [234, 8] width 15 height 15
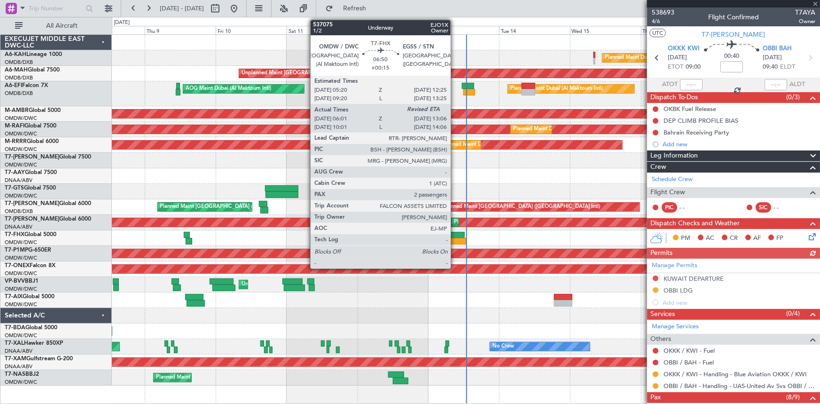
click at [455, 232] on div at bounding box center [454, 235] width 21 height 7
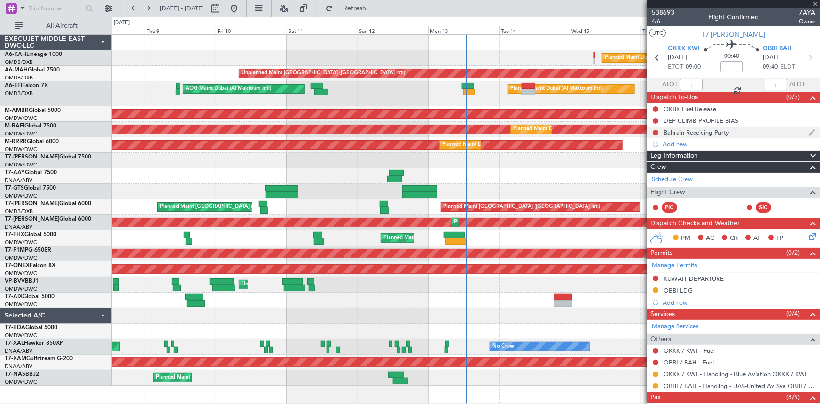
type input "+00:15"
type input "06:11"
type input "2"
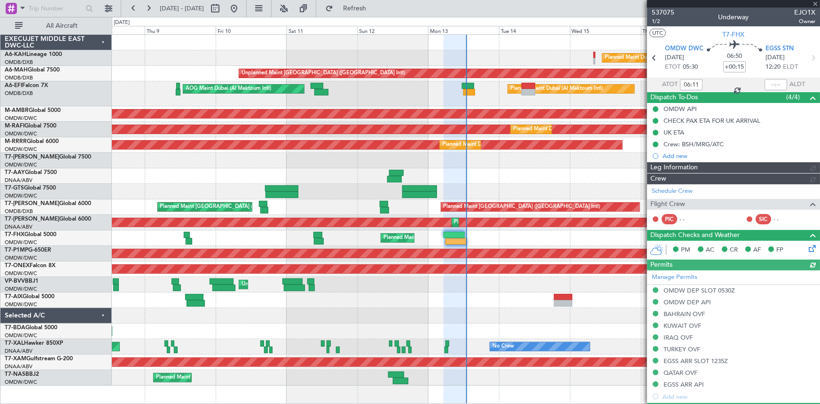
type input "[PERSON_NAME] (ANI)"
type input "7316"
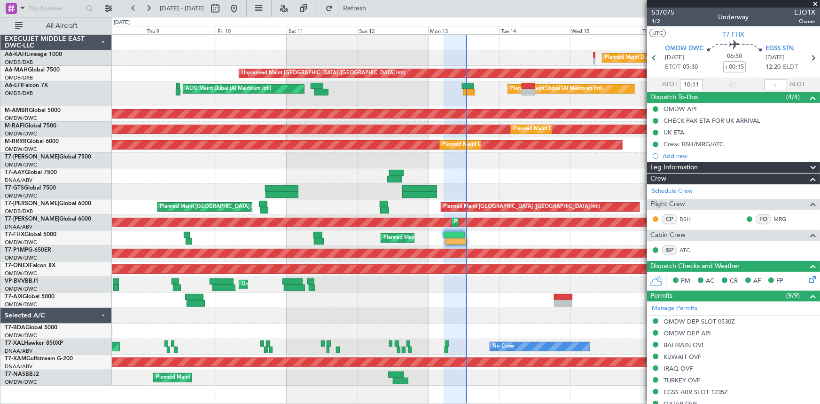
type input "06:11"
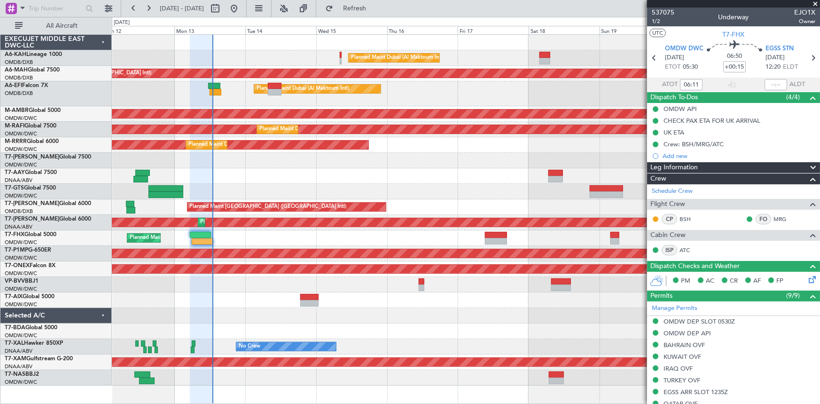
click at [277, 293] on div "Planned Maint Dubai (Al Maktoum Intl) Unplanned Maint Dubai (Dubai Intl) Planne…" at bounding box center [466, 210] width 708 height 351
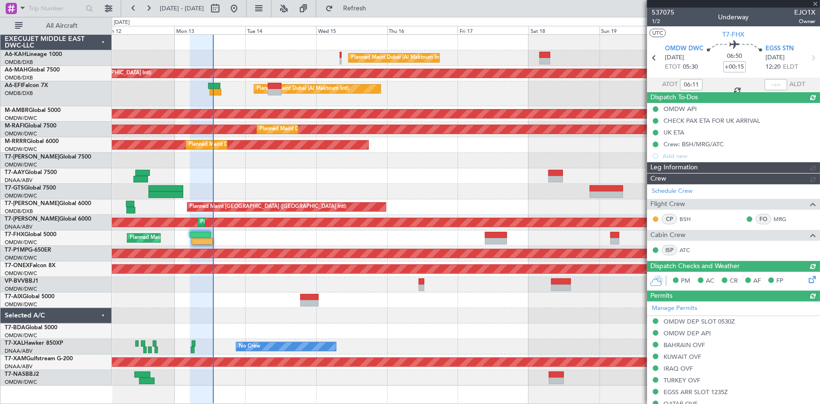
type input "[PERSON_NAME] (ANI)"
type input "7316"
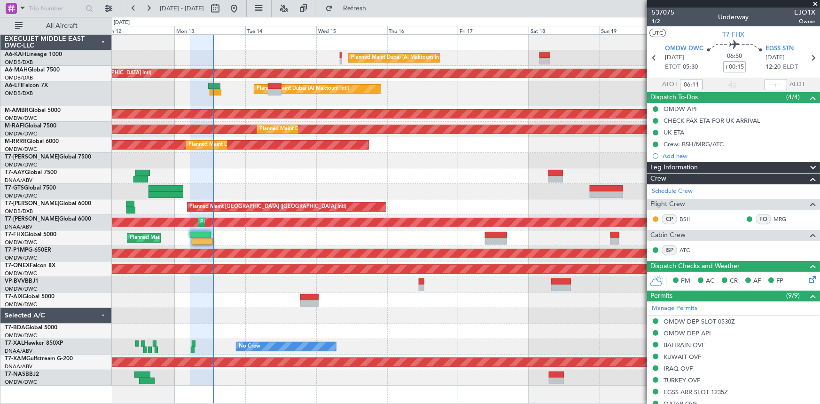
type input "[PERSON_NAME] (ANI)"
type input "7316"
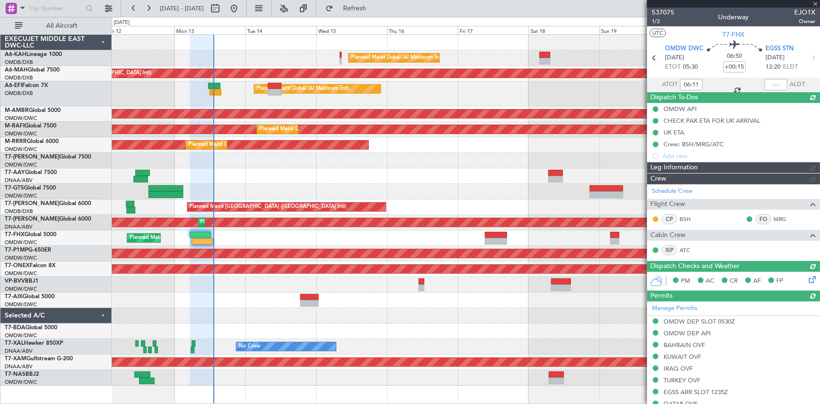
type input "13:06"
type input "[PERSON_NAME] (ANI)"
type input "7316"
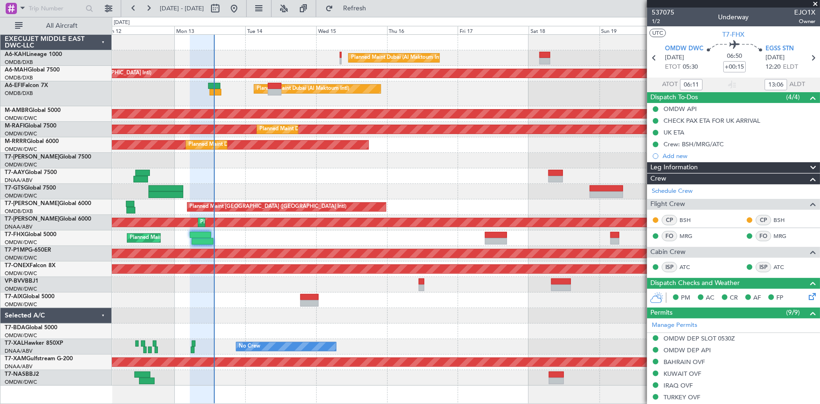
type input "[PERSON_NAME] (ANI)"
type input "7316"
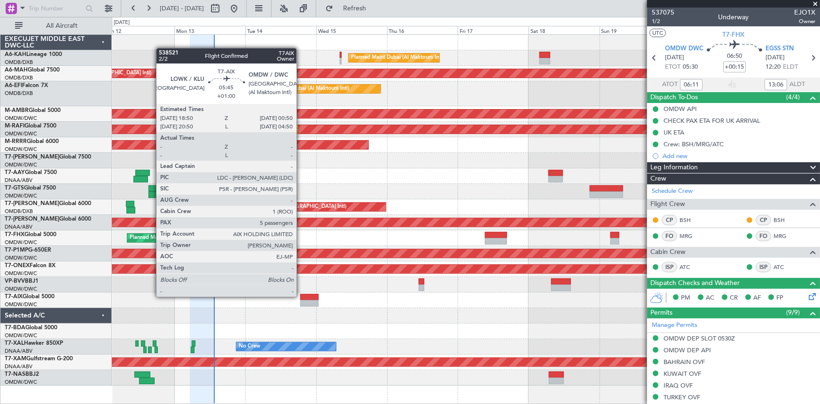
click at [301, 296] on div at bounding box center [309, 297] width 18 height 7
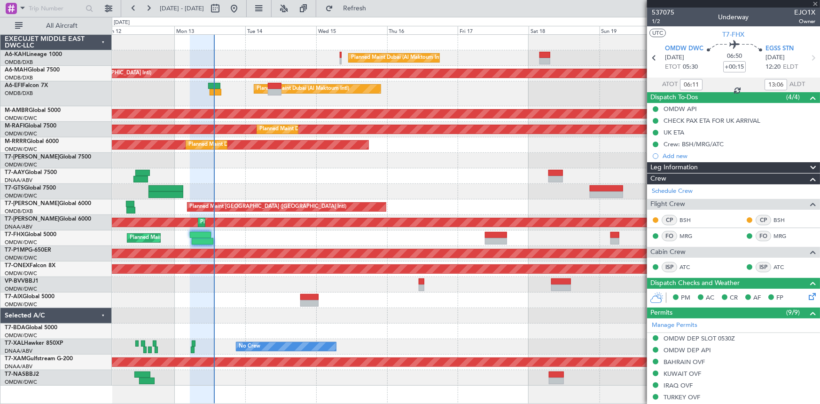
type input "+01:00"
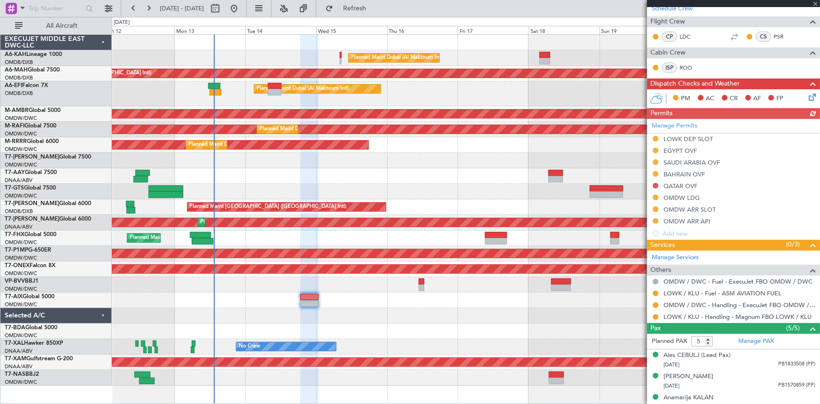
scroll to position [221, 0]
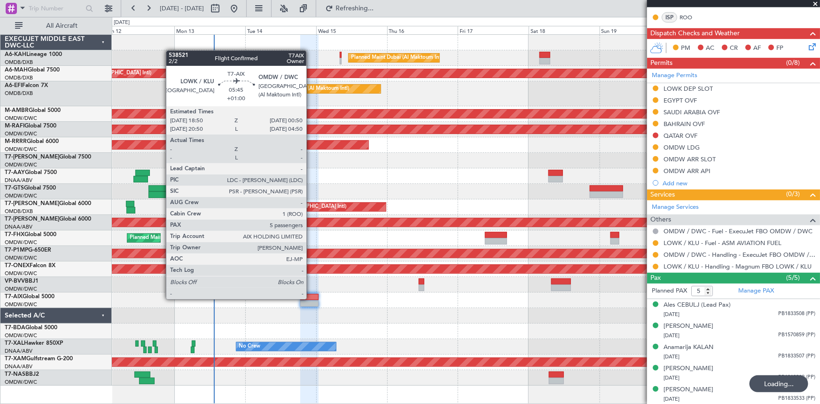
click at [311, 298] on div at bounding box center [309, 297] width 18 height 7
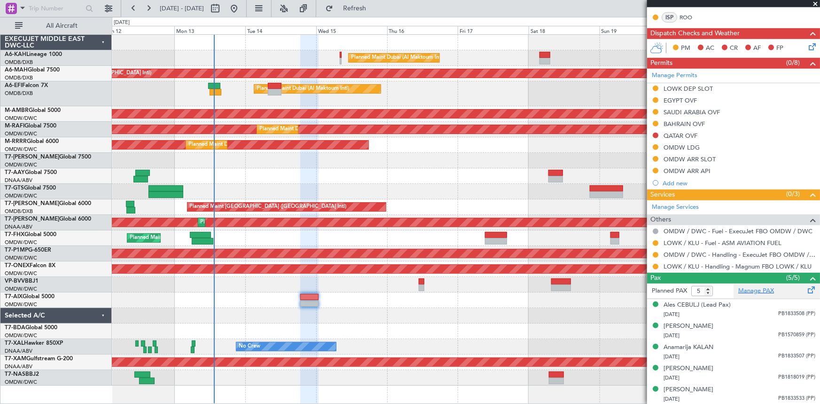
click at [752, 290] on link "Manage PAX" at bounding box center [757, 290] width 36 height 9
type input "6"
click at [707, 288] on input "6" at bounding box center [703, 291] width 22 height 10
click at [377, 1] on button "Refresh" at bounding box center [349, 8] width 56 height 15
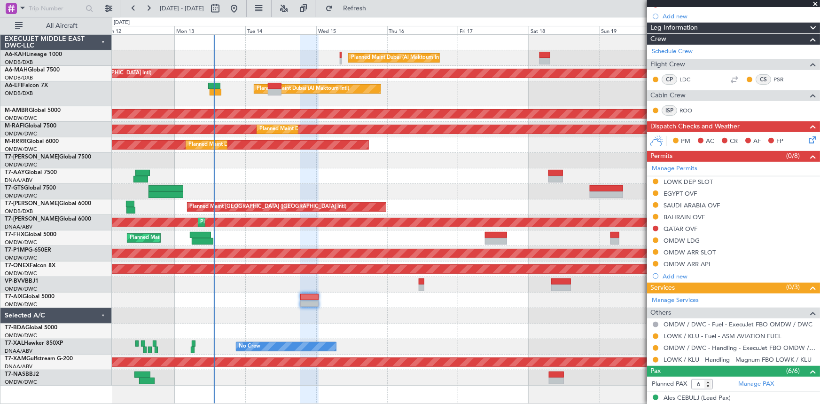
scroll to position [0, 0]
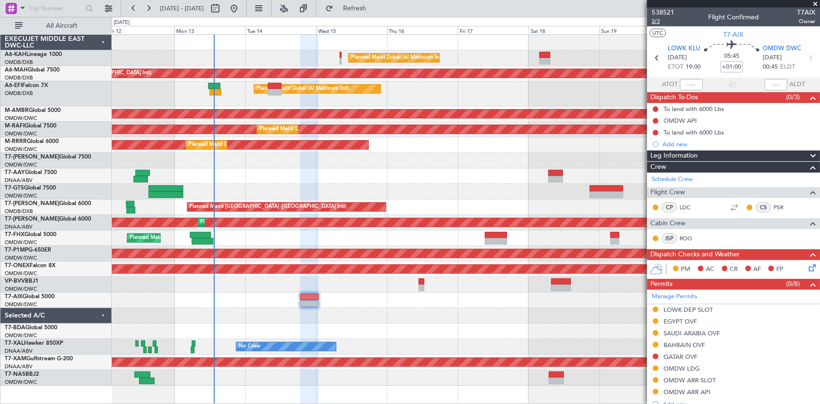
click at [655, 23] on span "2/2" at bounding box center [663, 21] width 23 height 8
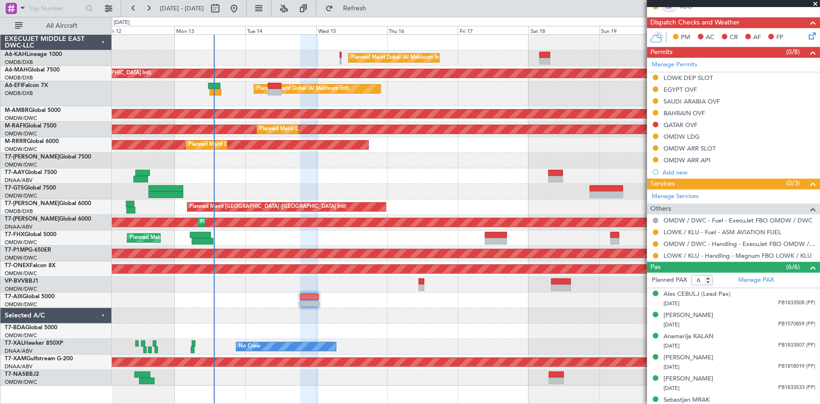
scroll to position [242, 0]
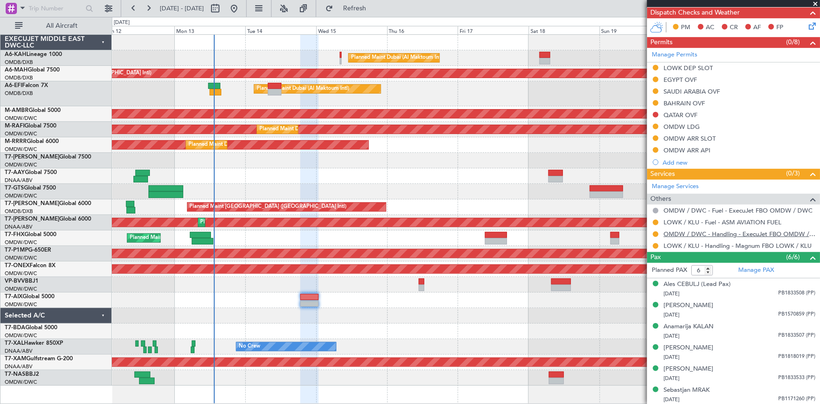
click at [696, 232] on link "OMDW / DWC - Handling - ExecuJet FBO OMDW / DWC" at bounding box center [740, 234] width 152 height 8
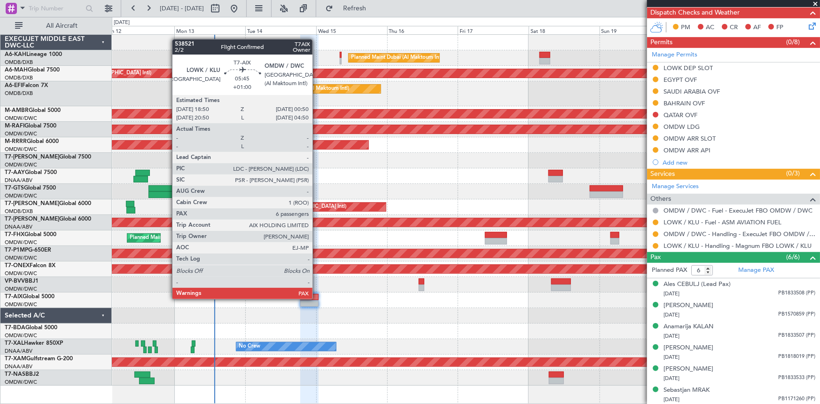
click at [317, 298] on div at bounding box center [309, 297] width 18 height 7
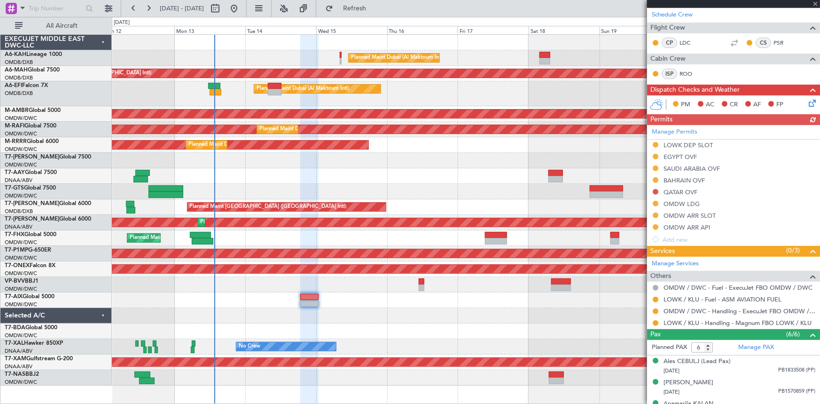
scroll to position [171, 0]
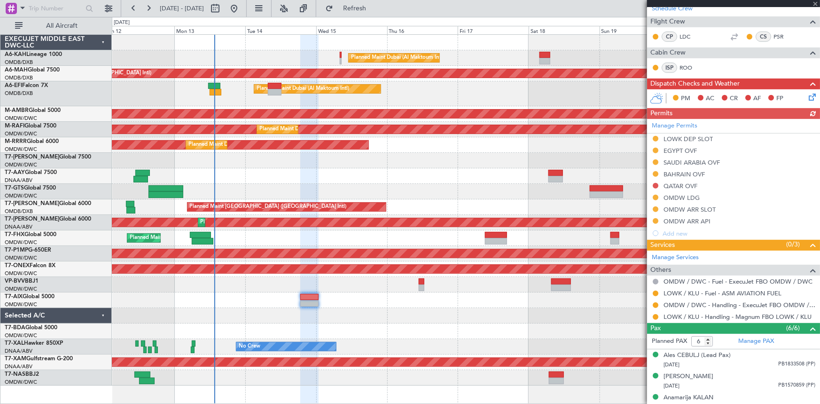
click at [674, 157] on div "Manage Permits LOWK DEP SLOT EGYPT OVF SAUDI ARABIA OVF BAHRAIN OVF QATAR OVF O…" at bounding box center [733, 179] width 173 height 120
click at [684, 159] on div "Manage Permits LOWK DEP SLOT EGYPT OVF SAUDI ARABIA OVF BAHRAIN OVF QATAR OVF O…" at bounding box center [733, 179] width 173 height 120
click at [691, 163] on div "Manage Permits LOWK DEP SLOT EGYPT OVF SAUDI ARABIA OVF BAHRAIN OVF QATAR OVF O…" at bounding box center [733, 179] width 173 height 120
click at [681, 160] on div "SAUDI ARABIA OVF" at bounding box center [692, 162] width 56 height 8
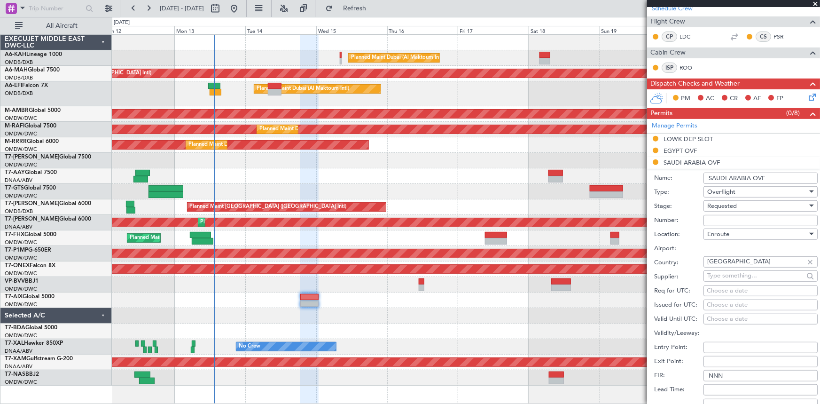
drag, startPoint x: 747, startPoint y: 221, endPoint x: 733, endPoint y: 200, distance: 25.0
click at [747, 221] on input "Number:" at bounding box center [761, 220] width 114 height 11
paste input "2501022741"
type input "2501022741"
click at [733, 199] on div "Requested" at bounding box center [757, 206] width 100 height 14
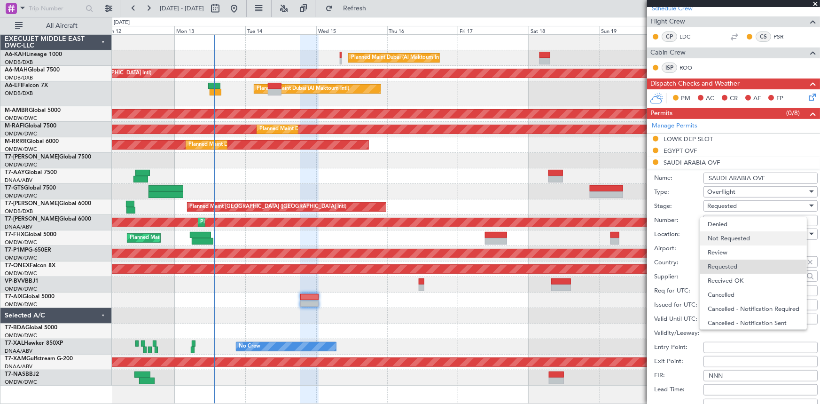
scroll to position [4, 0]
click at [737, 273] on span "Received OK" at bounding box center [758, 277] width 100 height 14
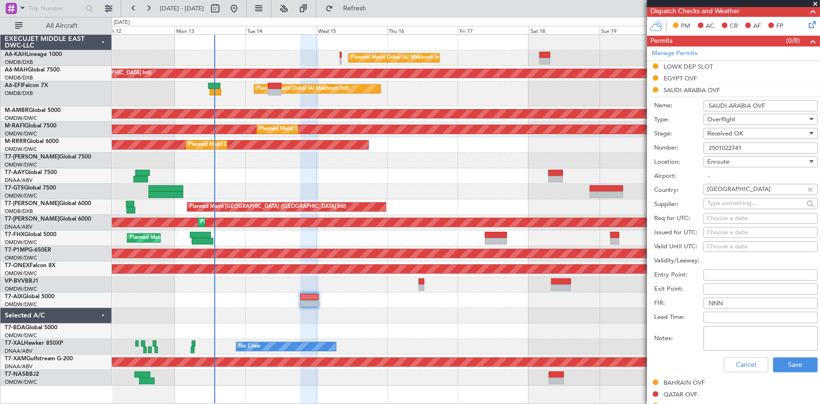
scroll to position [342, 0]
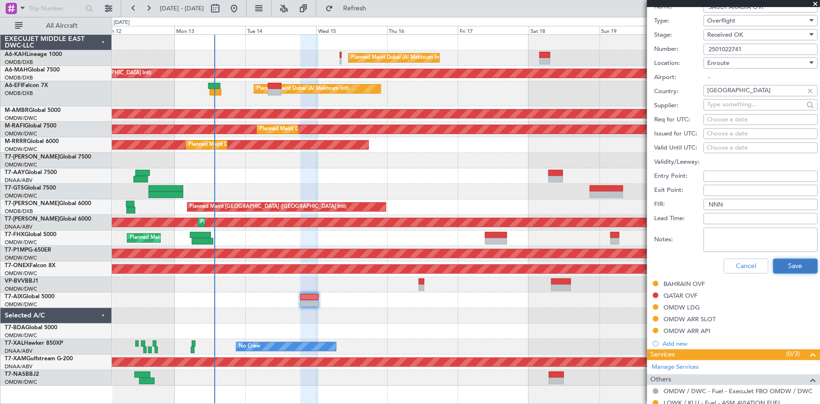
click at [784, 262] on button "Save" at bounding box center [795, 266] width 45 height 15
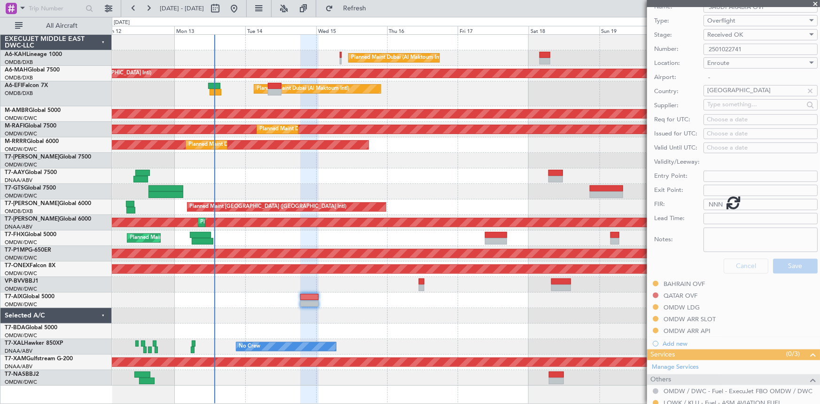
scroll to position [61, 0]
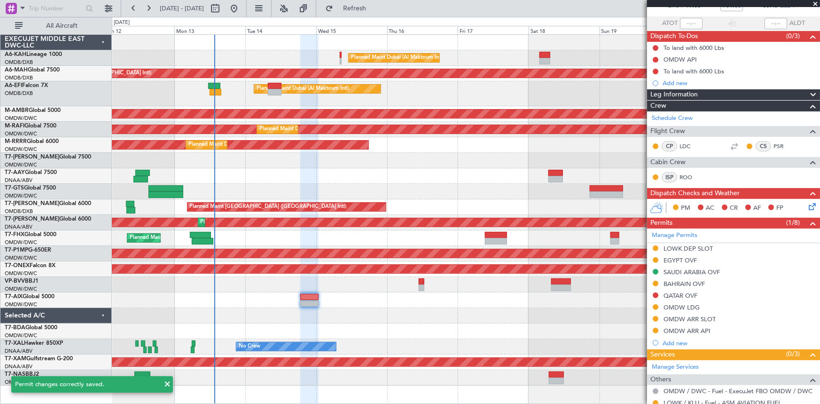
drag, startPoint x: 690, startPoint y: 283, endPoint x: 704, endPoint y: 288, distance: 15.5
click at [690, 283] on div "BAHRAIN OVF" at bounding box center [684, 284] width 41 height 8
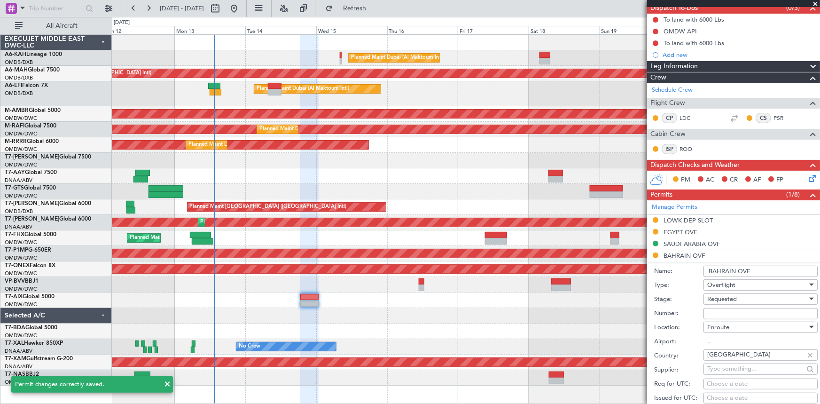
scroll to position [189, 0]
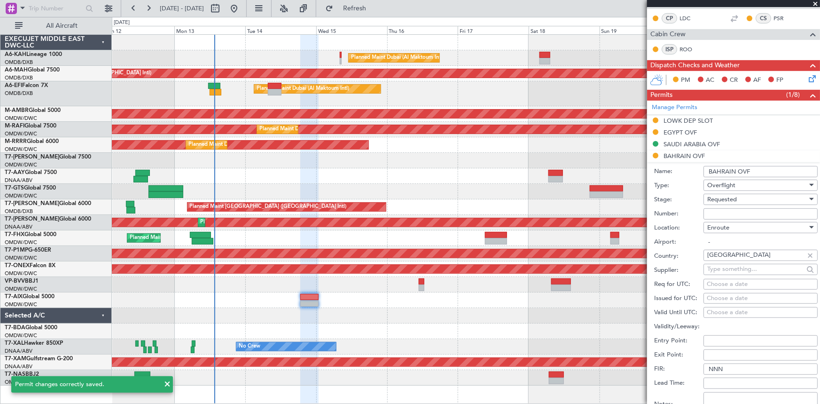
drag, startPoint x: 735, startPoint y: 212, endPoint x: 730, endPoint y: 196, distance: 16.8
click at [735, 212] on input "Number:" at bounding box center [761, 213] width 114 height 11
paste input "AT/P/25-10/ON/000812"
type input "AT/P/25-10/ON/000812"
click at [730, 195] on span "Requested" at bounding box center [722, 199] width 30 height 8
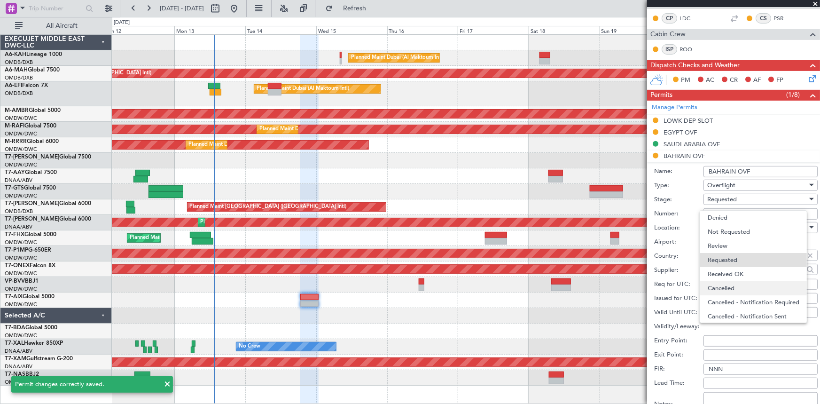
scroll to position [4, 0]
click at [757, 270] on span "Received OK" at bounding box center [758, 270] width 100 height 14
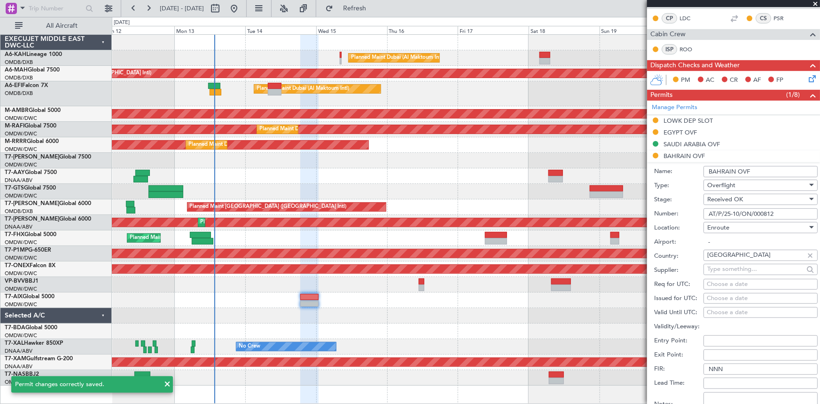
scroll to position [317, 0]
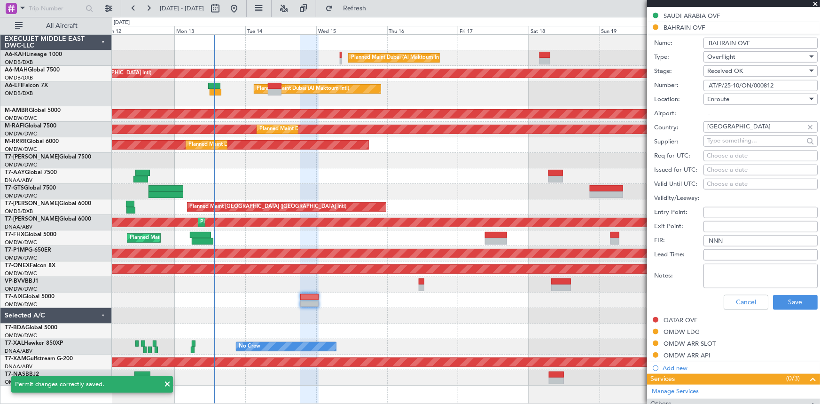
click at [783, 290] on div "Cancel Save" at bounding box center [736, 302] width 164 height 24
click at [786, 299] on button "Save" at bounding box center [795, 302] width 45 height 15
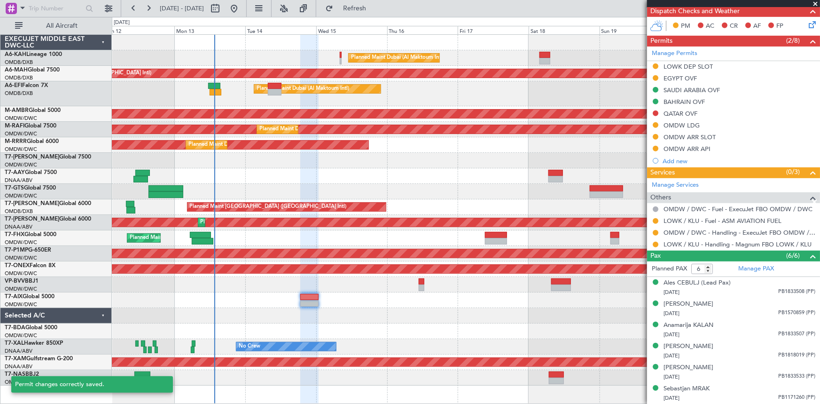
scroll to position [242, 0]
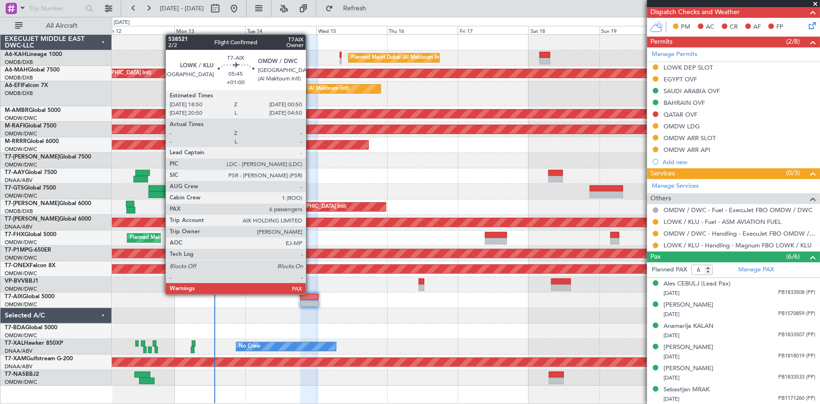
click at [310, 294] on div at bounding box center [309, 297] width 18 height 7
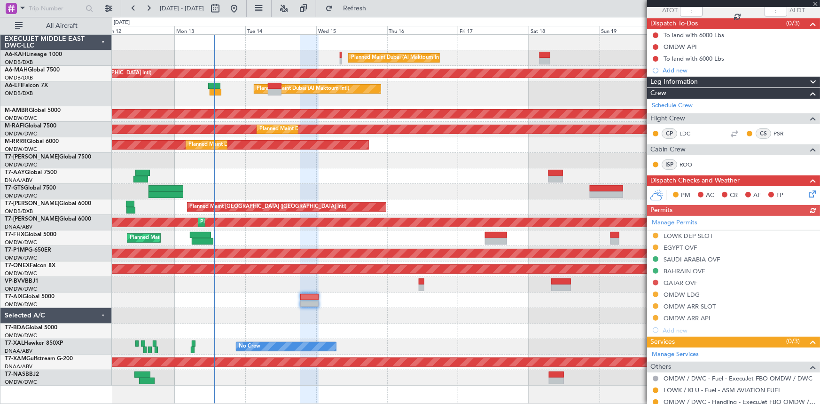
scroll to position [128, 0]
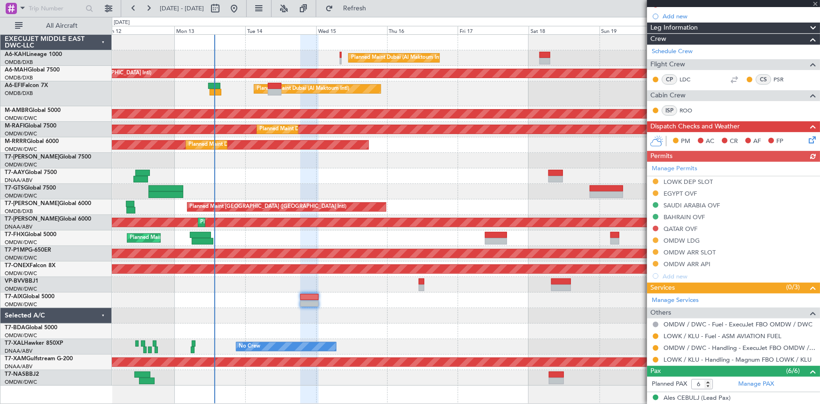
click at [684, 252] on div "Manage Permits LOWK DEP SLOT EGYPT OVF SAUDI ARABIA OVF BAHRAIN OVF QATAR OVF O…" at bounding box center [733, 222] width 173 height 120
click at [680, 251] on div "OMDW ARR SLOT" at bounding box center [690, 252] width 52 height 8
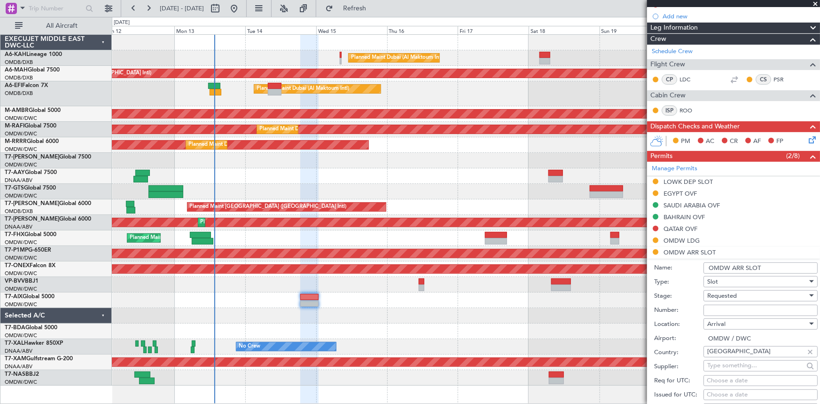
click at [714, 301] on div "Requested" at bounding box center [757, 296] width 100 height 14
click at [714, 301] on div at bounding box center [410, 202] width 820 height 404
drag, startPoint x: 714, startPoint y: 313, endPoint x: 736, endPoint y: 303, distance: 24.4
click at [714, 313] on input "Number:" at bounding box center [761, 310] width 114 height 11
paste input "EJO174"
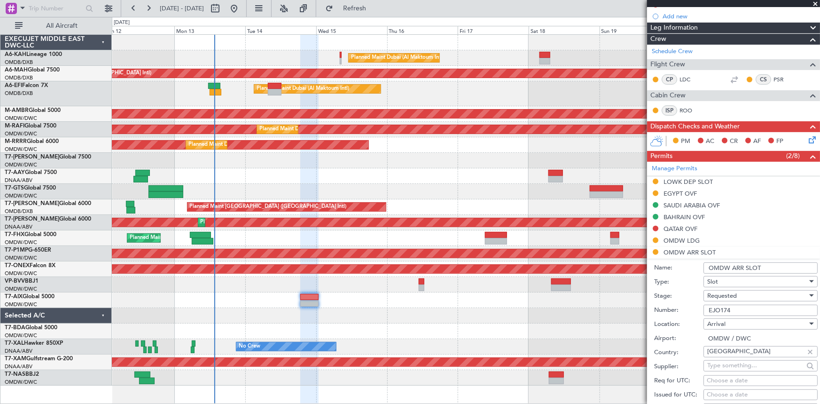
type input "EJO174"
click at [736, 292] on span "Requested" at bounding box center [722, 295] width 30 height 8
click at [733, 370] on span "Received OK" at bounding box center [758, 370] width 100 height 14
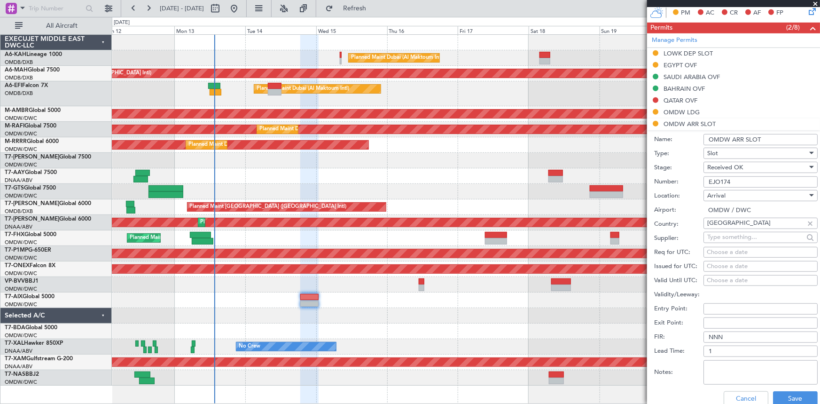
click at [735, 251] on div "Choose a date" at bounding box center [761, 252] width 108 height 9
select select "10"
select select "2025"
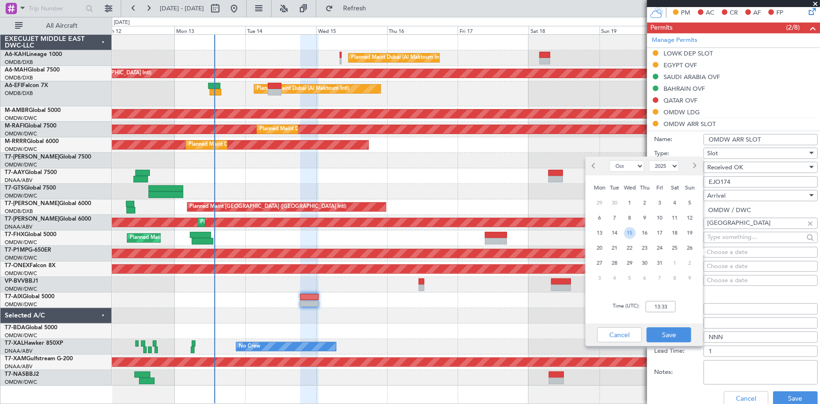
click at [625, 231] on span "15" at bounding box center [630, 233] width 12 height 12
click at [649, 310] on input "00:00" at bounding box center [661, 306] width 30 height 11
type input "00:45"
click at [664, 329] on button "Save" at bounding box center [669, 334] width 45 height 15
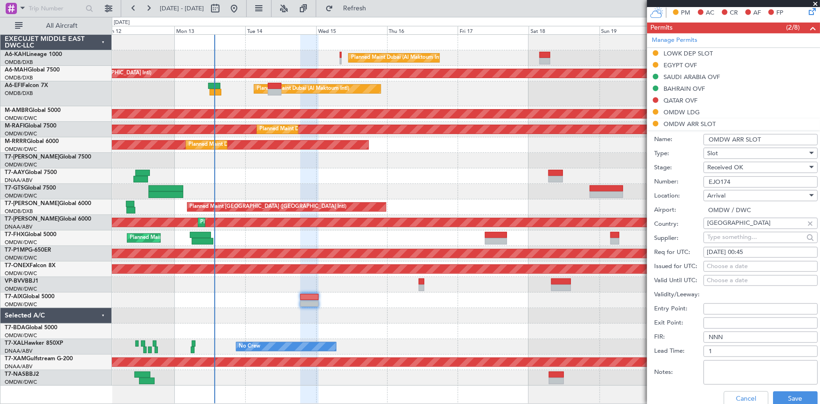
click at [736, 268] on div "Choose a date" at bounding box center [761, 266] width 108 height 9
select select "10"
select select "2025"
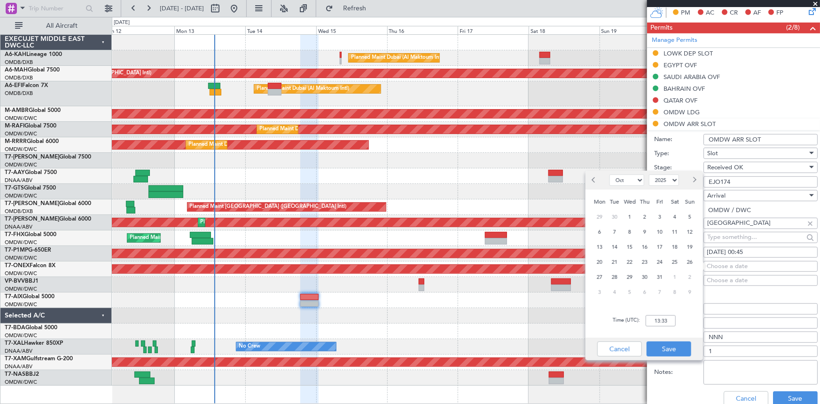
click at [635, 250] on div "15" at bounding box center [629, 246] width 15 height 15
click at [655, 324] on input "00:00" at bounding box center [661, 320] width 30 height 11
type input "0"
type input "00:45"
click at [675, 348] on button "Save" at bounding box center [669, 348] width 45 height 15
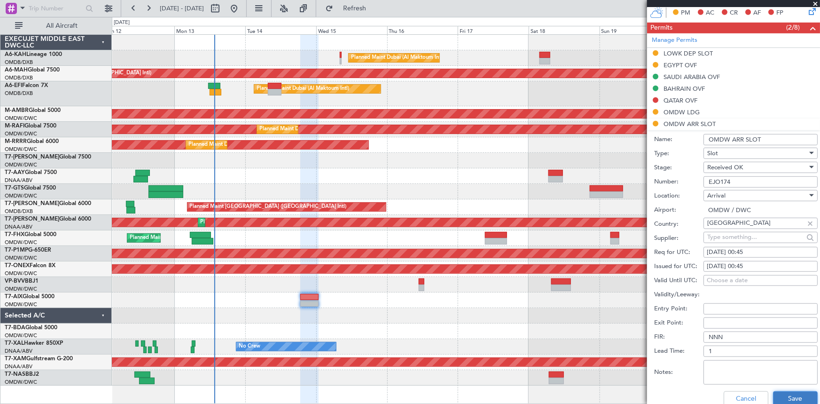
click at [795, 393] on button "Save" at bounding box center [795, 398] width 45 height 15
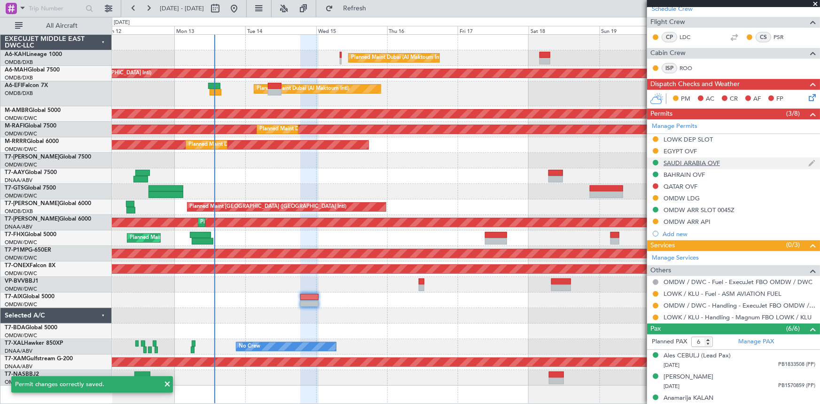
scroll to position [242, 0]
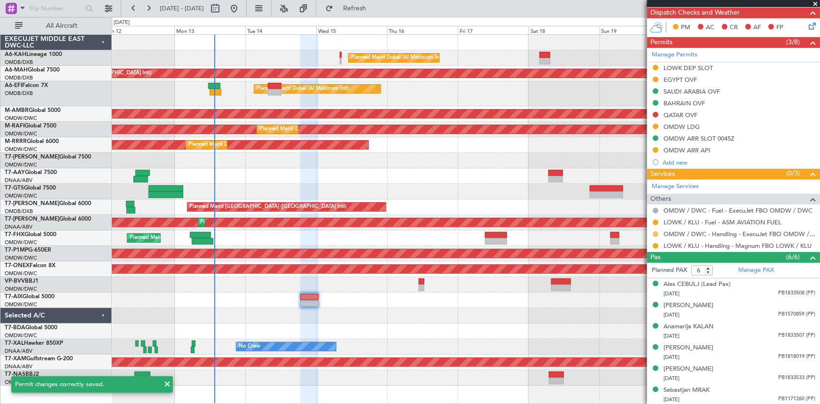
click at [654, 232] on button at bounding box center [656, 234] width 6 height 6
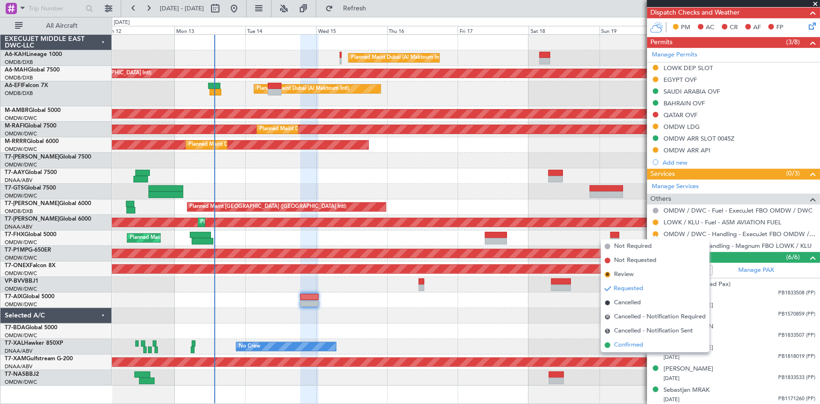
click at [625, 346] on span "Confirmed" at bounding box center [628, 344] width 29 height 9
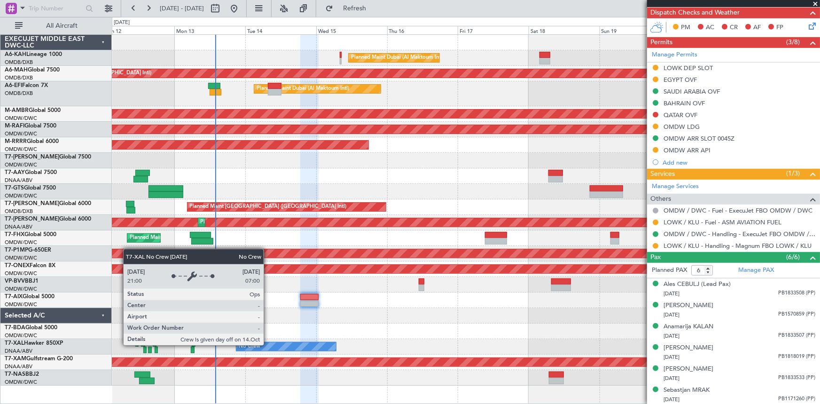
click at [268, 345] on div "No Crew" at bounding box center [286, 346] width 100 height 8
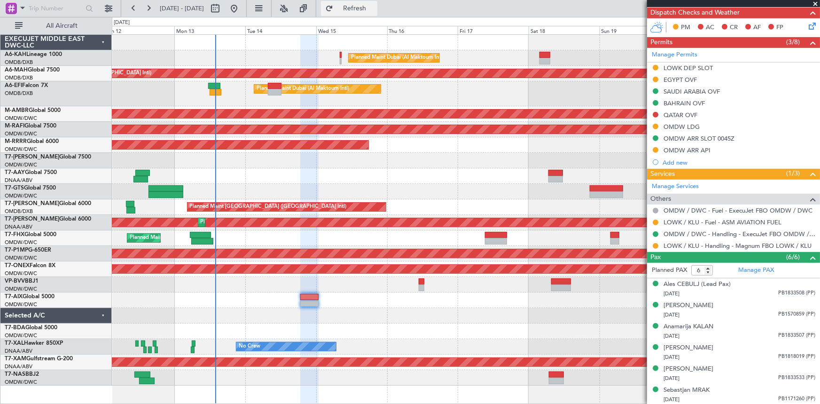
click at [377, 3] on button "Refresh" at bounding box center [349, 8] width 56 height 15
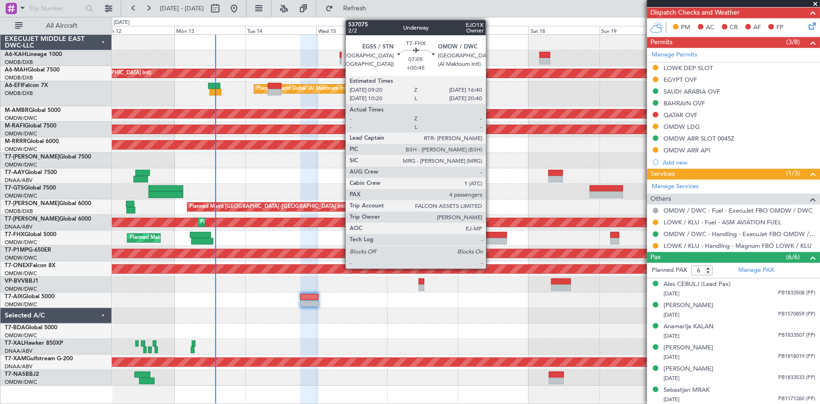
click at [490, 233] on div at bounding box center [496, 235] width 22 height 7
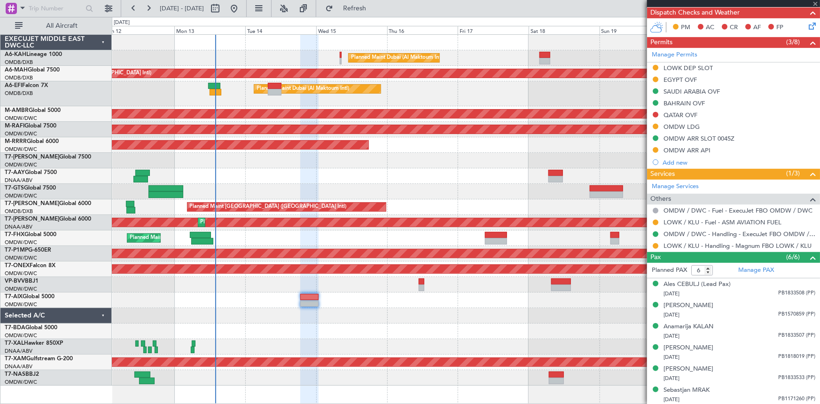
type input "+00:45"
type input "4"
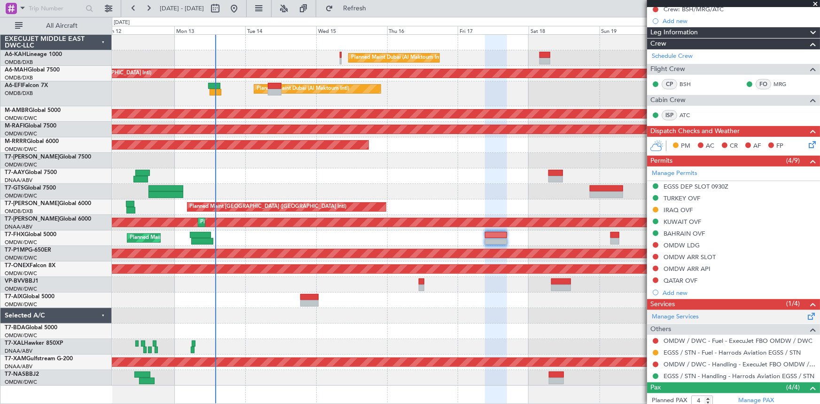
scroll to position [199, 0]
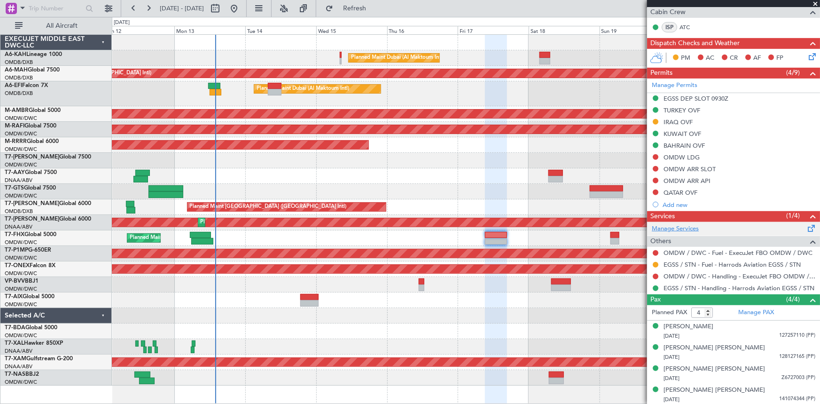
click at [685, 229] on link "Manage Services" at bounding box center [675, 228] width 47 height 9
click at [375, 10] on span "Refresh" at bounding box center [354, 8] width 39 height 7
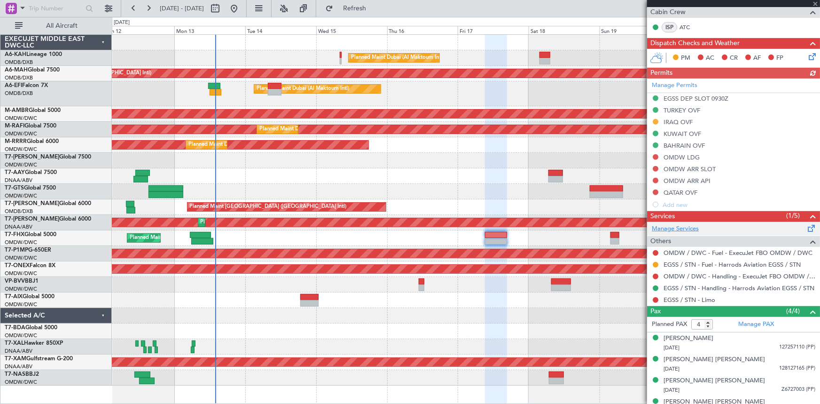
click at [683, 225] on link "Manage Services" at bounding box center [675, 228] width 47 height 9
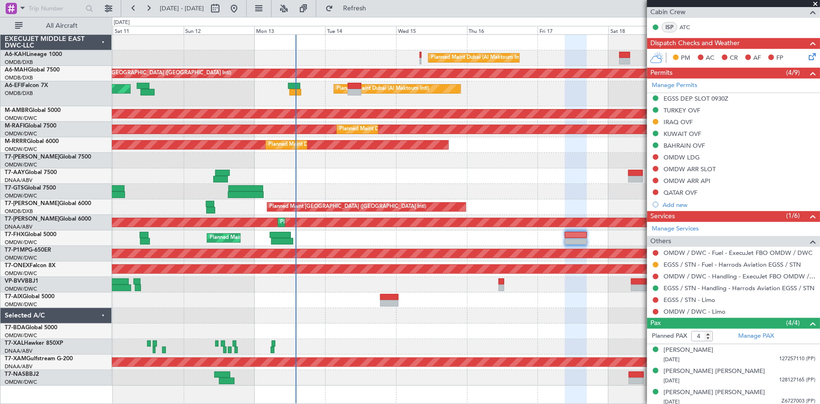
click at [261, 330] on div "Planned Maint Dubai (Al Maktoum Intl)" at bounding box center [466, 331] width 708 height 16
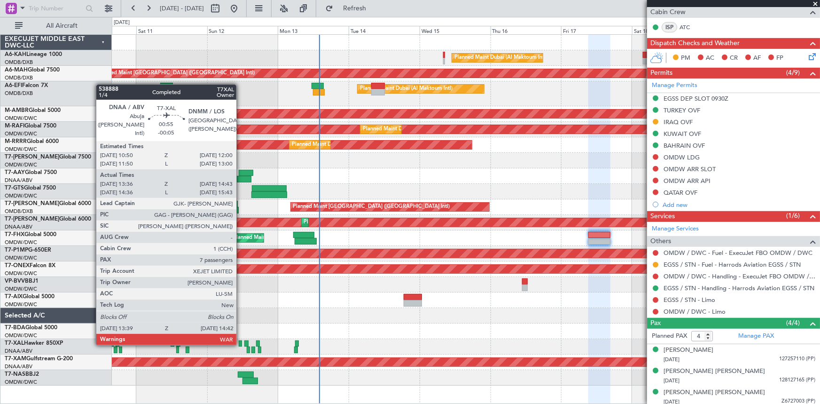
click at [241, 343] on div at bounding box center [241, 343] width 4 height 7
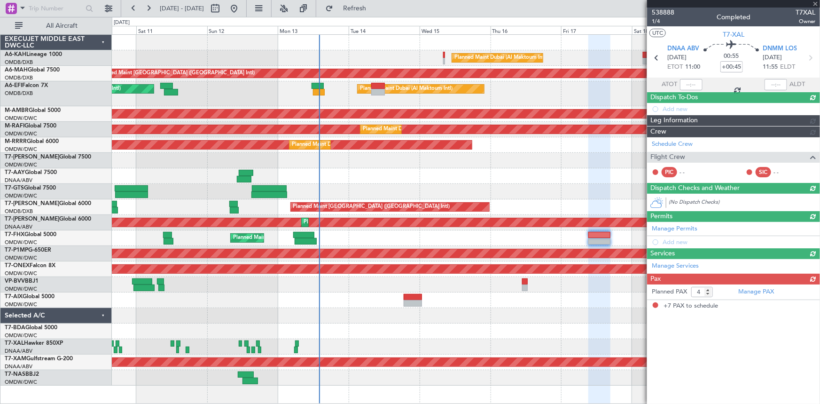
type input "-00:05"
type input "13:46"
type input "14:38"
type input "7"
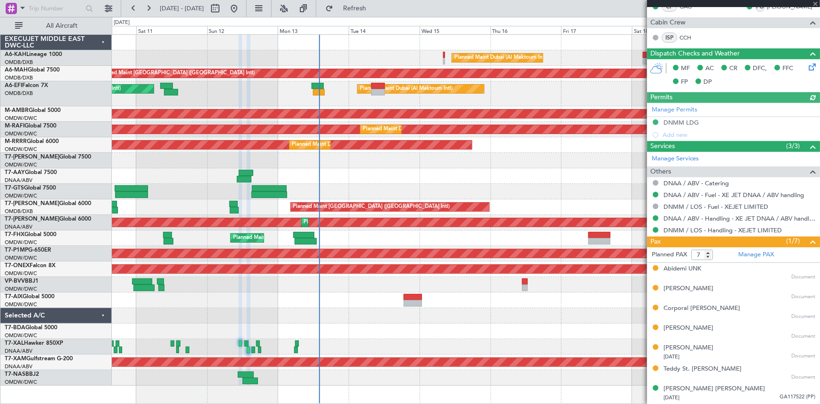
type input "Dherander Fithani (DHF)"
type input "7542"
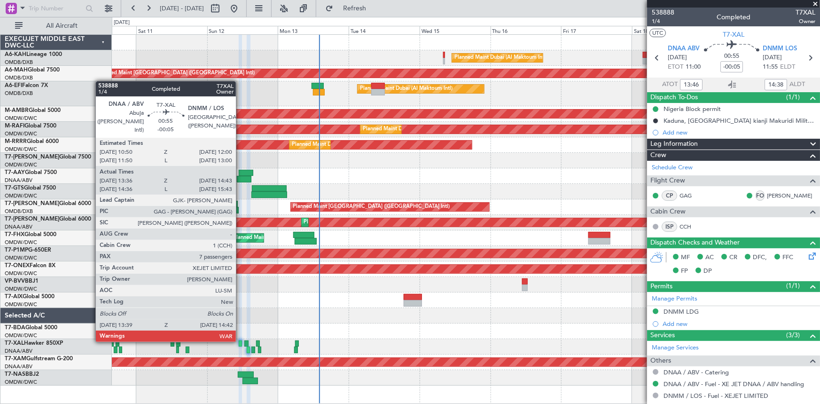
click at [240, 340] on div at bounding box center [241, 343] width 4 height 7
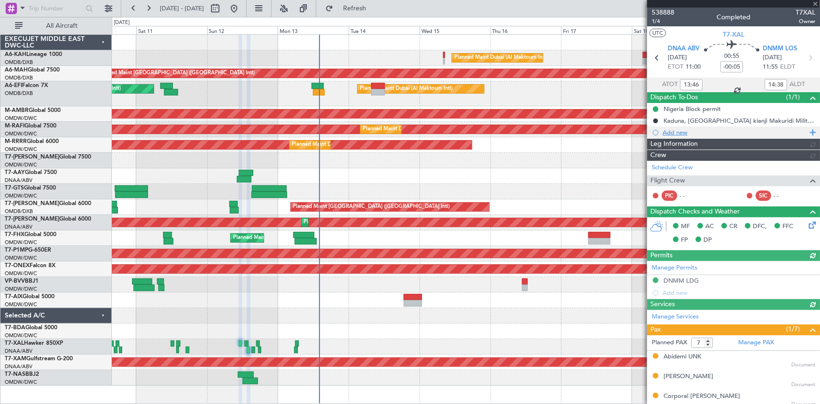
type input "Dherander Fithani (DHF)"
type input "7542"
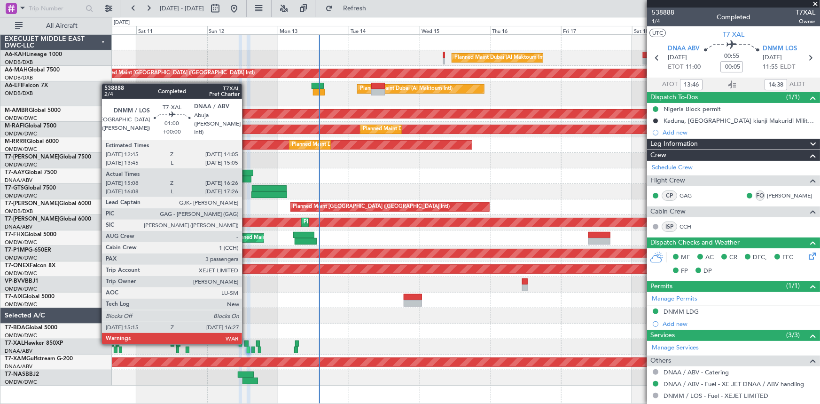
click at [246, 342] on div at bounding box center [246, 343] width 4 height 7
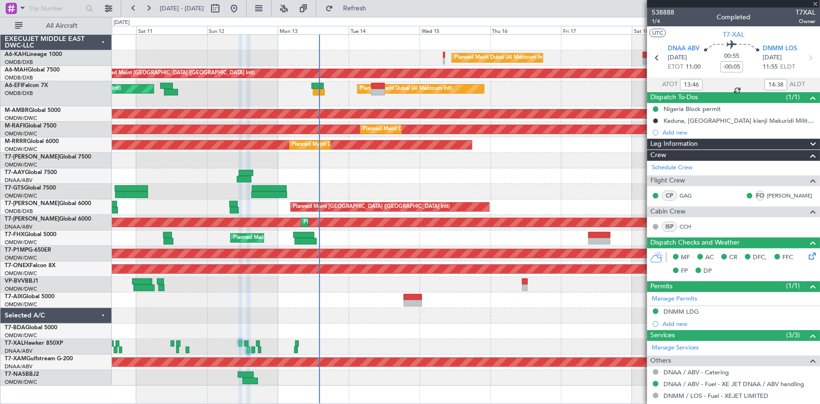
type input "15:23"
type input "16:21"
type input "3"
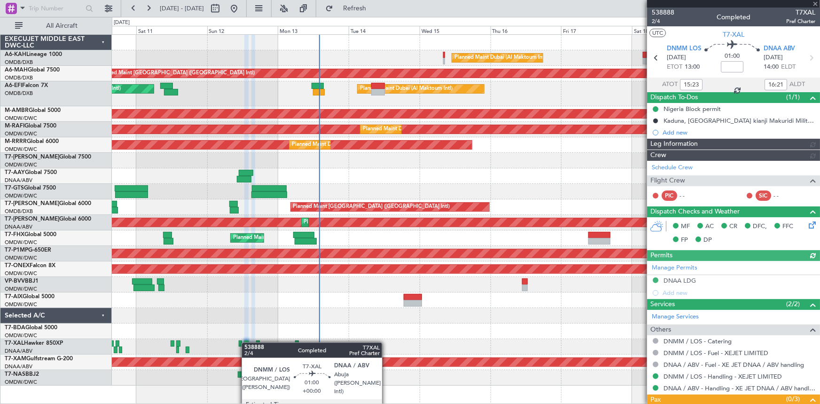
type input "Dherander Fithani (DHF)"
type input "7543"
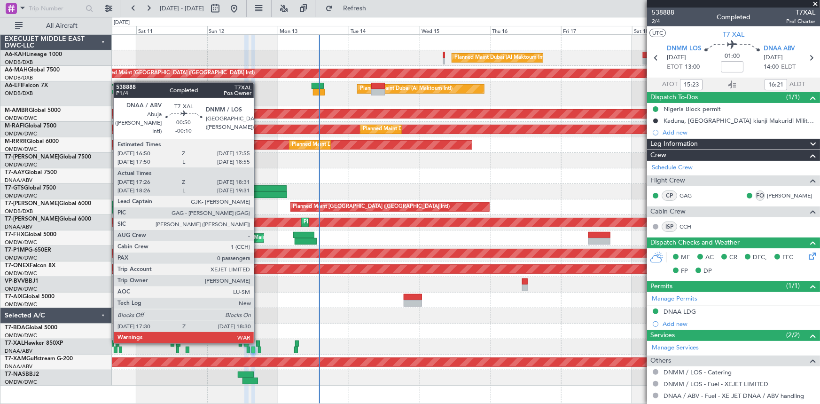
click at [258, 341] on div at bounding box center [257, 343] width 3 height 7
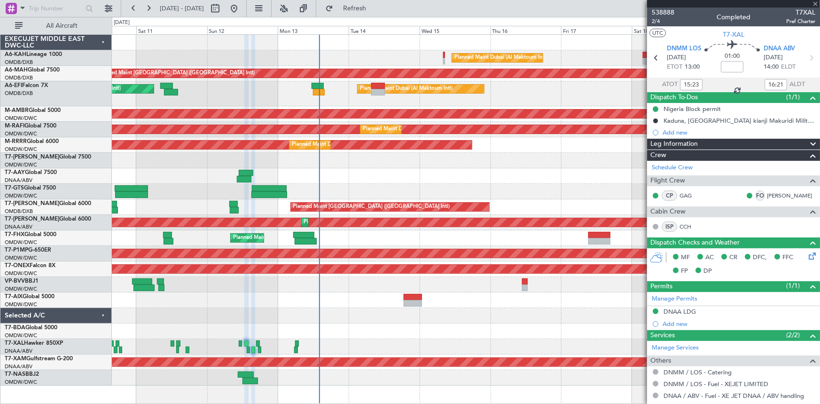
type input "-00:10"
type input "17:36"
type input "18:26"
type input "0"
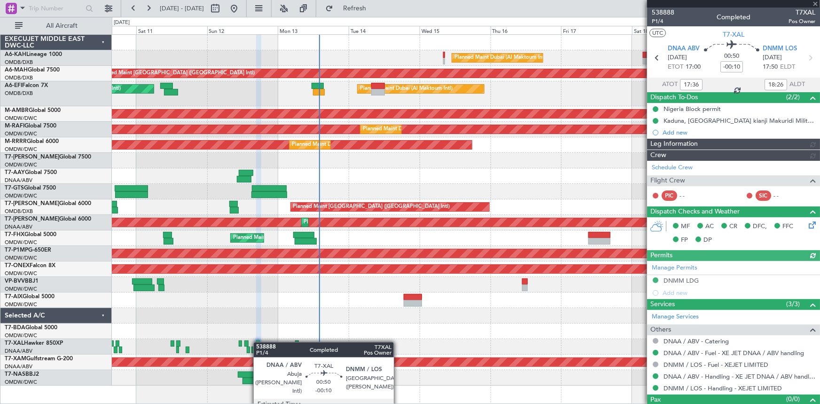
type input "[PERSON_NAME] (ANI)"
type input "7544"
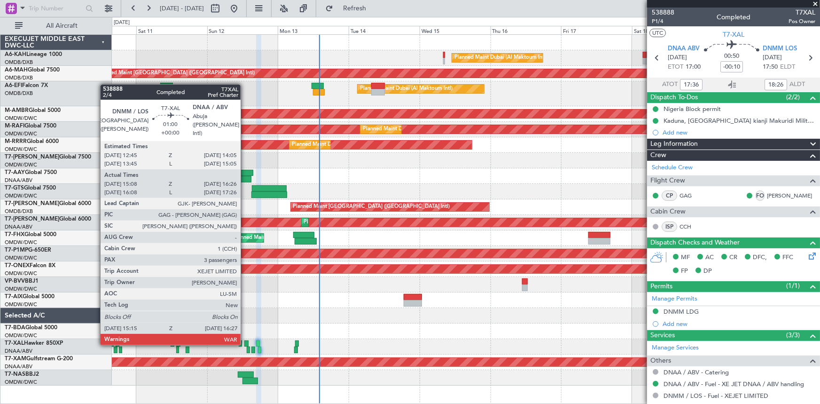
click at [245, 343] on div at bounding box center [246, 343] width 4 height 7
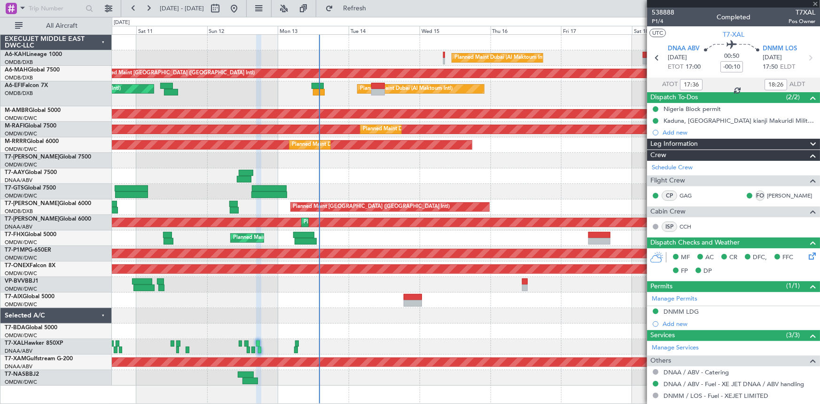
type input "15:23"
type input "16:21"
type input "3"
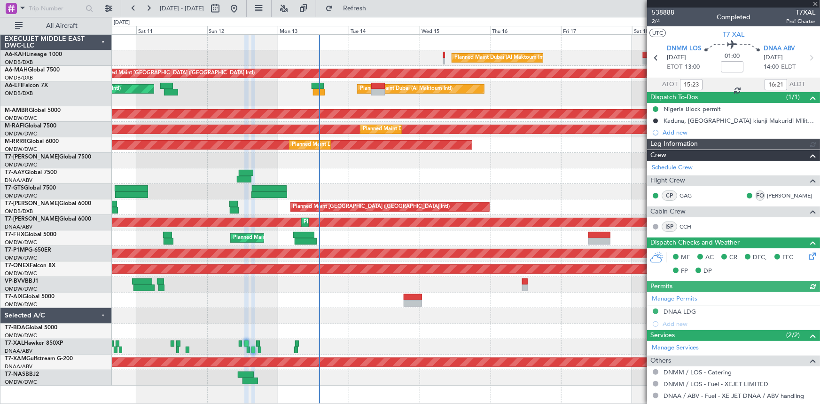
type input "Dherander Fithani (DHF)"
type input "7543"
type input "Dherander Fithani (DHF)"
type input "7543"
type input "16:23"
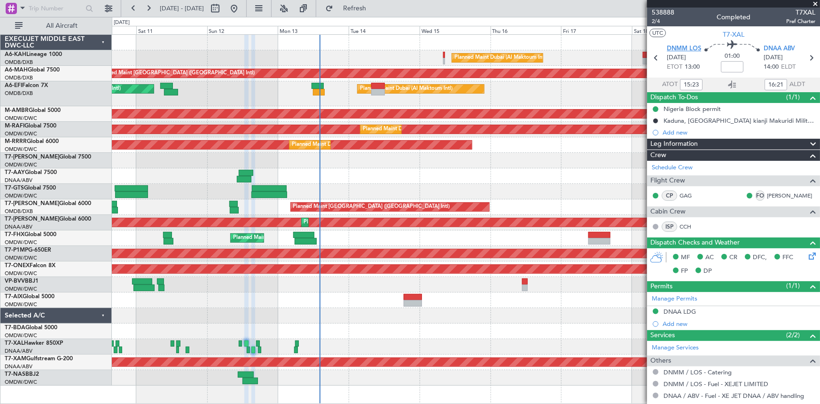
type input "17:21"
type input "15:23"
type input "16:21"
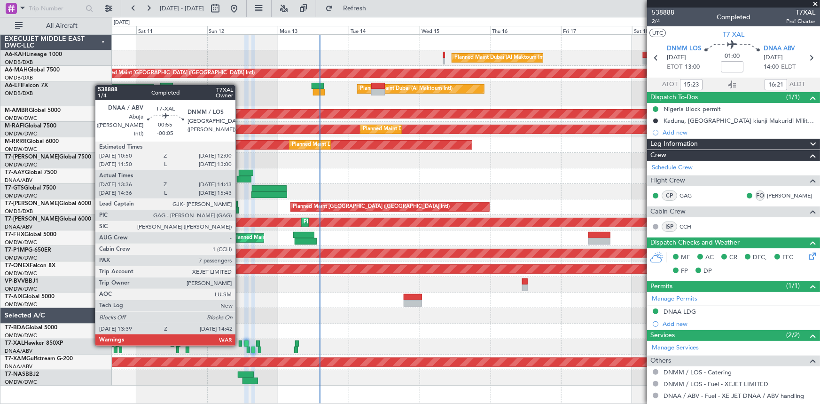
click at [240, 343] on div at bounding box center [241, 343] width 4 height 7
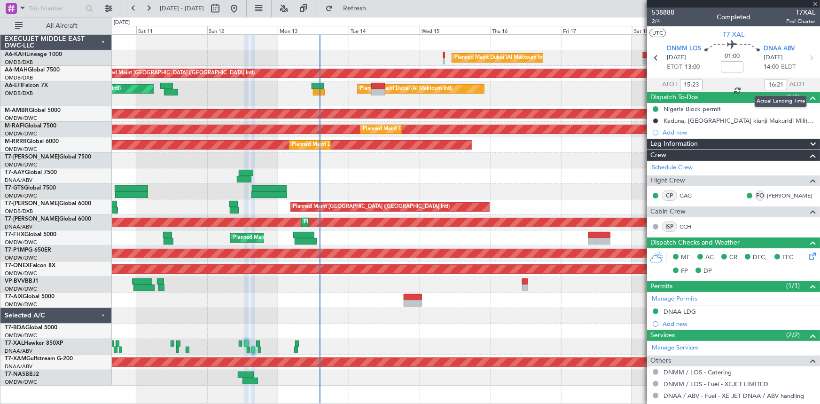
type input "-00:05"
type input "13:46"
type input "14:38"
type input "7"
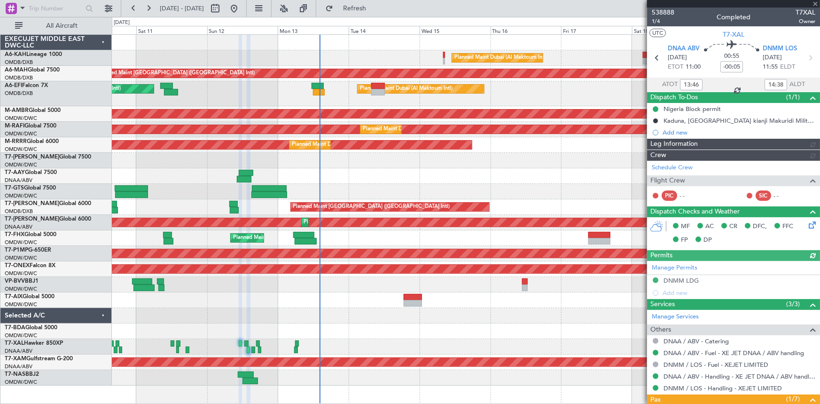
type input "Dherander Fithani (DHF)"
type input "7542"
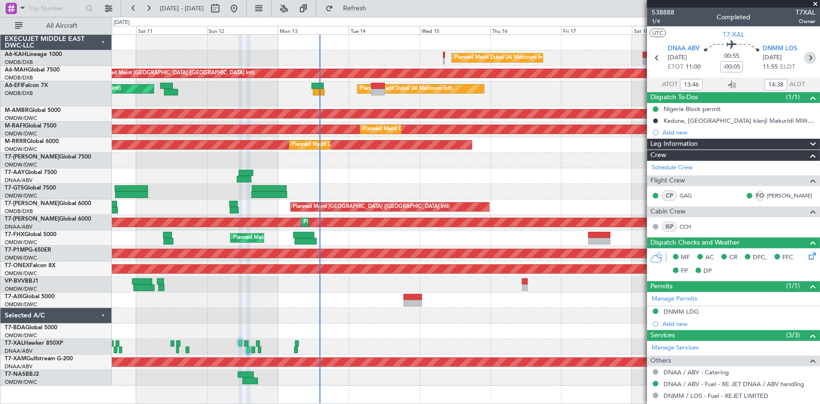
click at [807, 58] on icon at bounding box center [810, 58] width 12 height 12
type input "15:23"
type input "16:21"
type input "3"
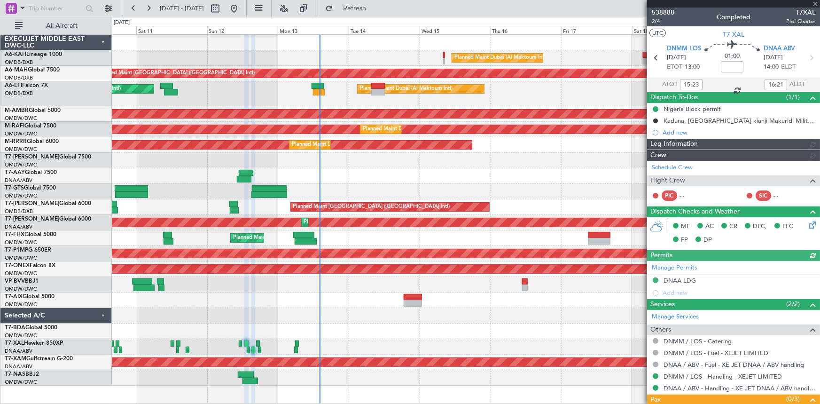
type input "Dherander Fithani (DHF)"
type input "7543"
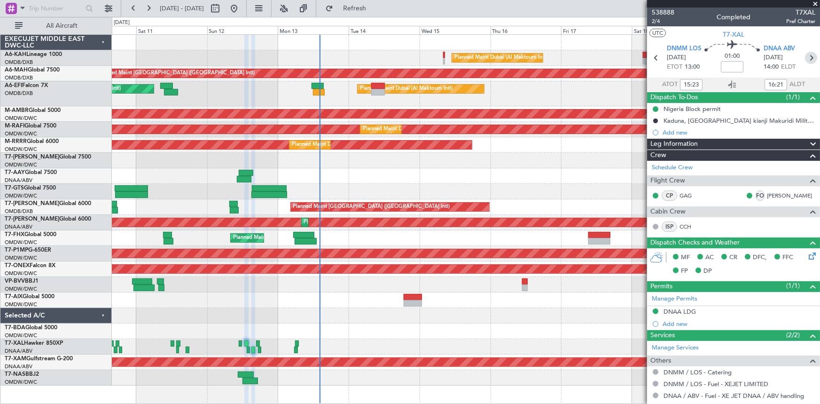
click at [807, 58] on icon at bounding box center [811, 58] width 12 height 12
type input "-00:10"
type input "17:36"
type input "18:26"
type input "0"
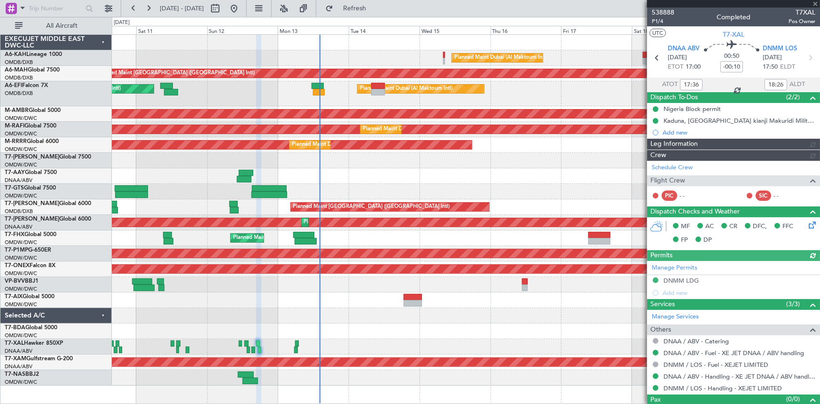
type input "[PERSON_NAME] (ANI)"
type input "7544"
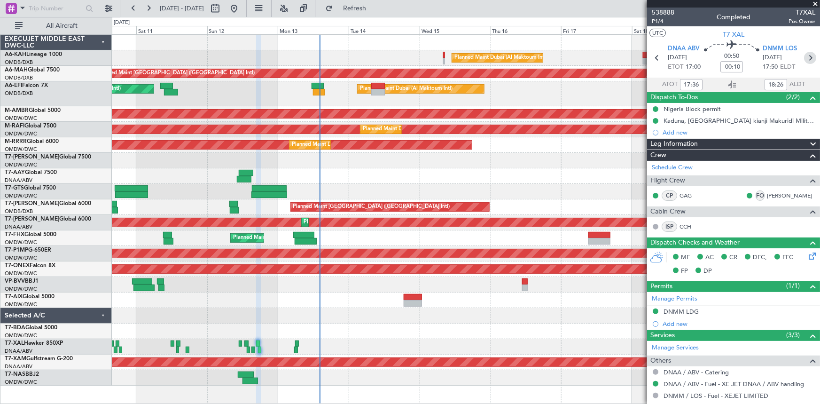
click at [807, 58] on icon at bounding box center [810, 58] width 12 height 12
type input "05:30"
type input "06:40"
type input "7"
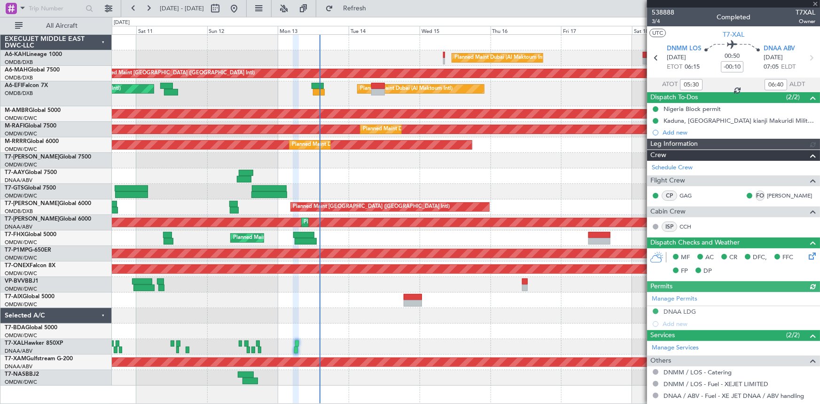
type input "[PERSON_NAME] (ANI)"
type input "7545"
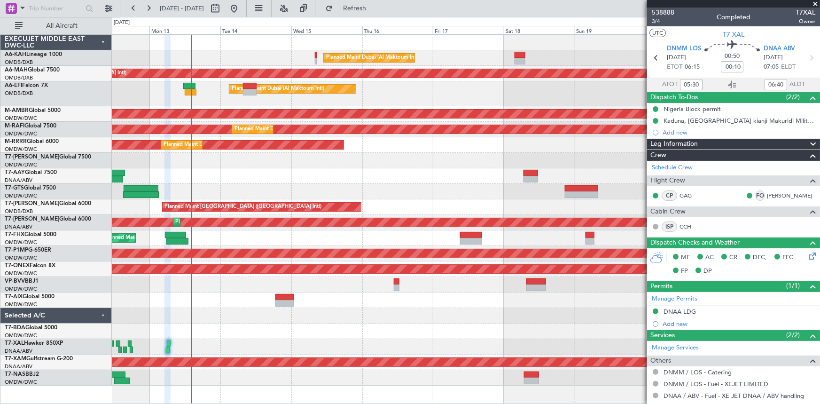
click at [463, 52] on div "Planned Maint Dubai (Al Maktoum Intl) Unplanned Maint [GEOGRAPHIC_DATA] ([GEOGR…" at bounding box center [466, 210] width 708 height 351
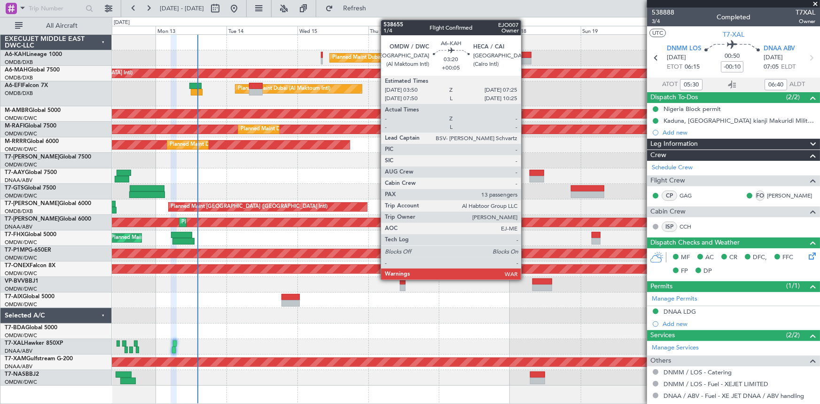
click at [526, 56] on div at bounding box center [526, 55] width 11 height 7
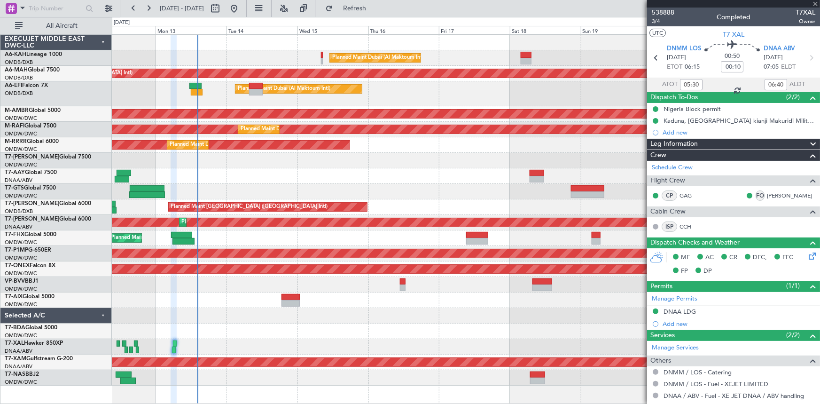
type input "+00:05"
type input "13"
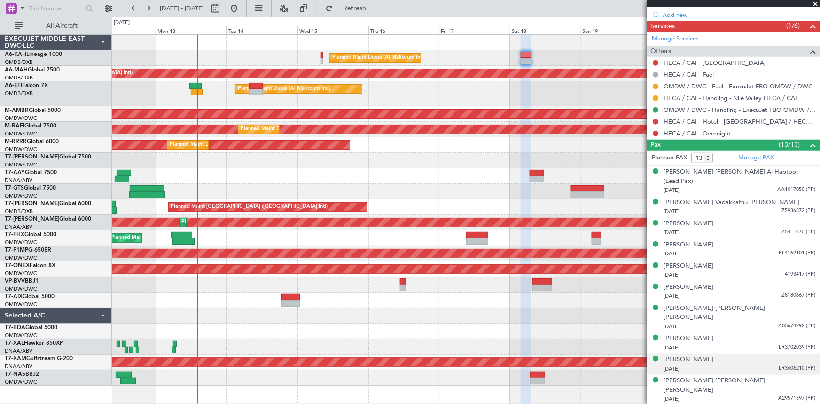
scroll to position [406, 0]
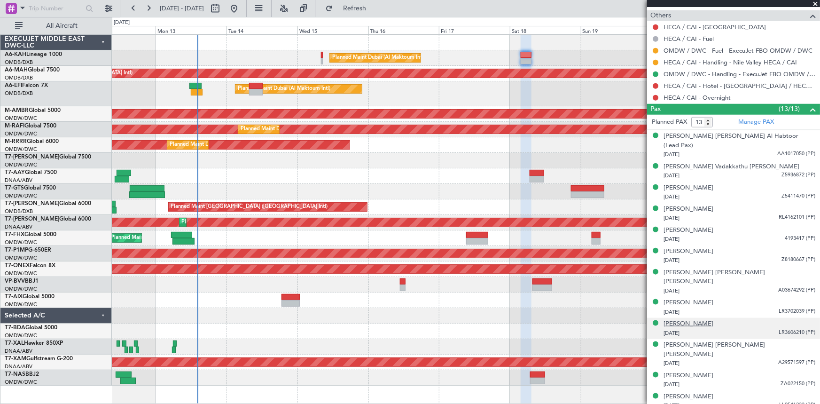
click at [682, 319] on div "[PERSON_NAME]" at bounding box center [689, 323] width 50 height 9
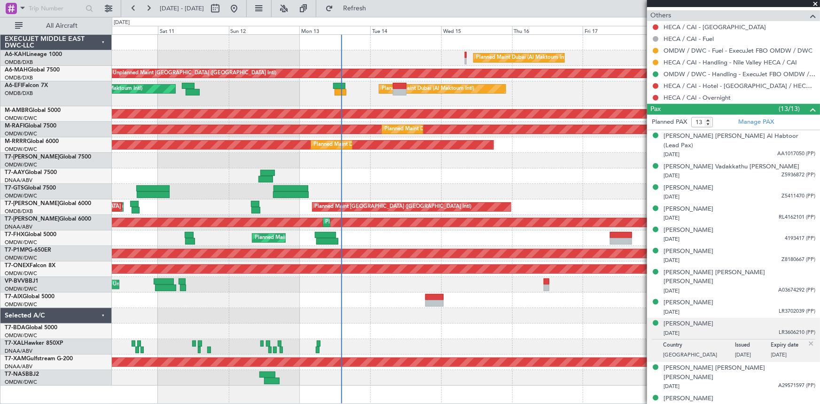
click at [302, 289] on div "Unplanned Maint [GEOGRAPHIC_DATA] (Al Maktoum Intl)" at bounding box center [466, 285] width 708 height 16
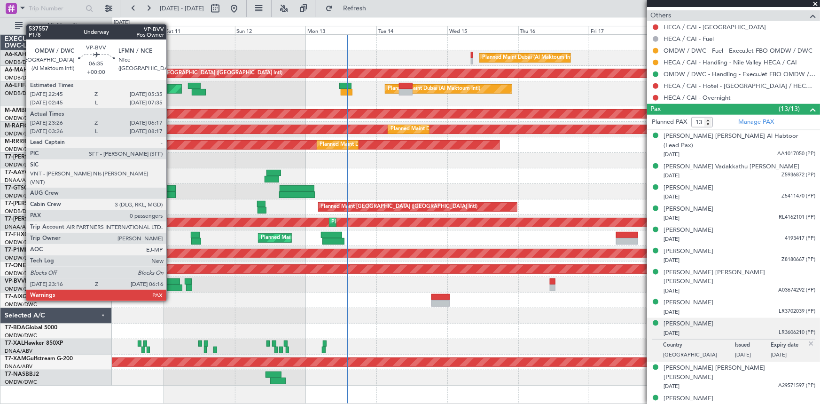
click at [171, 283] on div at bounding box center [170, 281] width 20 height 7
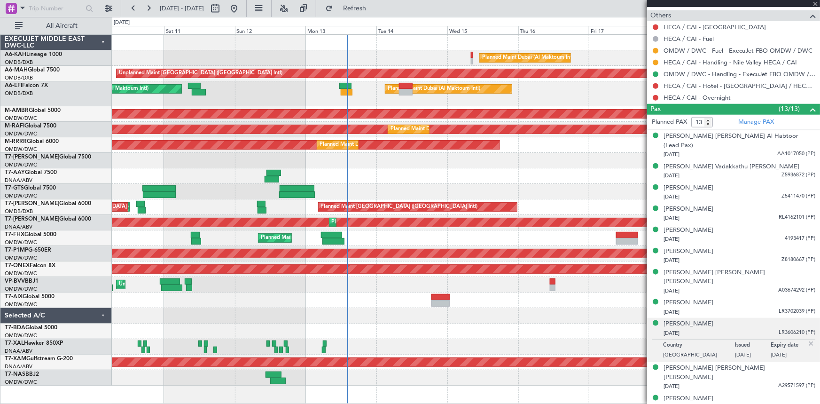
type input "23:36"
type input "06:12"
type input "0"
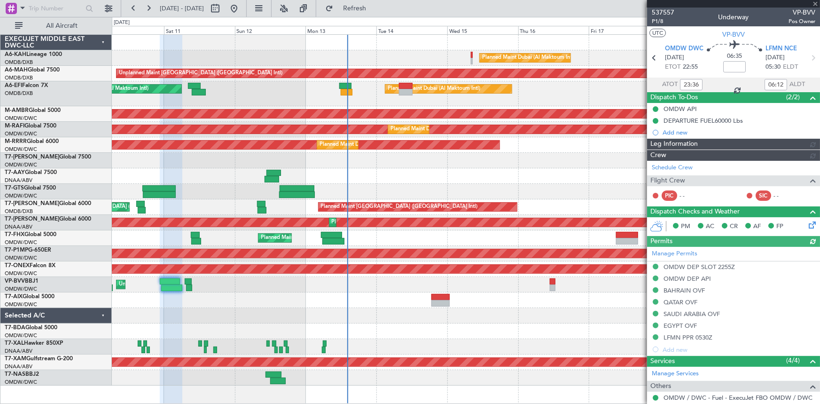
type input "[PERSON_NAME] ([PERSON_NAME])"
type input "7523"
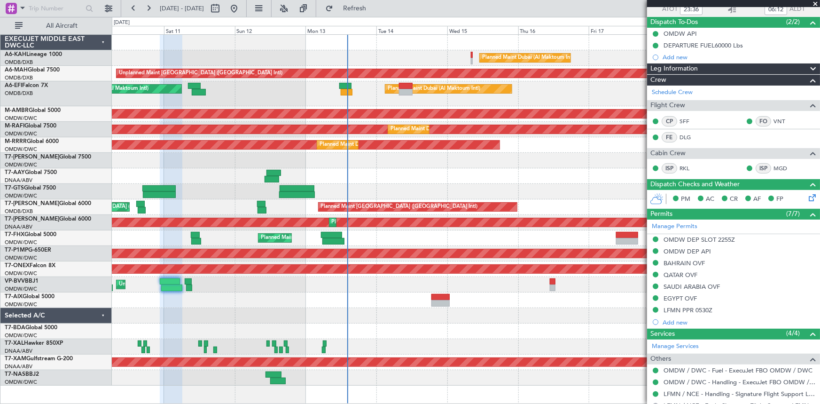
scroll to position [120, 0]
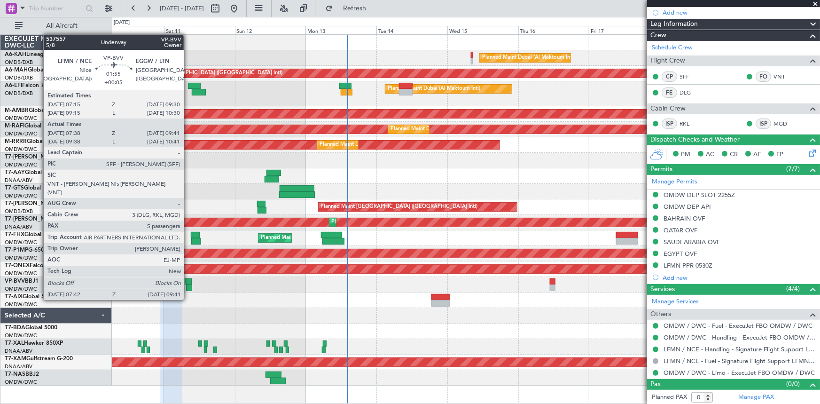
click at [188, 282] on div at bounding box center [188, 281] width 7 height 7
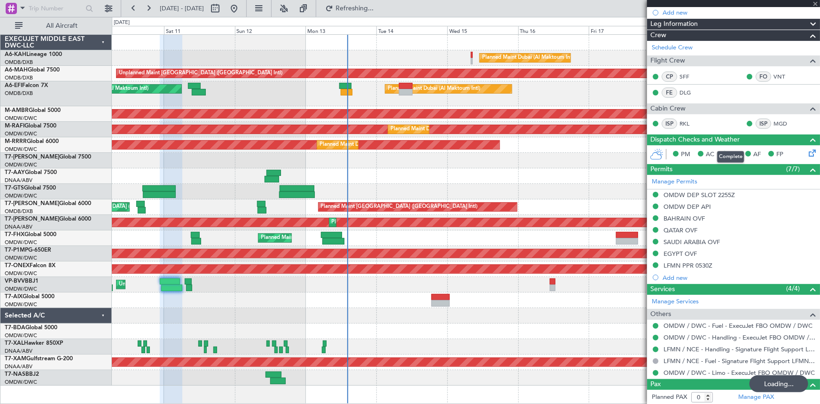
type input "+00:05"
type input "07:53"
type input "09:36"
type input "5"
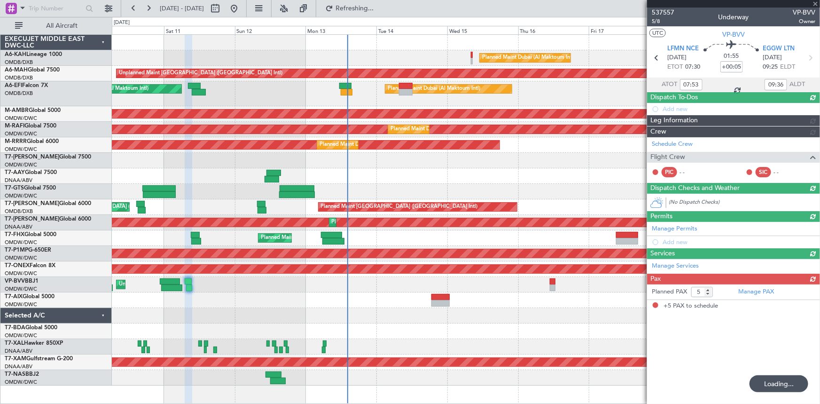
scroll to position [0, 0]
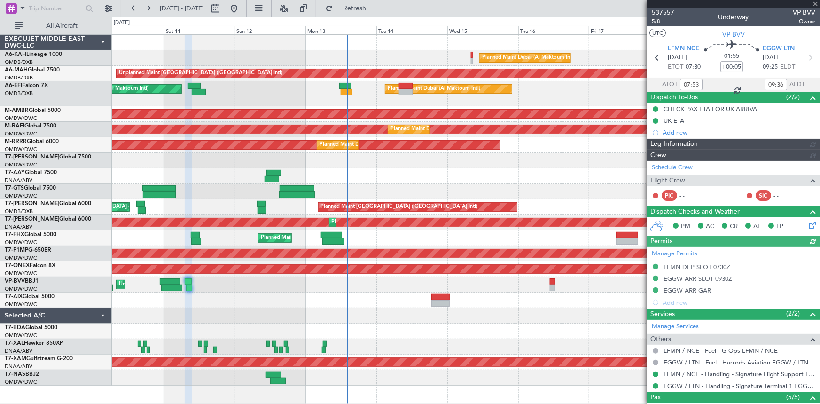
type input "23:36"
type input "06:12"
type input "0"
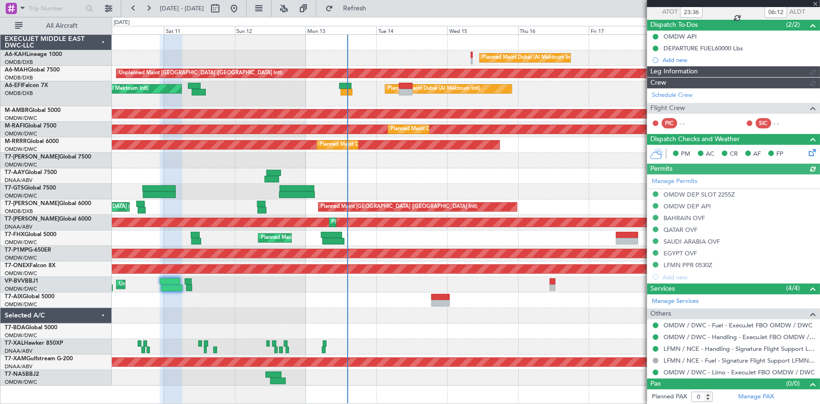
type input "[PERSON_NAME] ([PERSON_NAME])"
type input "7523"
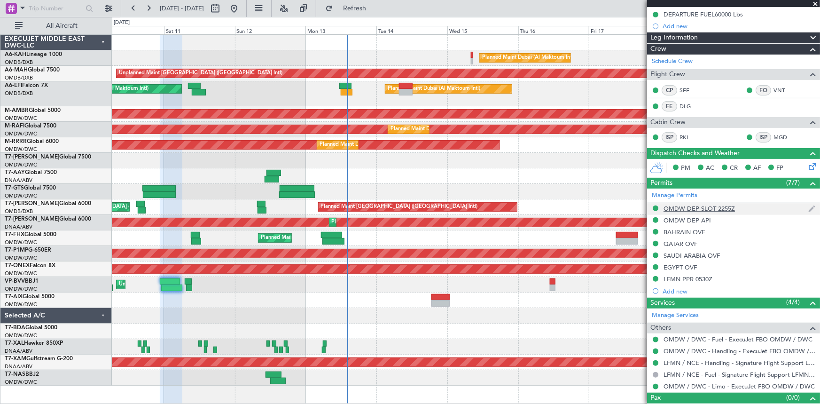
scroll to position [120, 0]
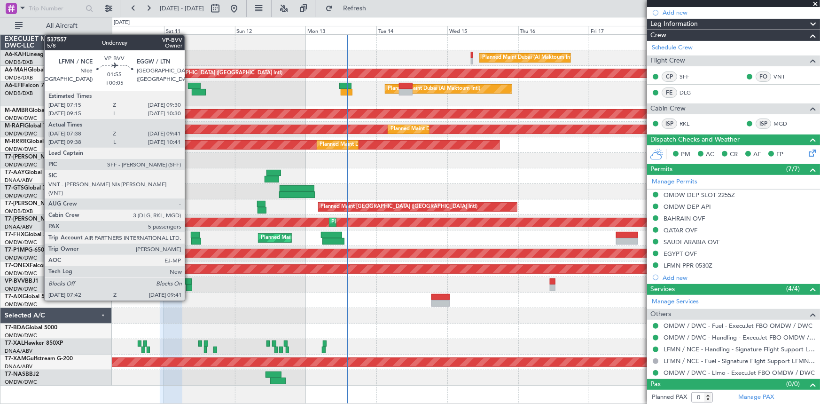
click at [189, 282] on div at bounding box center [188, 281] width 7 height 7
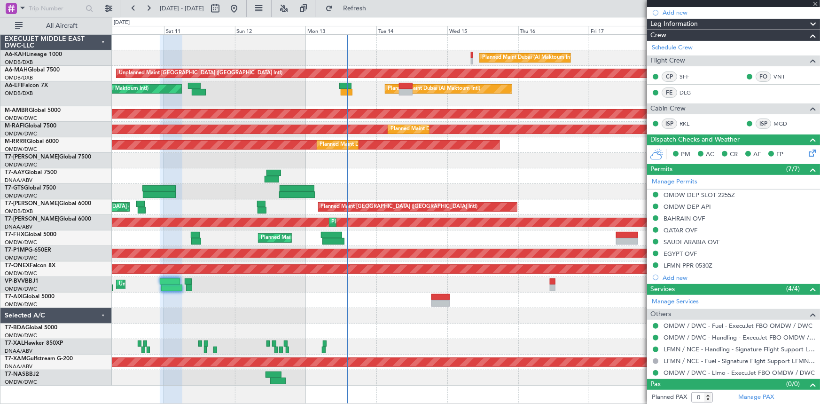
type input "+00:05"
type input "07:53"
type input "09:36"
type input "5"
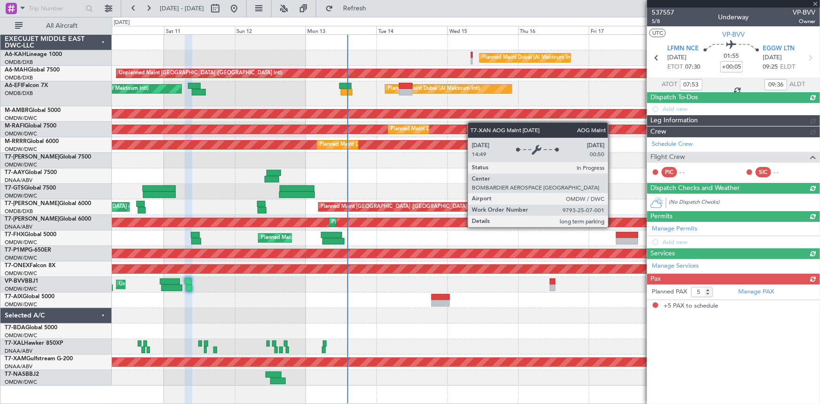
scroll to position [0, 0]
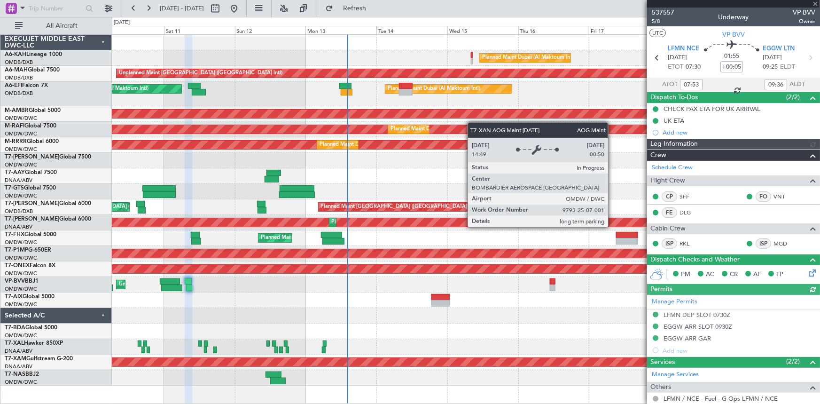
type input "[PERSON_NAME] ([PERSON_NAME])"
type input "7350"
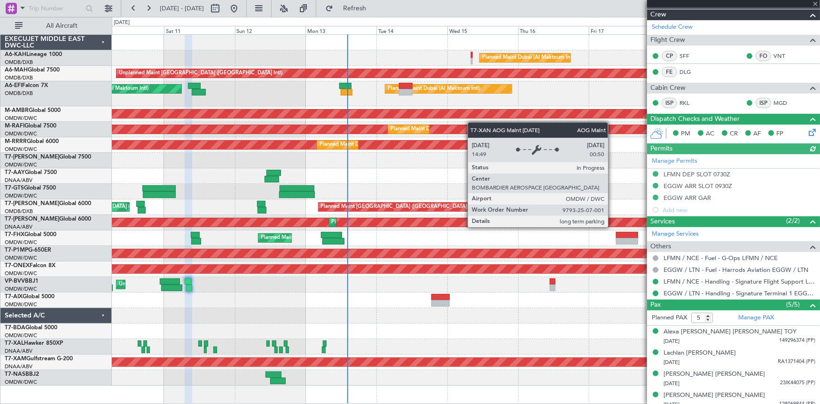
scroll to position [167, 0]
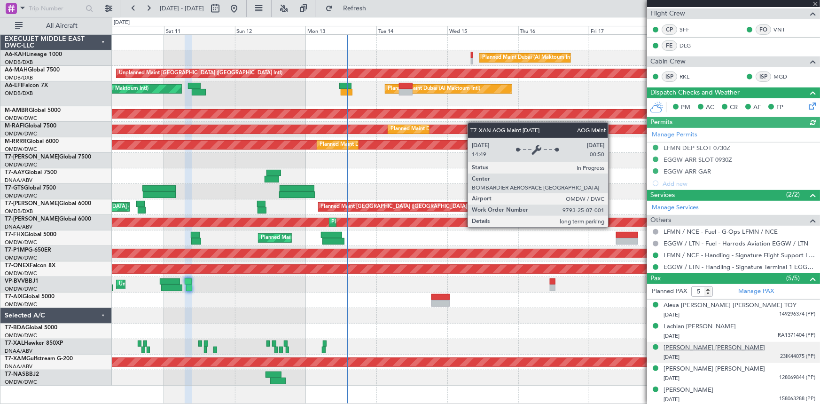
click at [724, 348] on div "[PERSON_NAME] [PERSON_NAME]" at bounding box center [715, 347] width 102 height 9
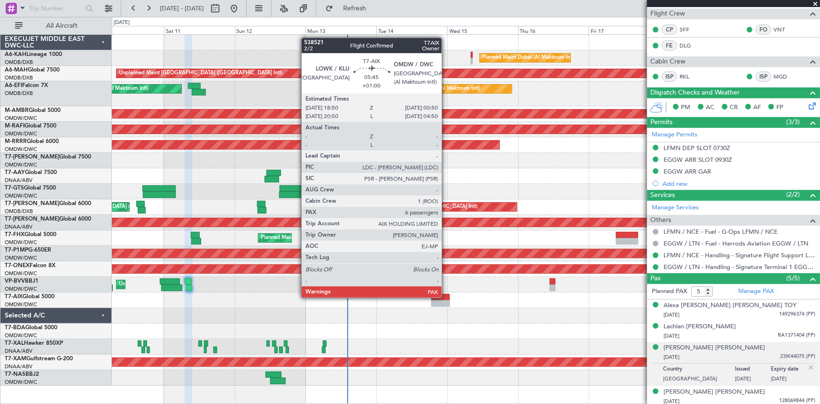
click at [446, 297] on div at bounding box center [441, 297] width 18 height 7
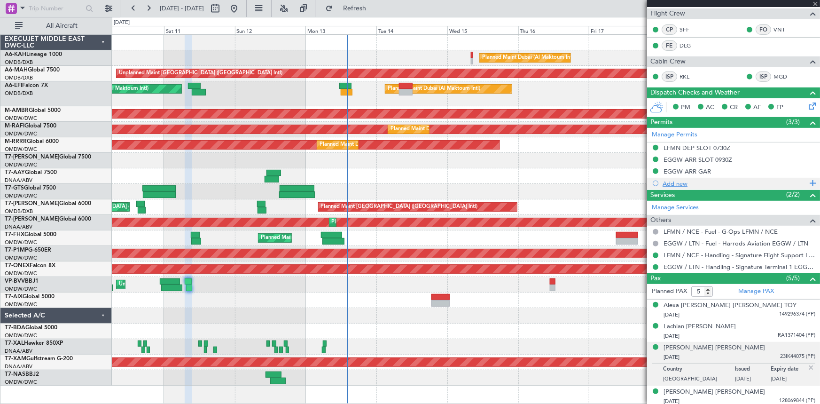
type input "+01:00"
type input "6"
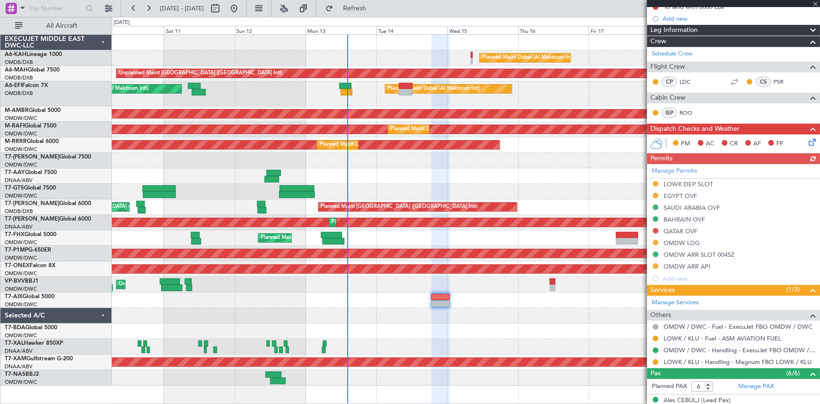
scroll to position [128, 0]
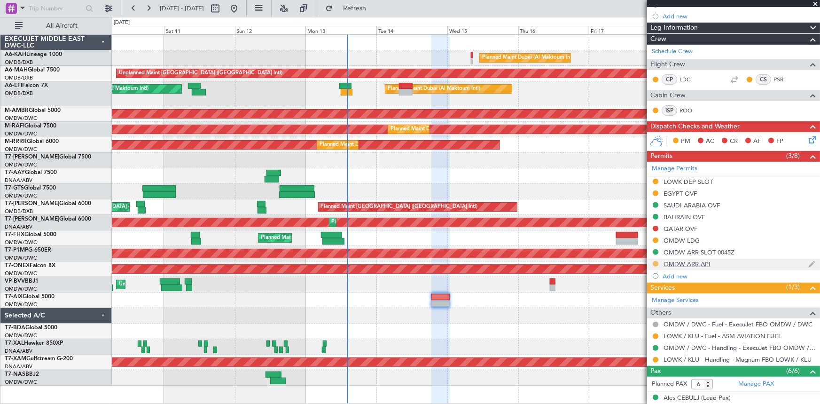
click at [653, 263] on button at bounding box center [656, 264] width 6 height 6
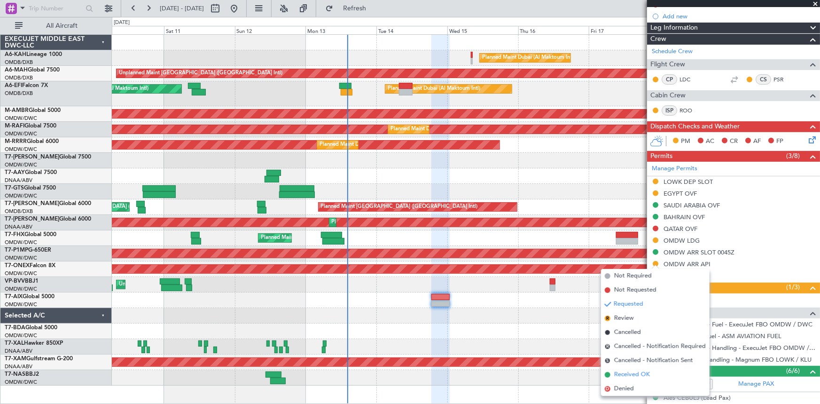
click at [637, 375] on span "Received OK" at bounding box center [632, 374] width 36 height 9
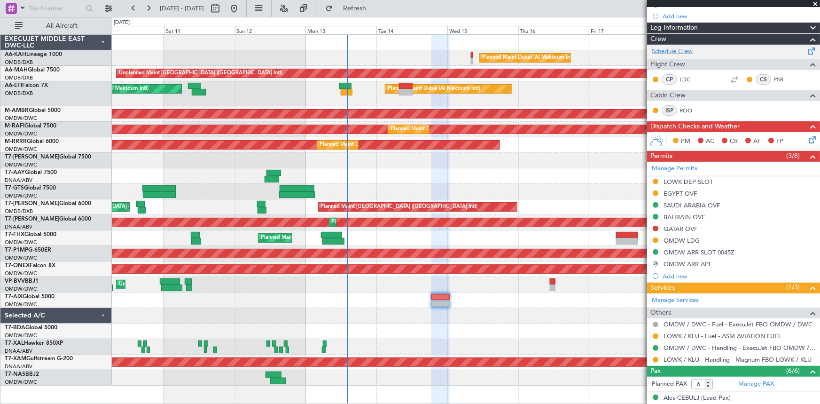
scroll to position [0, 0]
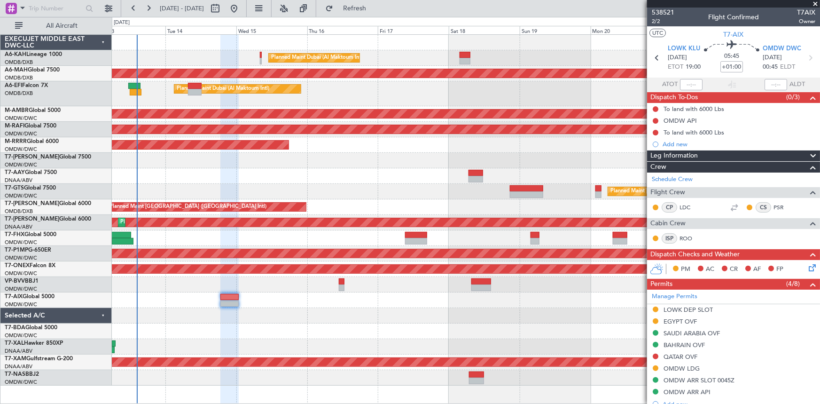
click at [257, 175] on div at bounding box center [466, 176] width 708 height 16
click at [265, 230] on div "Planned Maint Dubai (Al Maktoum Intl)" at bounding box center [466, 238] width 708 height 16
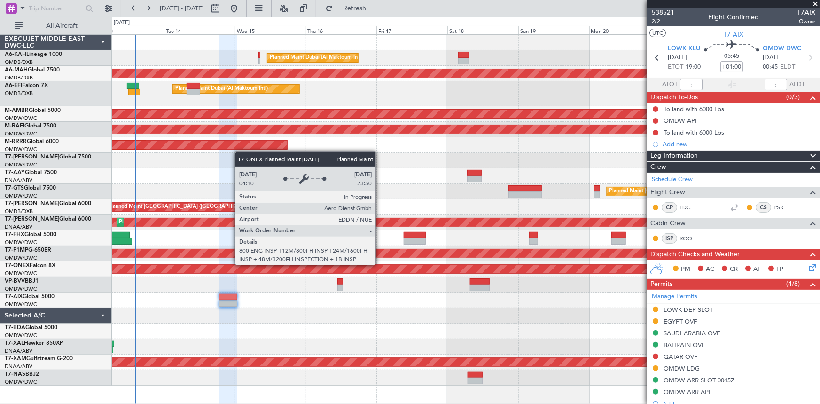
click at [380, 265] on div "Planned Maint Nurnberg" at bounding box center [173, 269] width 1539 height 8
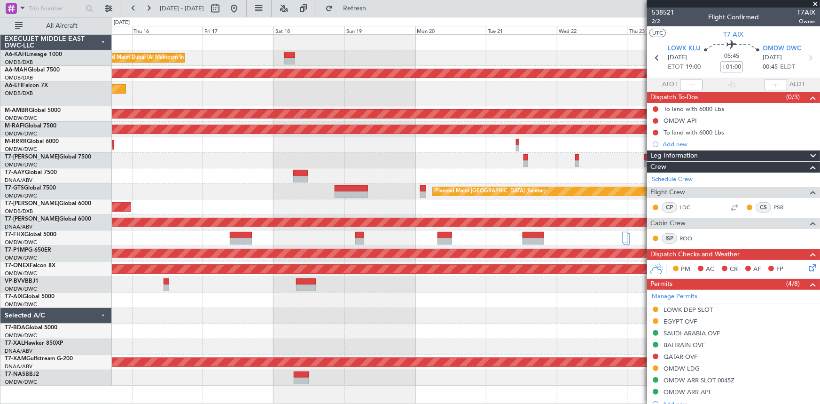
click at [391, 228] on div "Planned Maint Dubai (Al Maktoum Intl) Unplanned Maint Dubai (Dubai Intl) Planne…" at bounding box center [466, 210] width 708 height 351
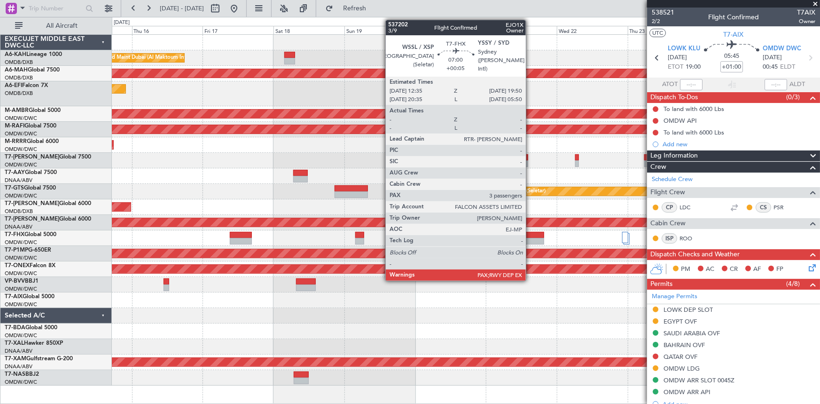
click at [530, 232] on div at bounding box center [534, 235] width 22 height 7
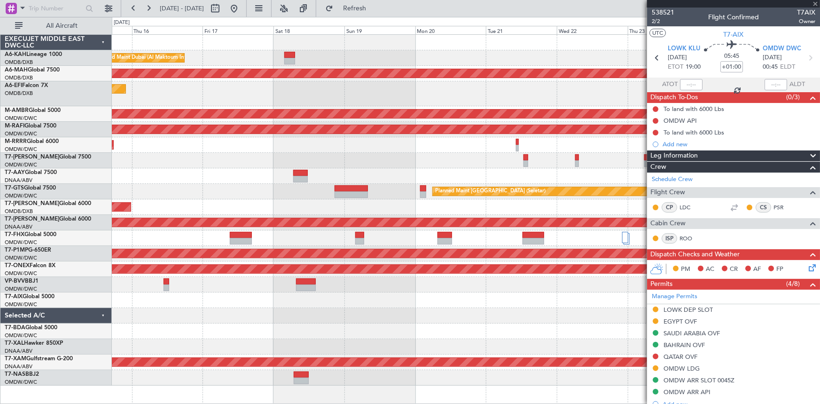
type input "+00:05"
type input "3"
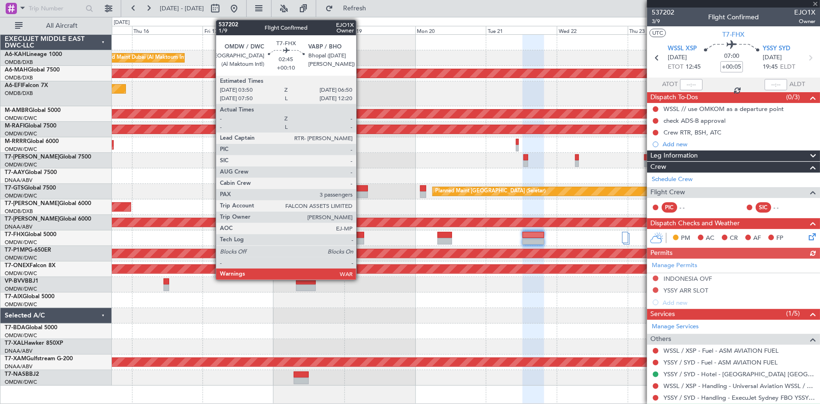
click at [361, 236] on div at bounding box center [359, 235] width 9 height 7
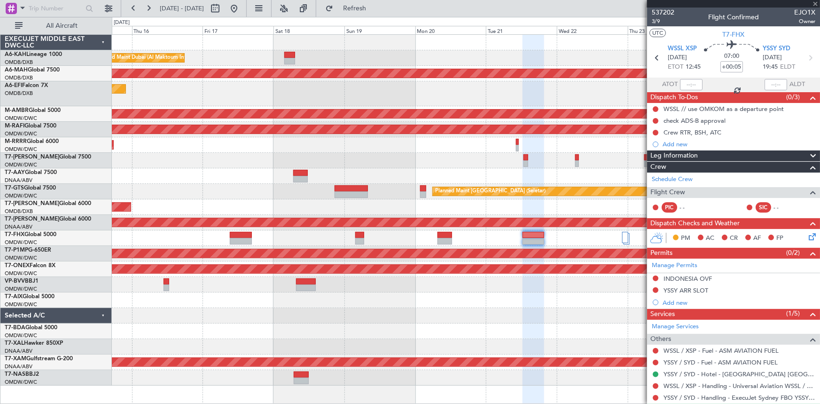
type input "+00:10"
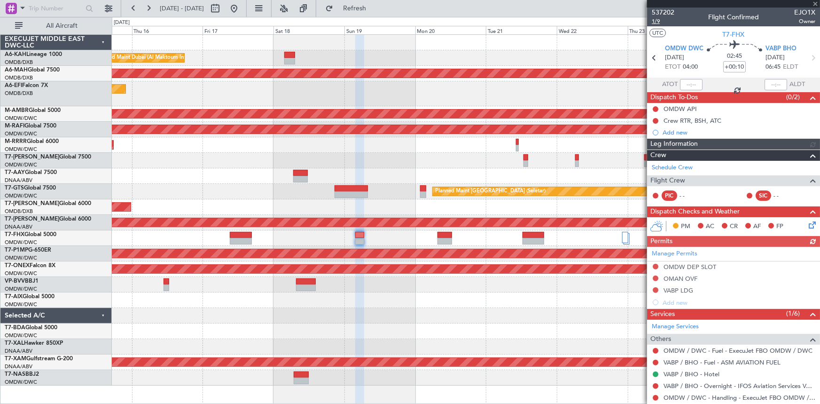
click at [656, 23] on span "1/9" at bounding box center [663, 21] width 23 height 8
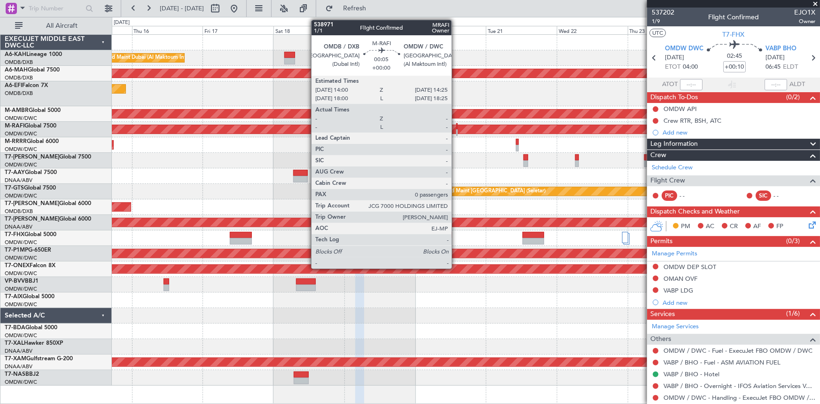
click at [456, 128] on div at bounding box center [456, 126] width 1 height 7
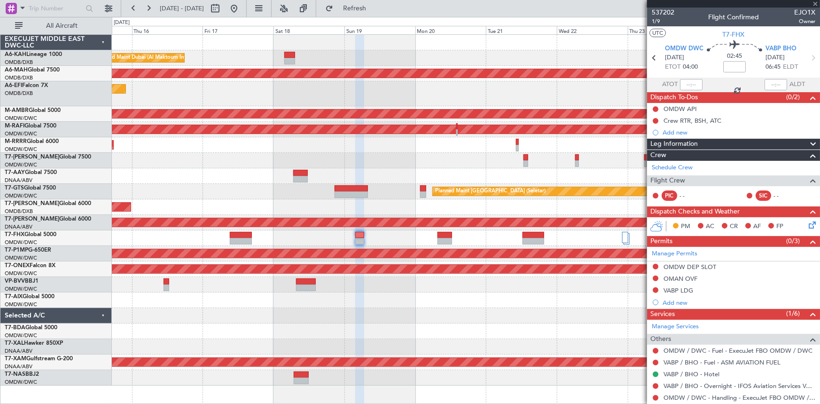
type input "0"
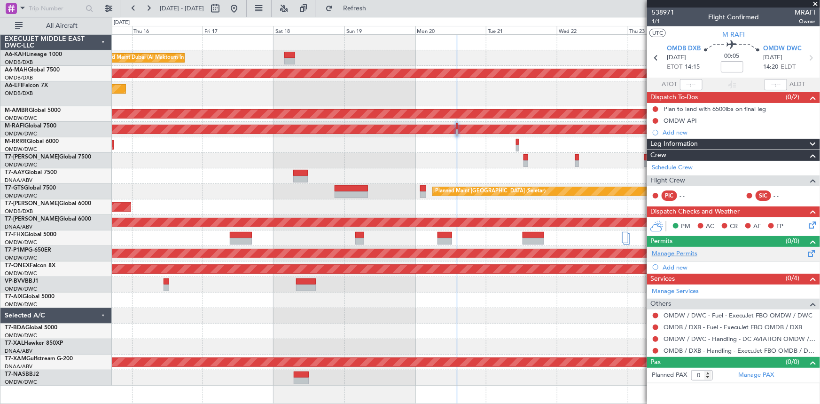
click at [687, 255] on link "Manage Permits" at bounding box center [675, 253] width 46 height 9
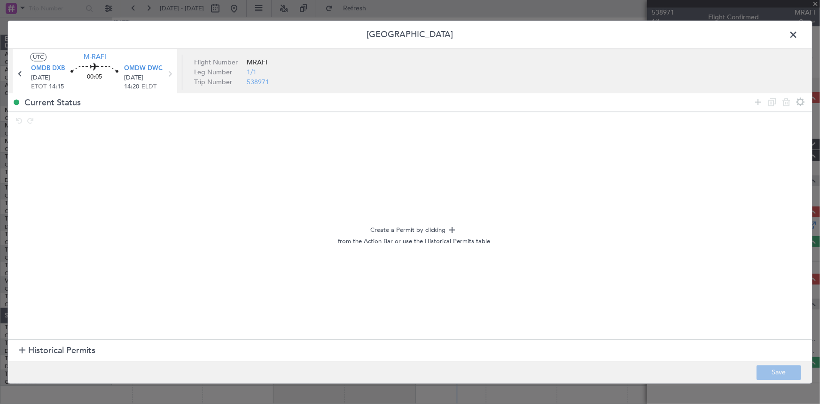
click at [71, 350] on span "Historical Permits" at bounding box center [61, 351] width 67 height 13
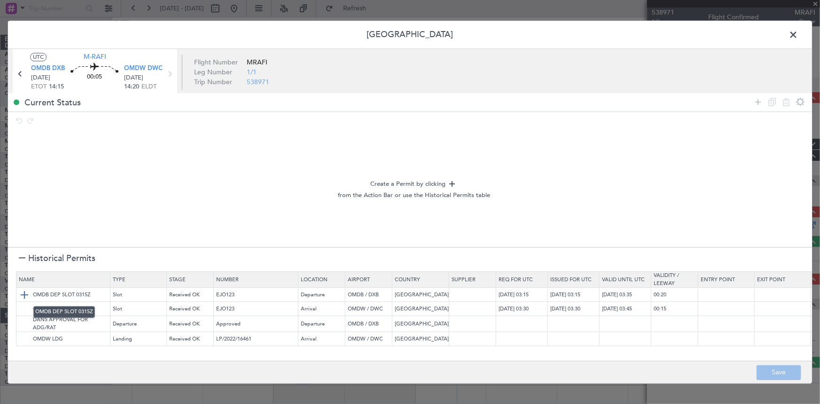
click at [25, 296] on img at bounding box center [24, 294] width 11 height 11
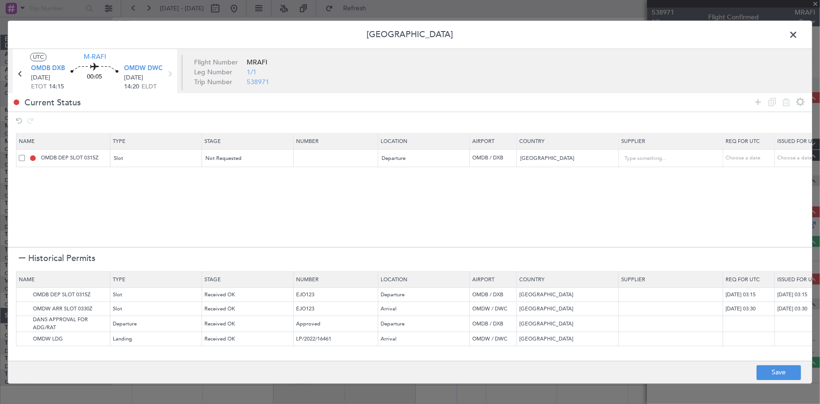
click at [798, 33] on span at bounding box center [798, 37] width 0 height 19
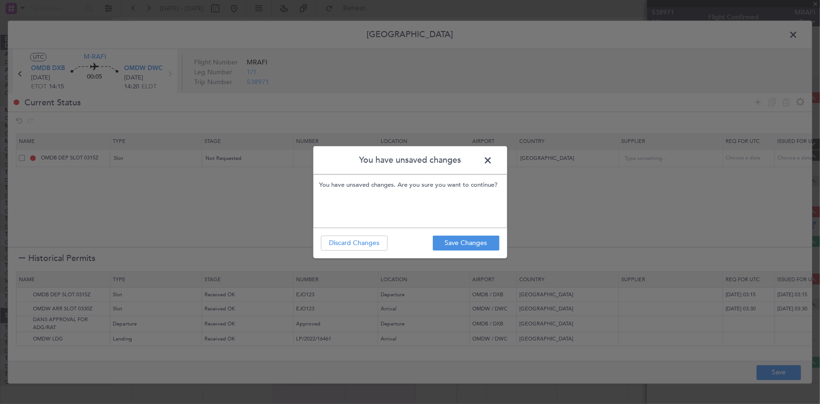
click at [341, 251] on footer "Save Changes Discard Changes" at bounding box center [411, 243] width 194 height 31
click at [350, 246] on button "Discard Changes" at bounding box center [354, 243] width 67 height 15
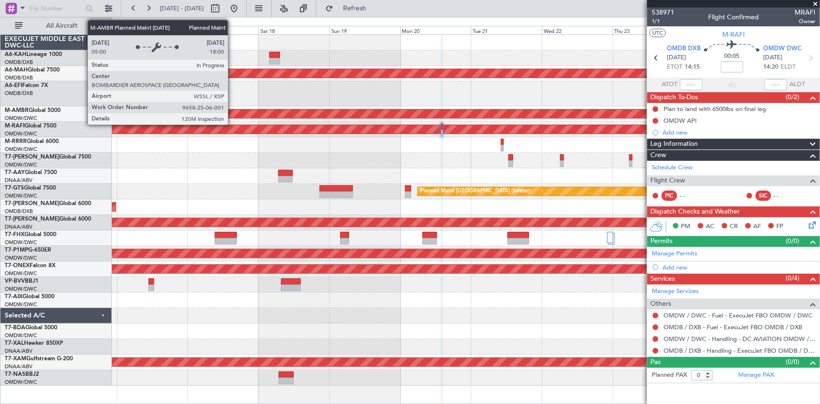
click at [217, 110] on div "Planned Maint [GEOGRAPHIC_DATA] (Seletar)" at bounding box center [466, 114] width 2125 height 8
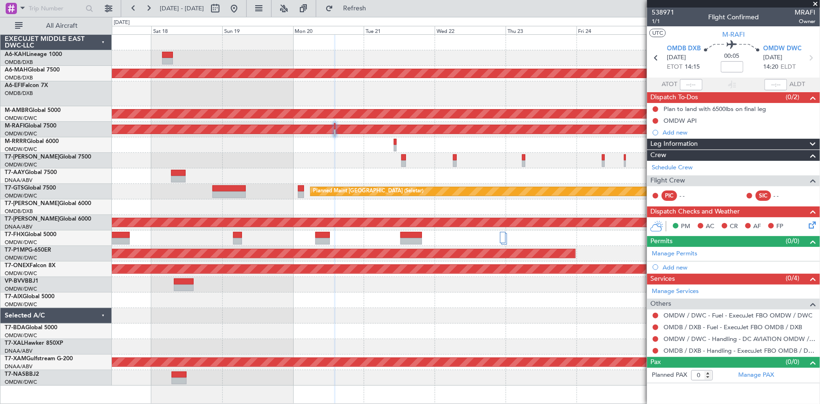
click at [341, 103] on div "Planned Maint Dubai (Al Maktoum Intl)" at bounding box center [466, 93] width 708 height 25
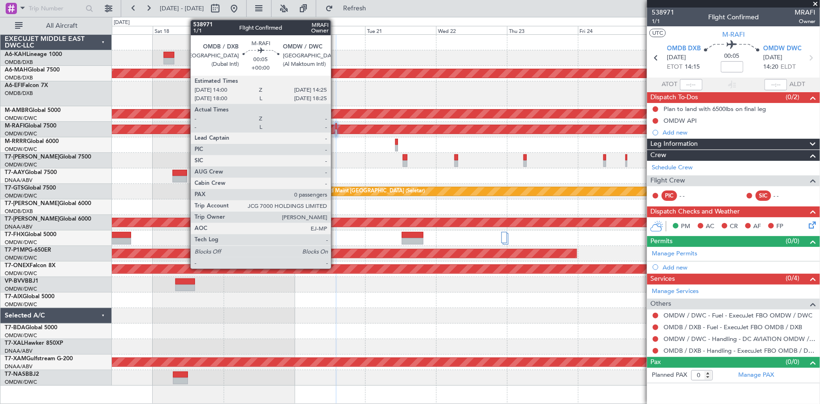
click at [336, 125] on div at bounding box center [336, 126] width 1 height 7
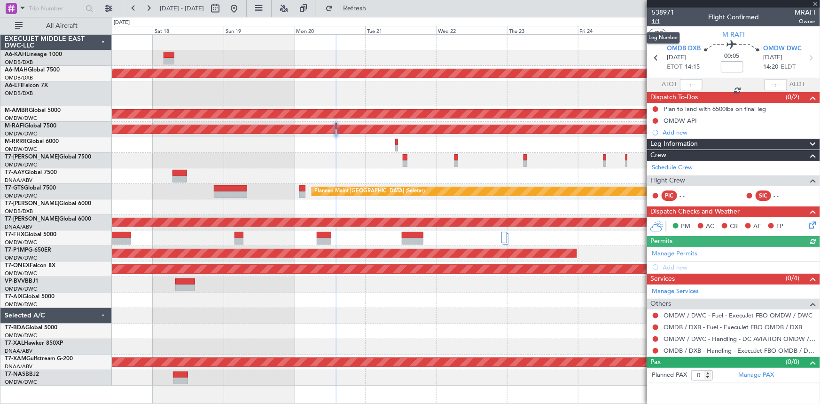
click at [655, 20] on span "1/1" at bounding box center [663, 21] width 23 height 8
click at [377, 12] on button "Refresh" at bounding box center [349, 8] width 56 height 15
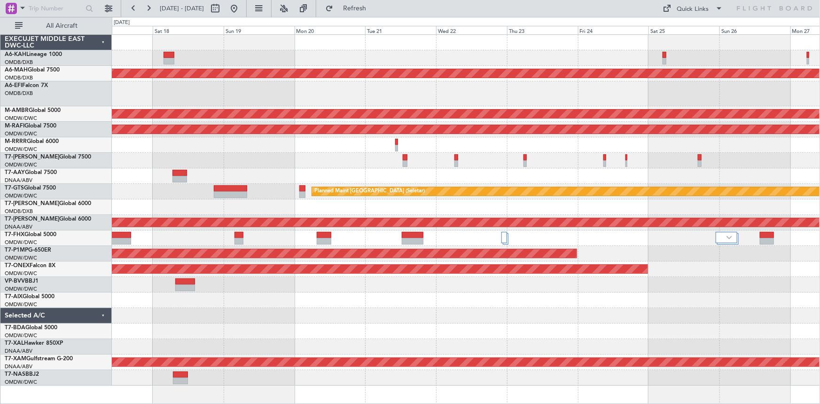
click at [375, 7] on span "Refresh" at bounding box center [354, 8] width 39 height 7
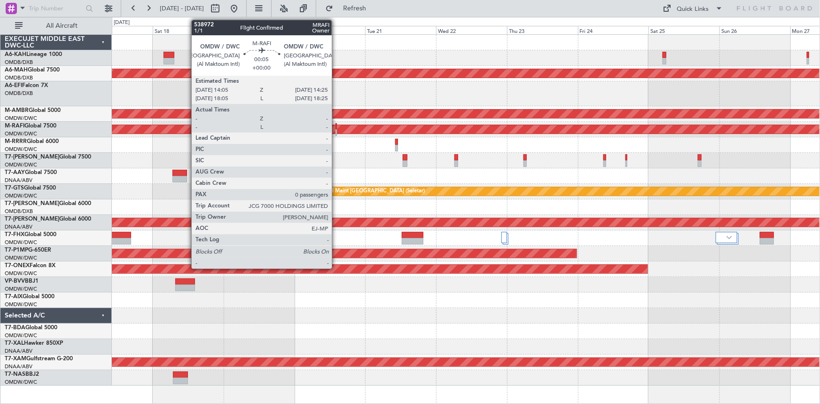
click at [336, 127] on div at bounding box center [336, 126] width 1 height 7
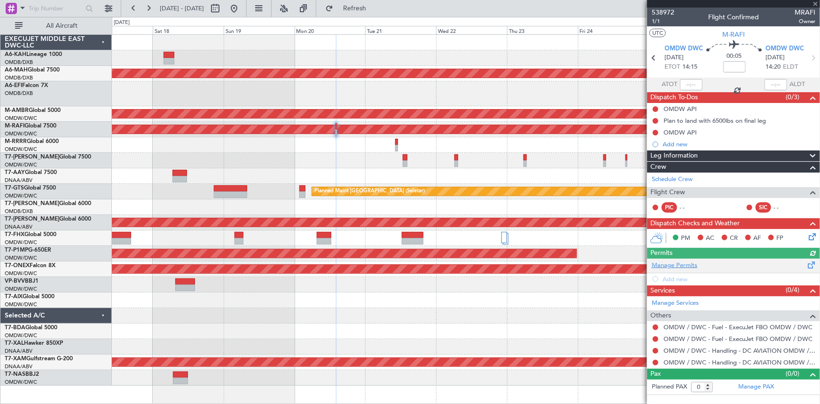
click at [690, 264] on div "Manage Permits Add new" at bounding box center [733, 272] width 173 height 26
click at [661, 262] on link "Manage Permits" at bounding box center [675, 265] width 46 height 9
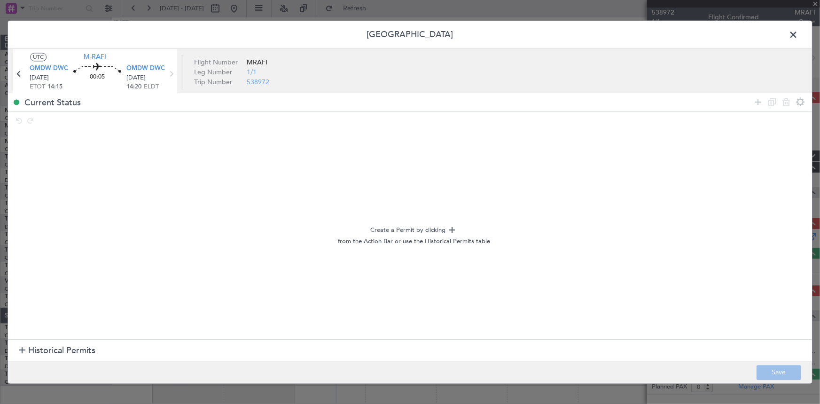
click at [55, 354] on span "Historical Permits" at bounding box center [61, 351] width 67 height 13
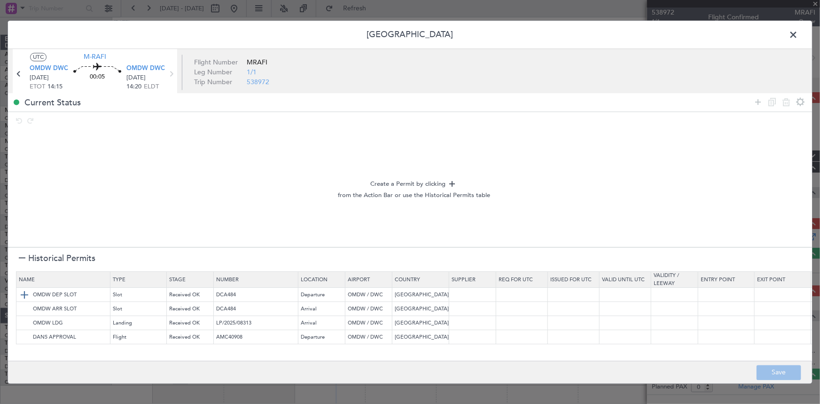
click at [24, 298] on img at bounding box center [24, 294] width 11 height 11
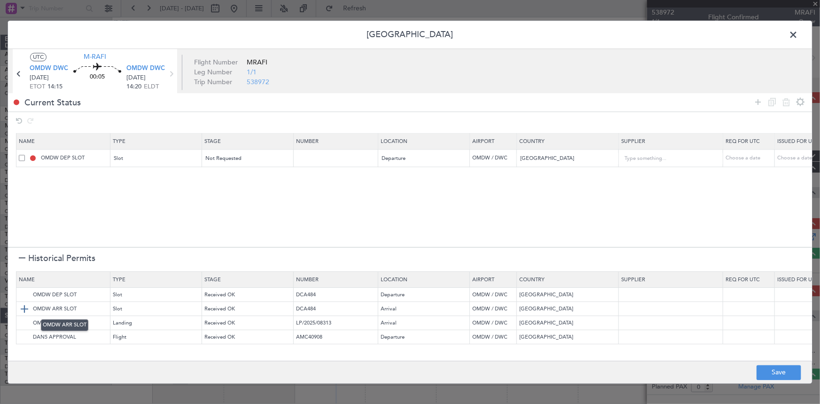
click at [24, 308] on img at bounding box center [24, 308] width 11 height 11
click at [24, 323] on img at bounding box center [24, 322] width 11 height 11
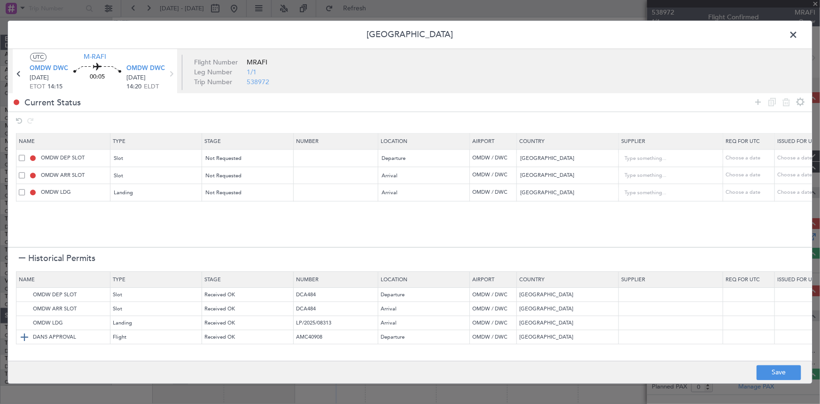
click at [25, 334] on img at bounding box center [24, 336] width 11 height 11
click at [776, 369] on button "Save" at bounding box center [779, 372] width 45 height 15
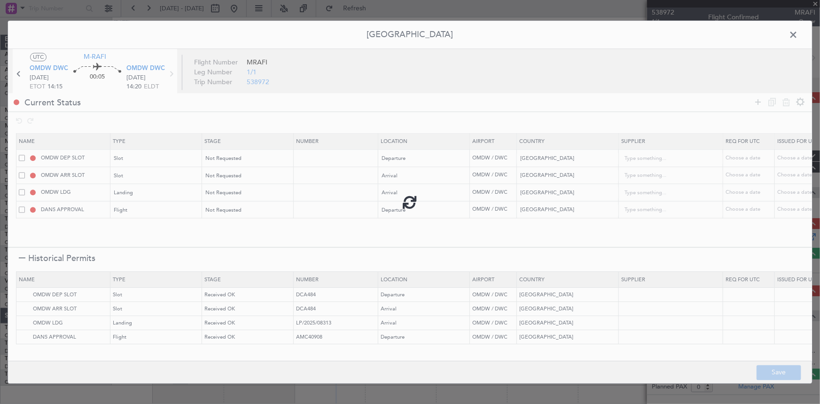
type input "NNN"
type input "1"
type input "NNN"
type input "1"
type input "NNN"
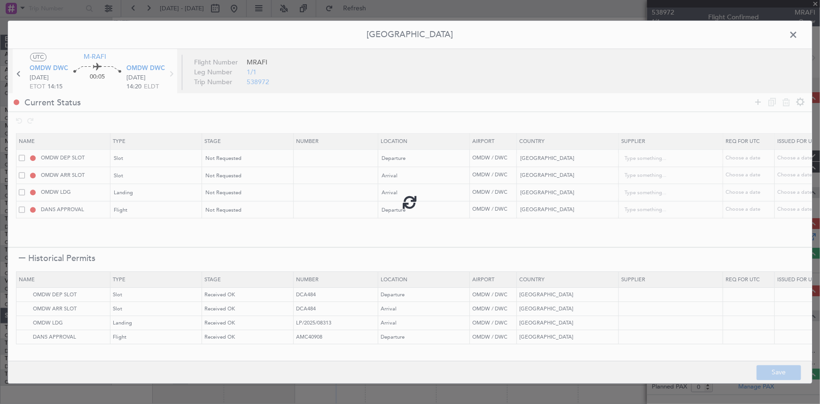
type input "1"
type input "Flight"
type input "NNN"
type input "1"
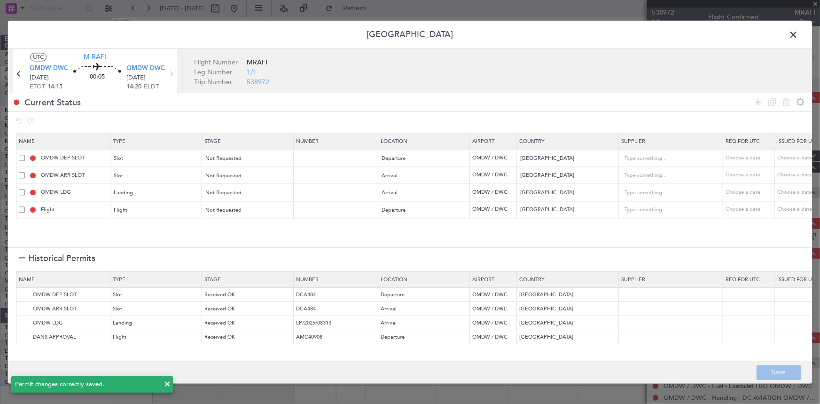
click at [798, 33] on span at bounding box center [798, 37] width 0 height 19
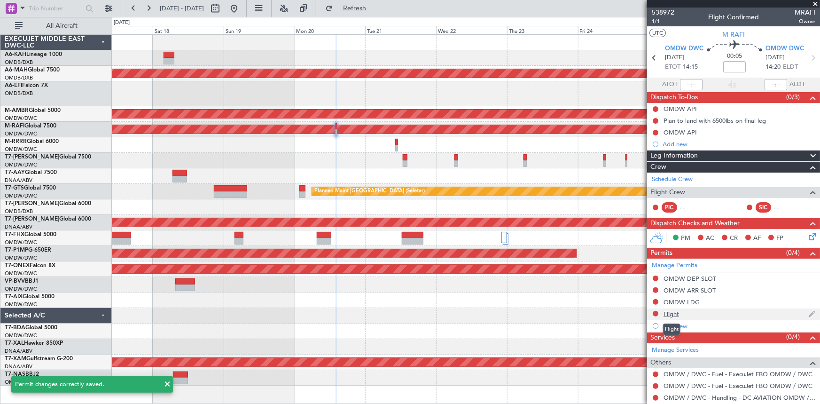
click at [670, 312] on div "Flight" at bounding box center [672, 314] width 16 height 8
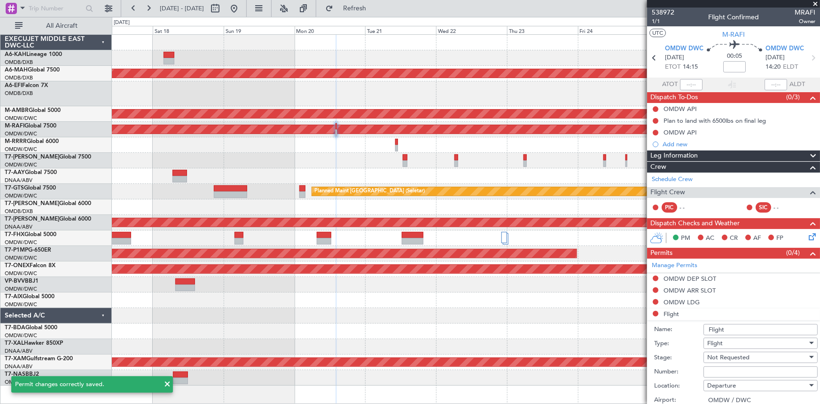
drag, startPoint x: 746, startPoint y: 332, endPoint x: 235, endPoint y: 350, distance: 511.3
click at [235, 350] on fb-app "17 Oct 2025 - 27 Oct 2025 Refresh Quick Links All Aircraft Planned Maint Dubai …" at bounding box center [410, 205] width 820 height 397
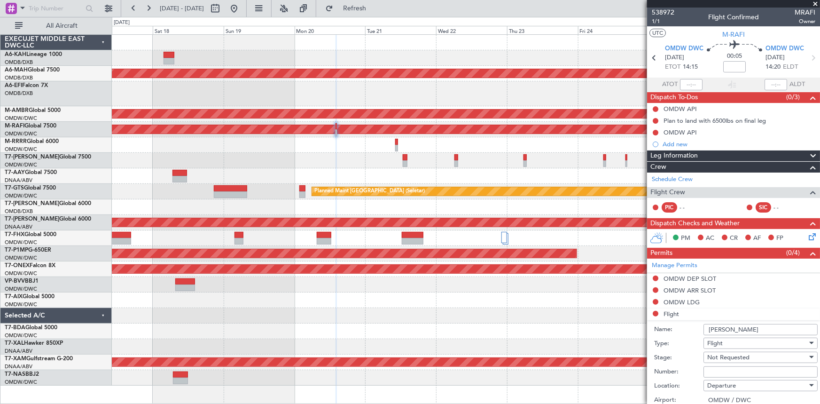
type input "DANS APPROVAL"
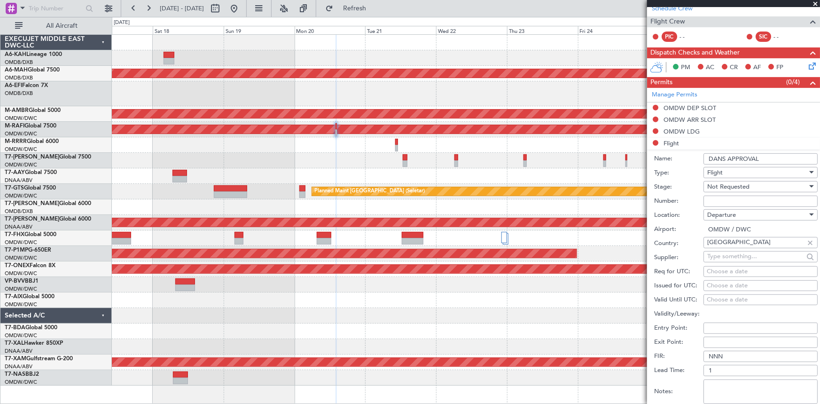
scroll to position [256, 0]
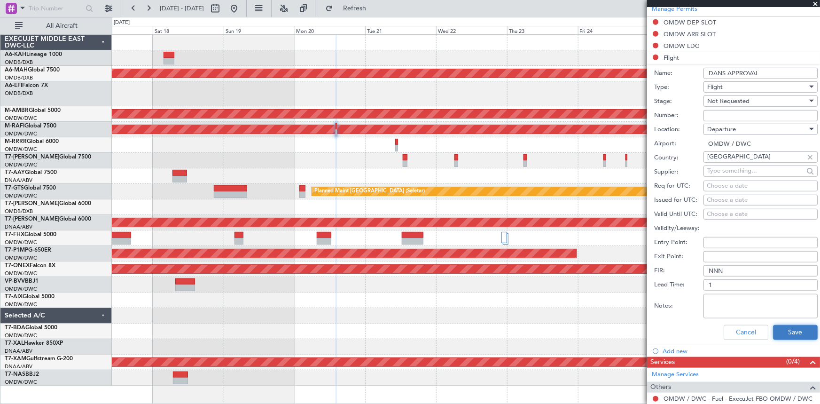
click at [773, 330] on button "Save" at bounding box center [795, 332] width 45 height 15
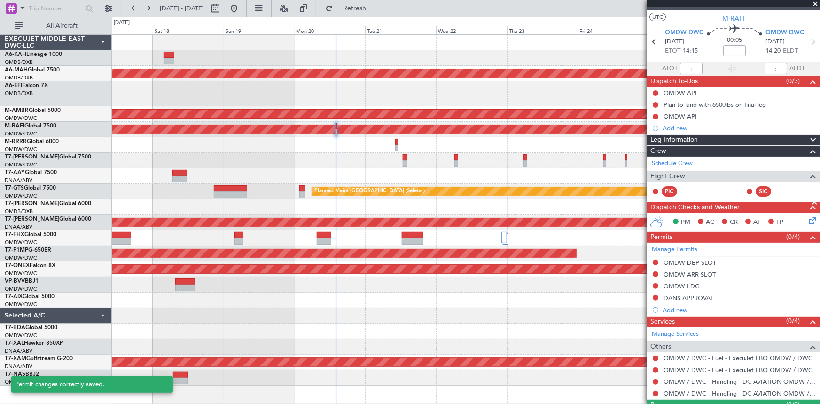
scroll to position [0, 0]
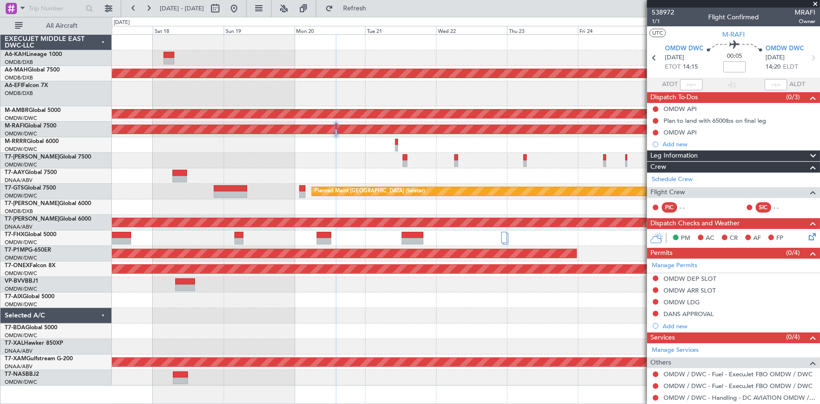
click at [816, 1] on span at bounding box center [815, 4] width 9 height 8
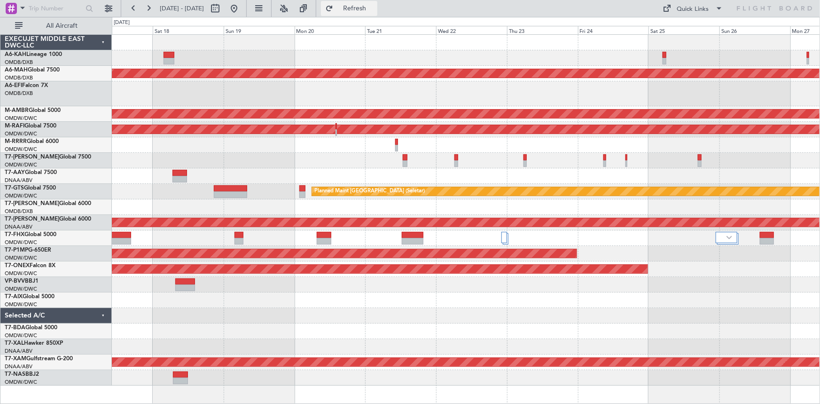
click at [375, 5] on span "Refresh" at bounding box center [354, 8] width 39 height 7
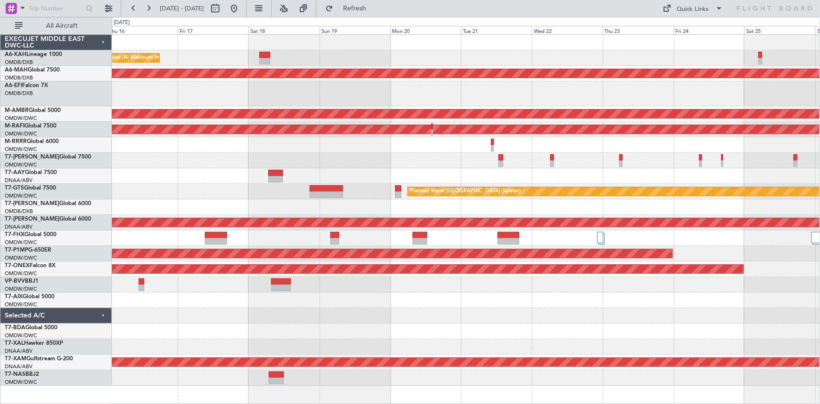
click at [258, 236] on div at bounding box center [466, 238] width 708 height 16
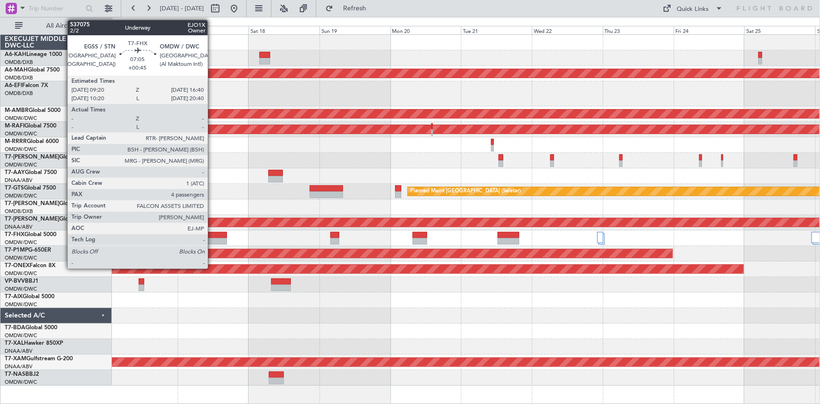
click at [212, 235] on div at bounding box center [216, 235] width 22 height 7
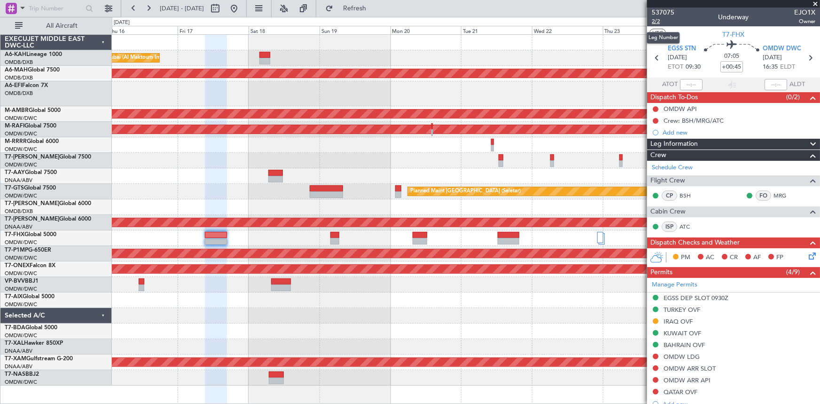
click at [653, 23] on span "2/2" at bounding box center [663, 21] width 23 height 8
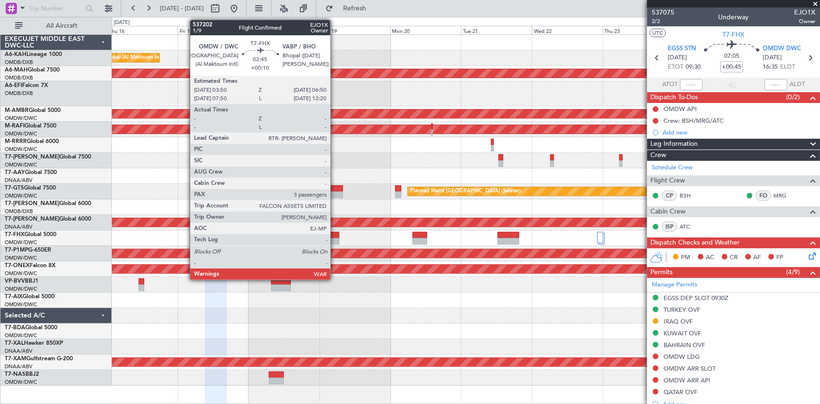
click at [335, 232] on div at bounding box center [334, 235] width 9 height 7
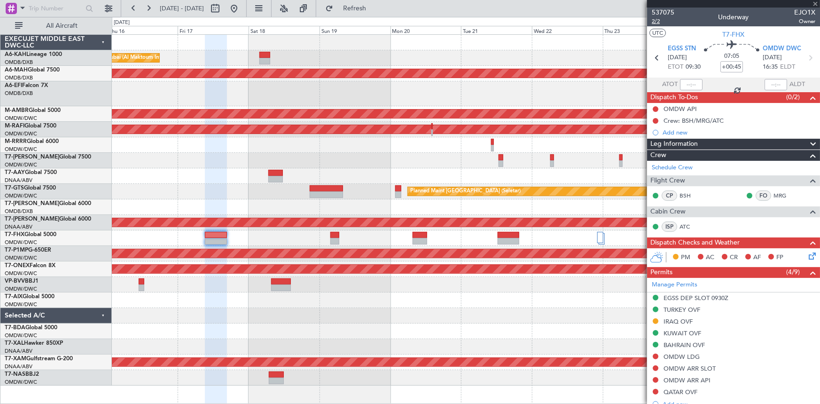
type input "+00:10"
type input "3"
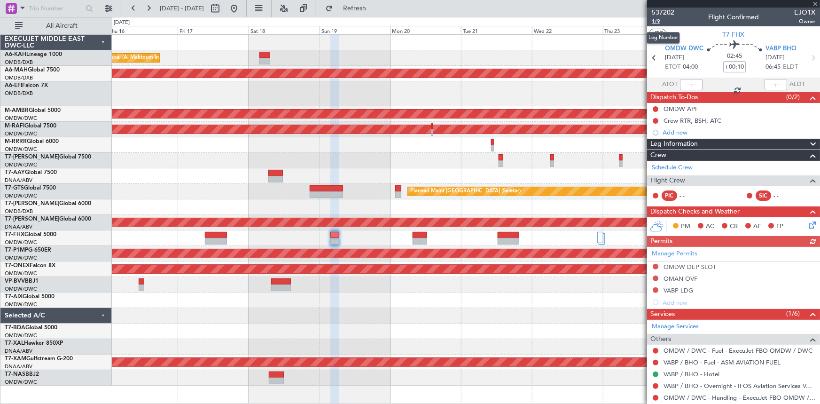
click at [660, 18] on span "1/9" at bounding box center [663, 21] width 23 height 8
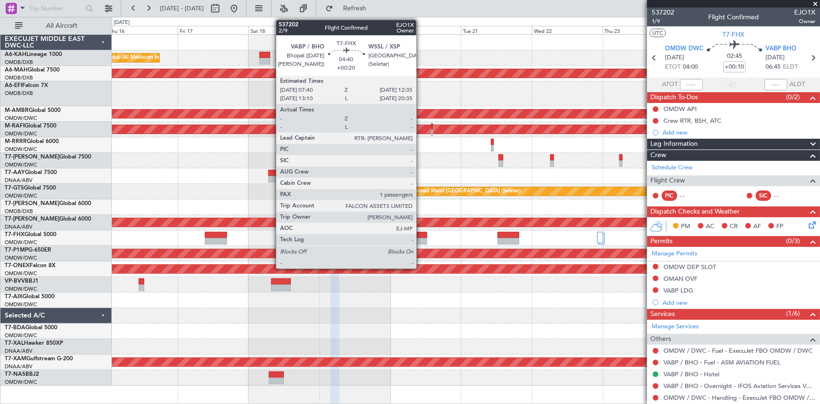
click at [421, 235] on div at bounding box center [420, 235] width 15 height 7
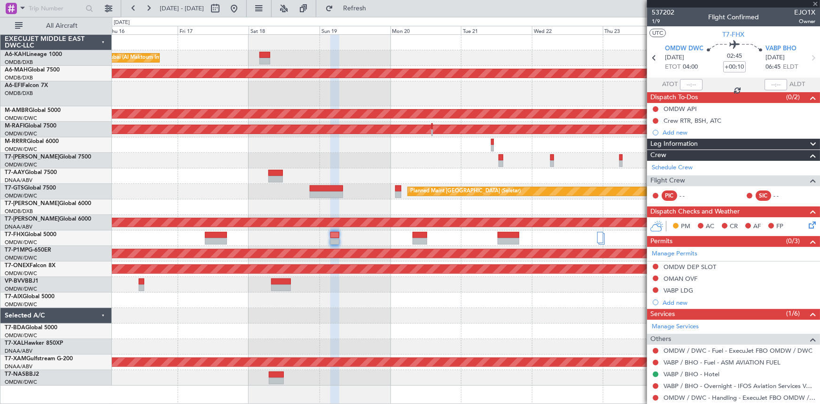
type input "+00:20"
type input "1"
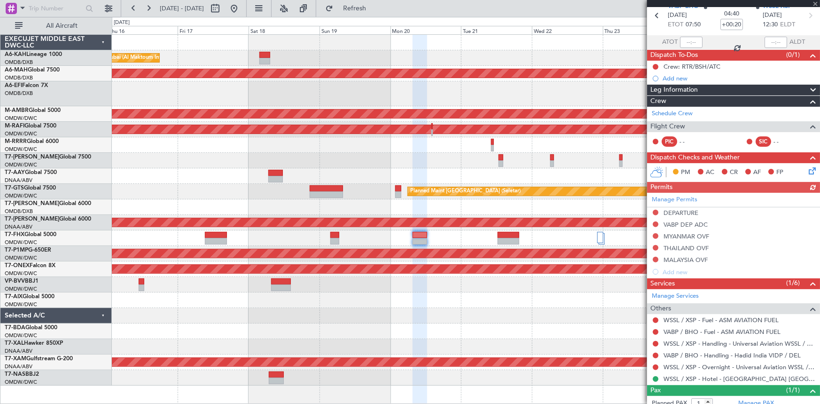
scroll to position [27, 0]
